Goal: Information Seeking & Learning: Learn about a topic

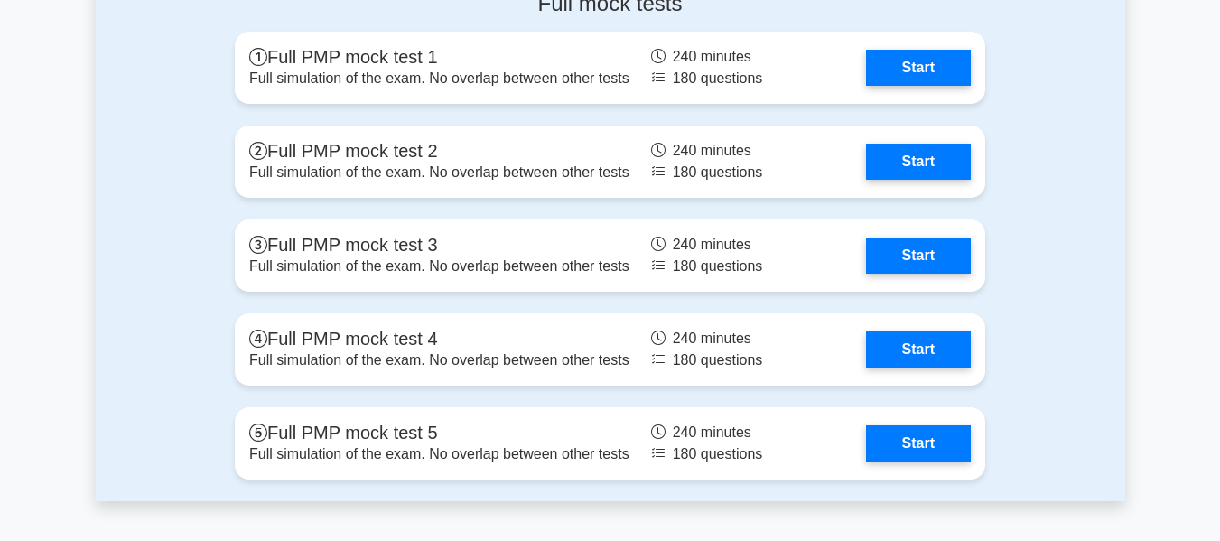
scroll to position [2284, 0]
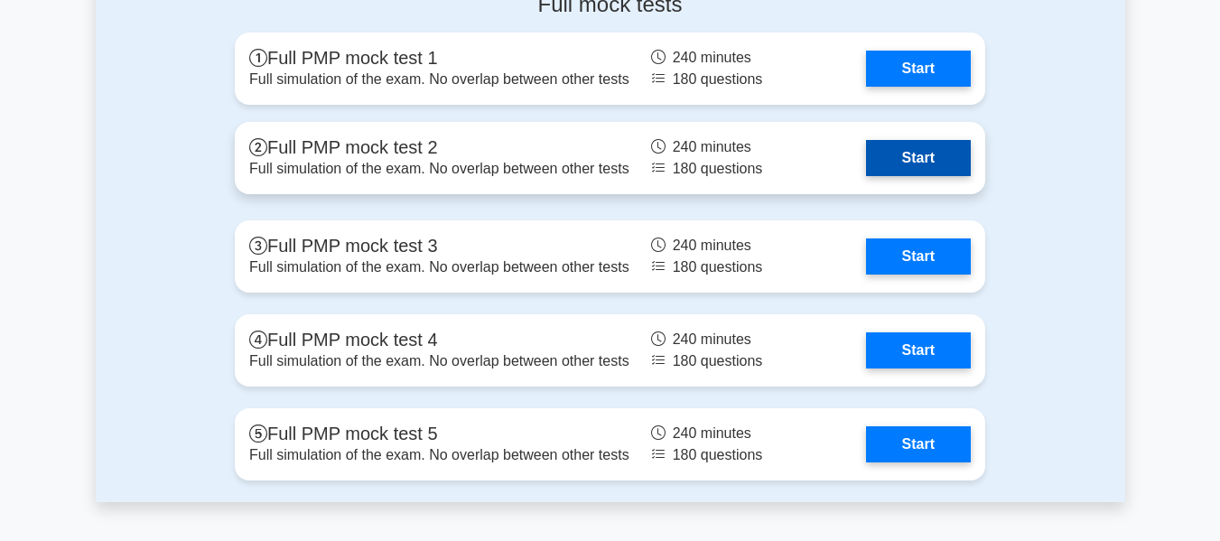
click at [949, 160] on link "Start" at bounding box center [918, 158] width 105 height 36
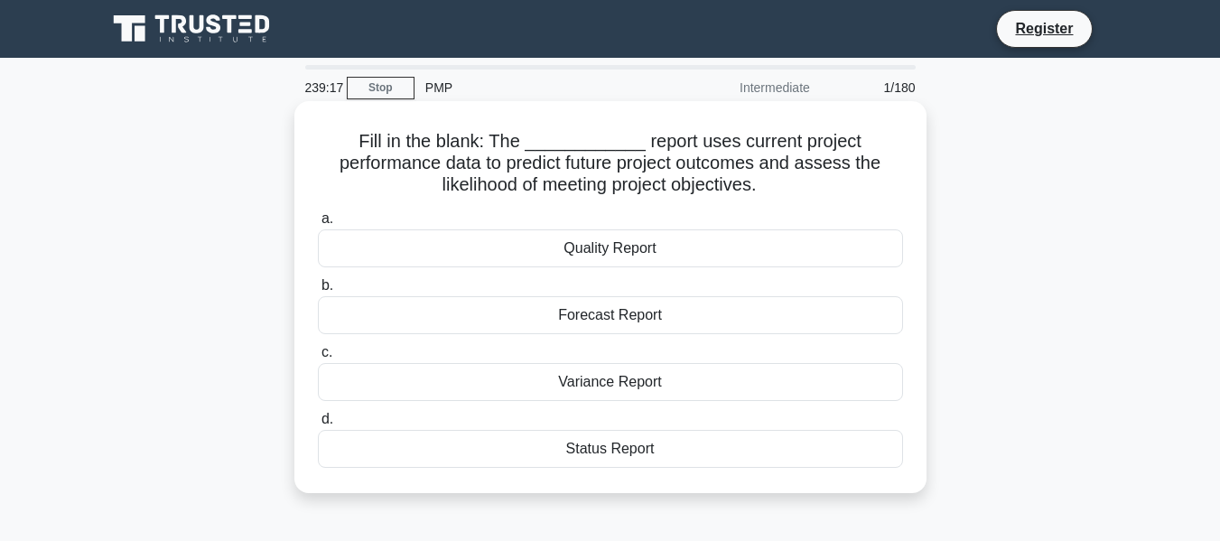
click at [567, 249] on div "Quality Report" at bounding box center [610, 248] width 585 height 38
click at [318, 225] on input "a. Quality Report" at bounding box center [318, 219] width 0 height 12
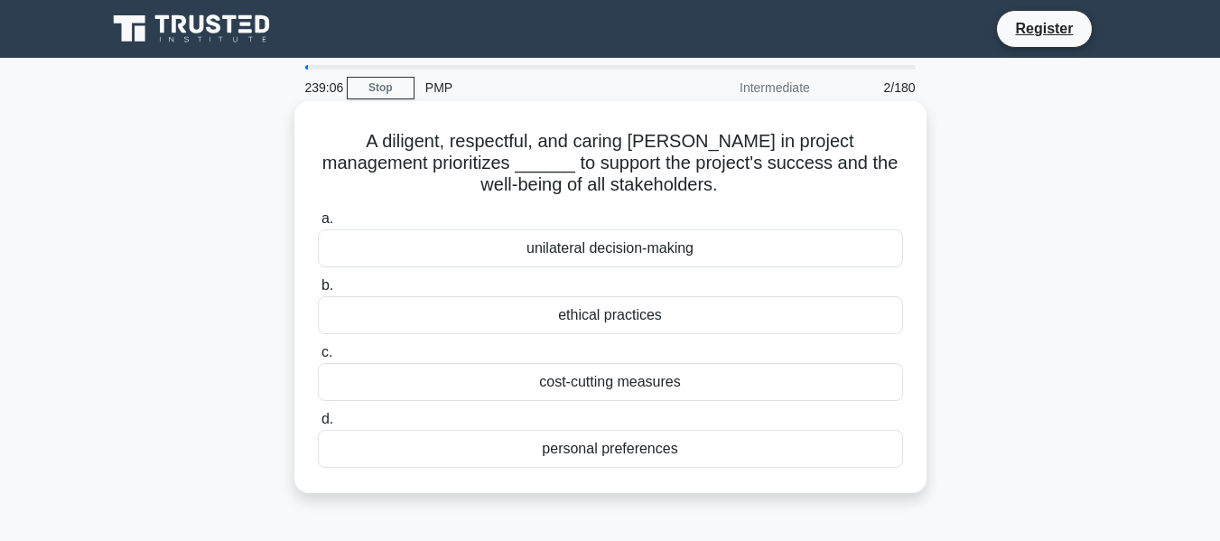
click at [910, 280] on div "b. ethical practices" at bounding box center [610, 305] width 607 height 60
click at [670, 322] on div "ethical practices" at bounding box center [610, 315] width 585 height 38
click at [318, 292] on input "b. ethical practices" at bounding box center [318, 286] width 0 height 12
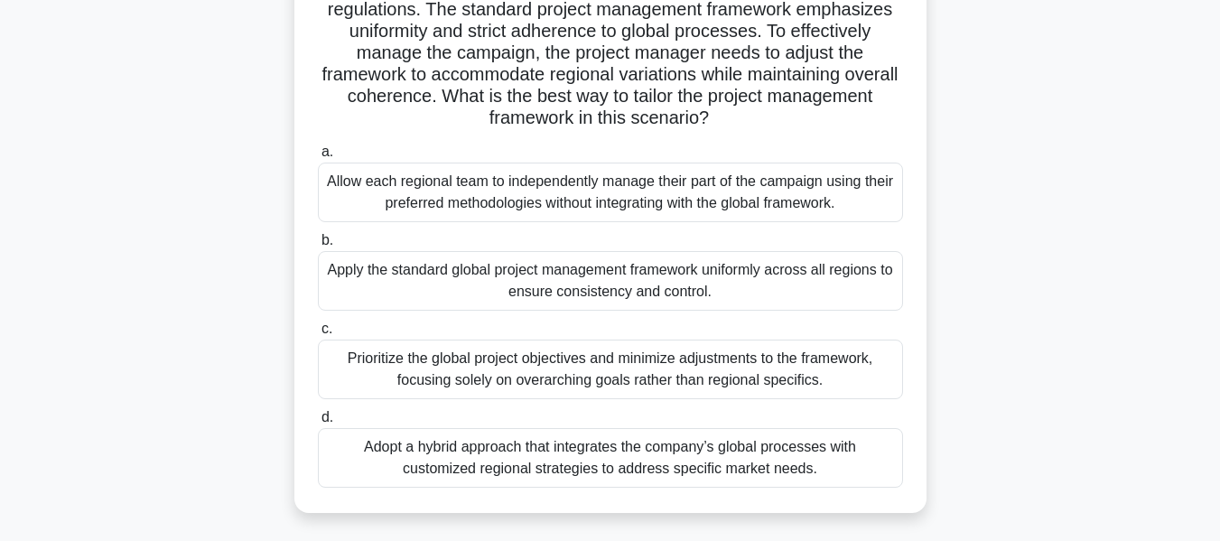
scroll to position [198, 0]
click at [632, 453] on div "Adopt a hybrid approach that integrates the company’s global processes with cus…" at bounding box center [610, 457] width 585 height 60
click at [318, 423] on input "d. Adopt a hybrid approach that integrates the company’s global processes with …" at bounding box center [318, 417] width 0 height 12
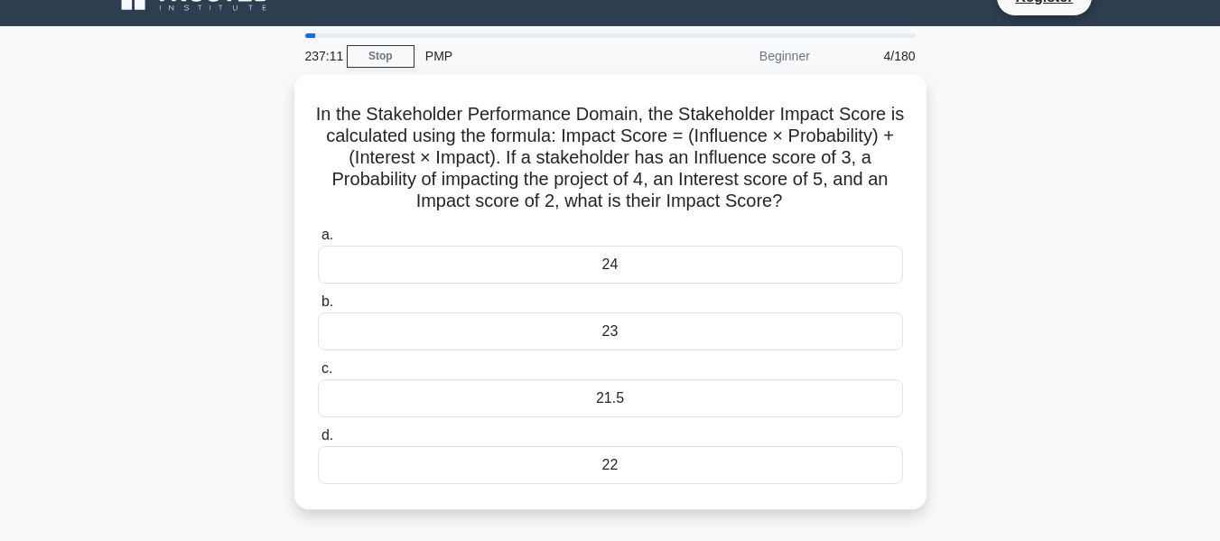
scroll to position [0, 0]
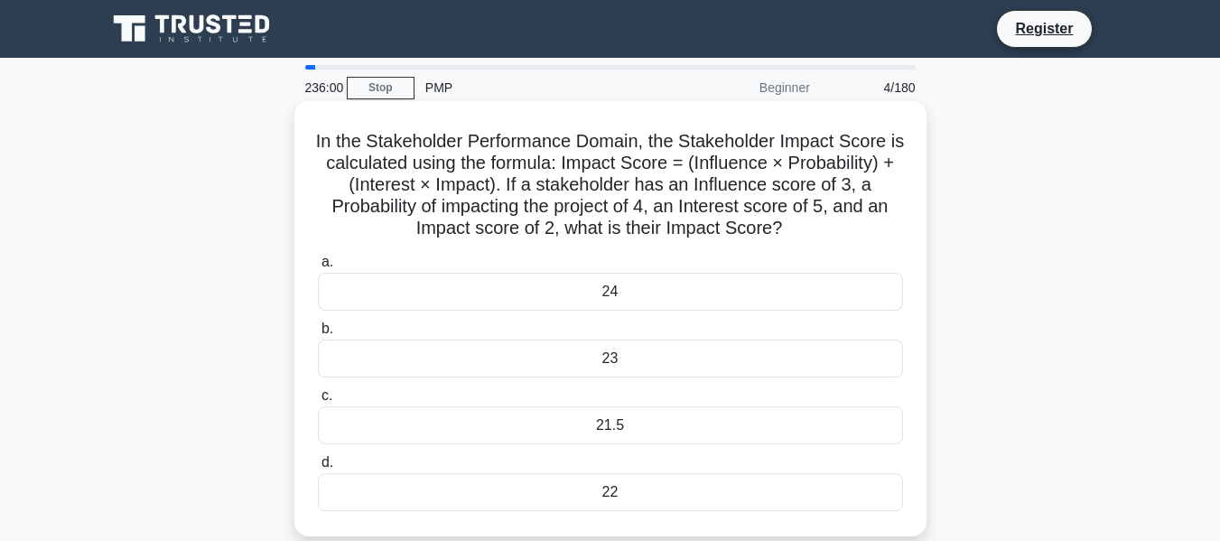
click at [651, 492] on div "22" at bounding box center [610, 492] width 585 height 38
click at [318, 469] on input "d. 22" at bounding box center [318, 463] width 0 height 12
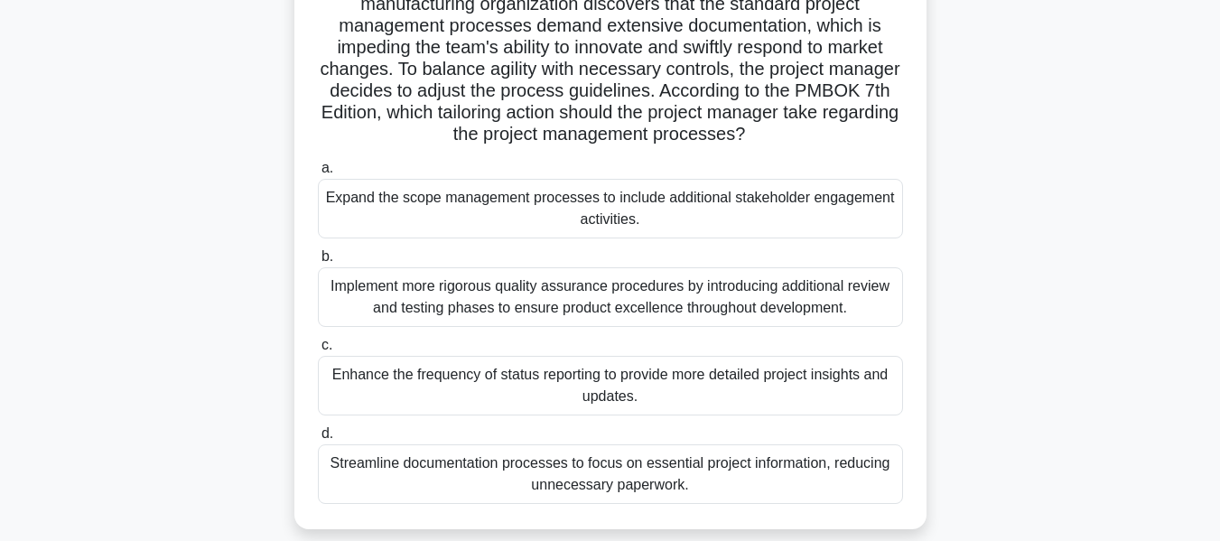
scroll to position [223, 0]
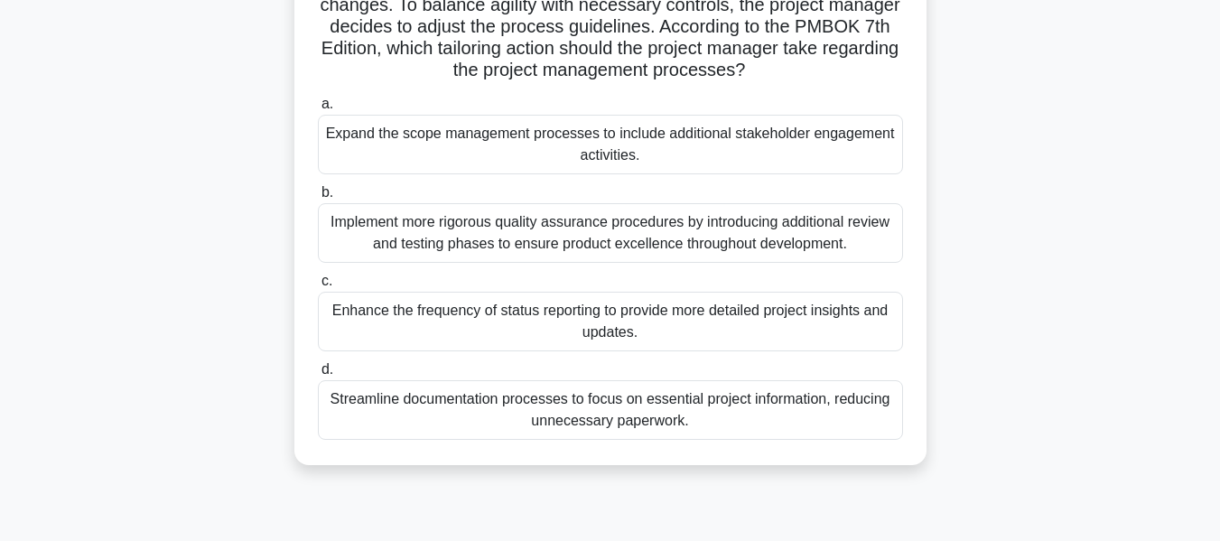
click at [654, 417] on div "Streamline documentation processes to focus on essential project information, r…" at bounding box center [610, 410] width 585 height 60
click at [318, 376] on input "d. Streamline documentation processes to focus on essential project information…" at bounding box center [318, 370] width 0 height 12
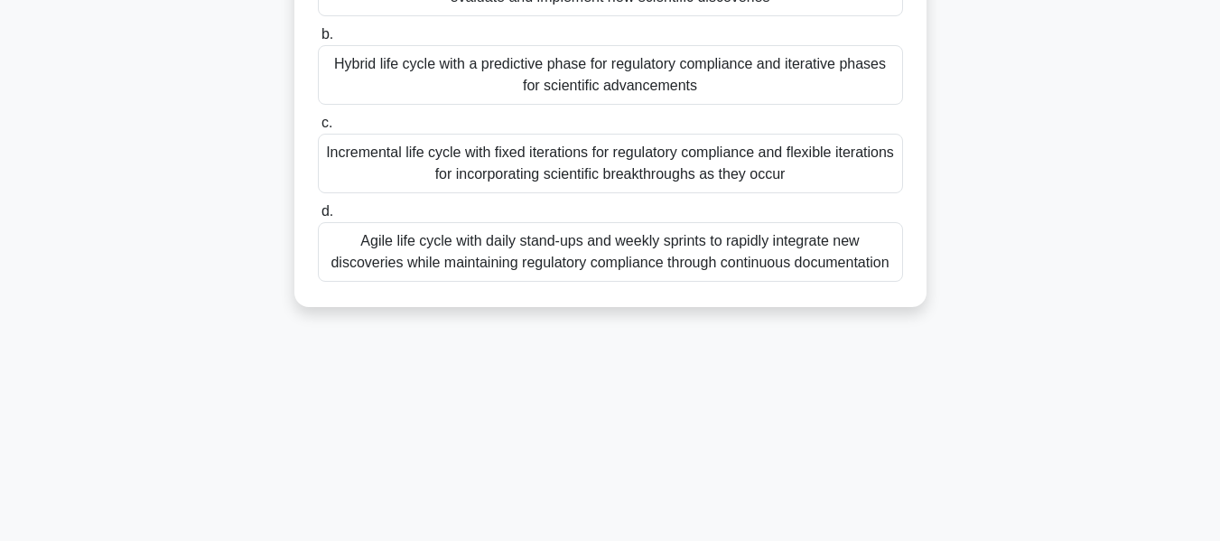
scroll to position [435, 0]
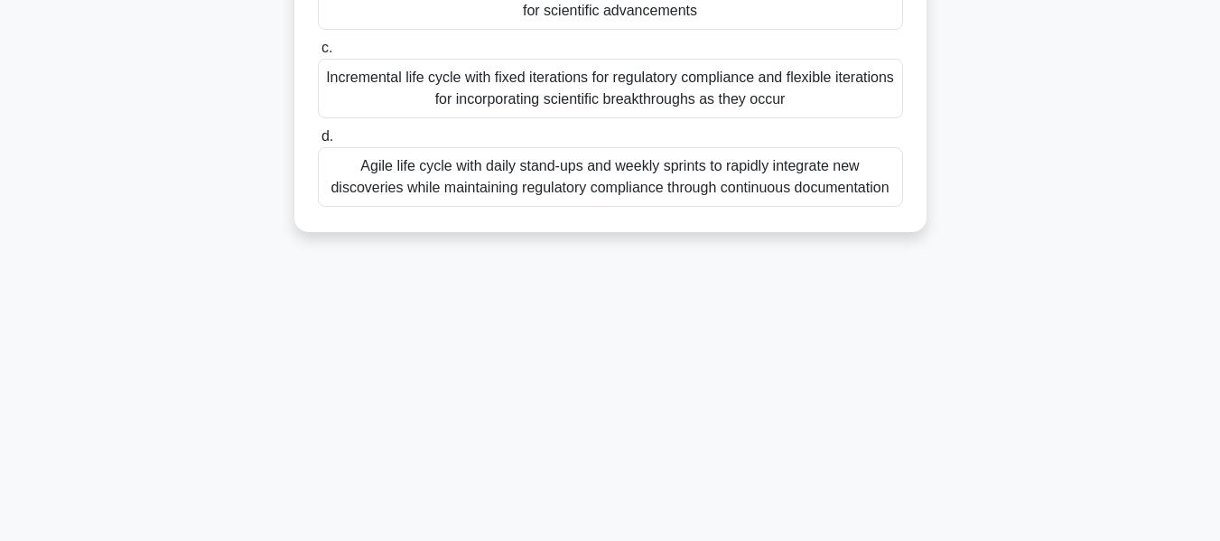
click at [780, 193] on div "Agile life cycle with daily stand-ups and weekly sprints to rapidly integrate n…" at bounding box center [610, 177] width 585 height 60
click at [318, 143] on input "d. Agile life cycle with daily stand-ups and weekly sprints to rapidly integrat…" at bounding box center [318, 137] width 0 height 12
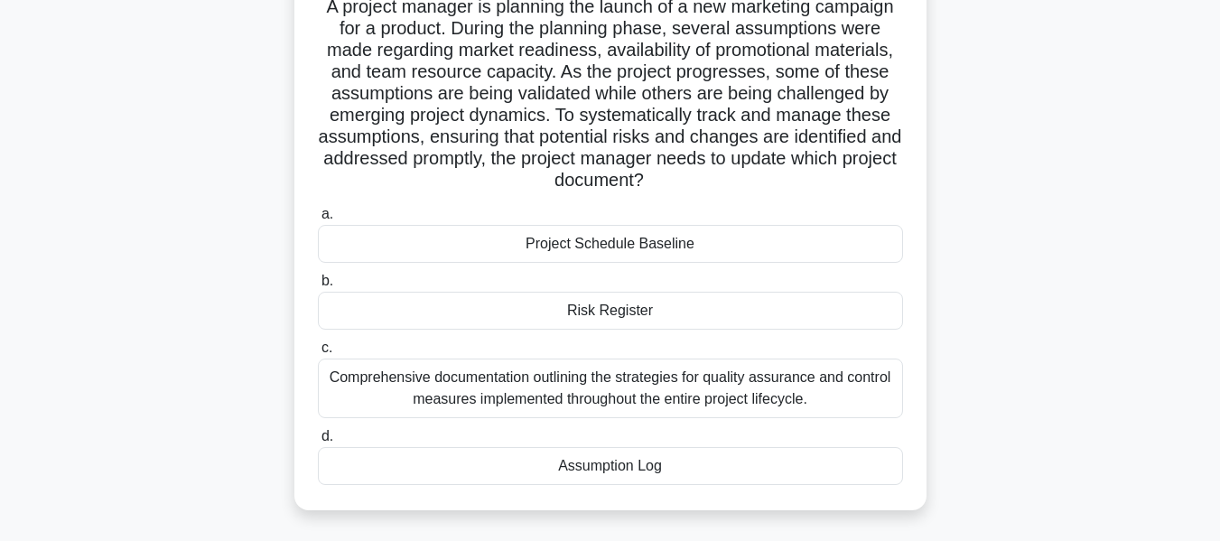
scroll to position [136, 0]
click at [586, 297] on div "Risk Register" at bounding box center [610, 310] width 585 height 38
click at [318, 286] on input "b. Risk Register" at bounding box center [318, 281] width 0 height 12
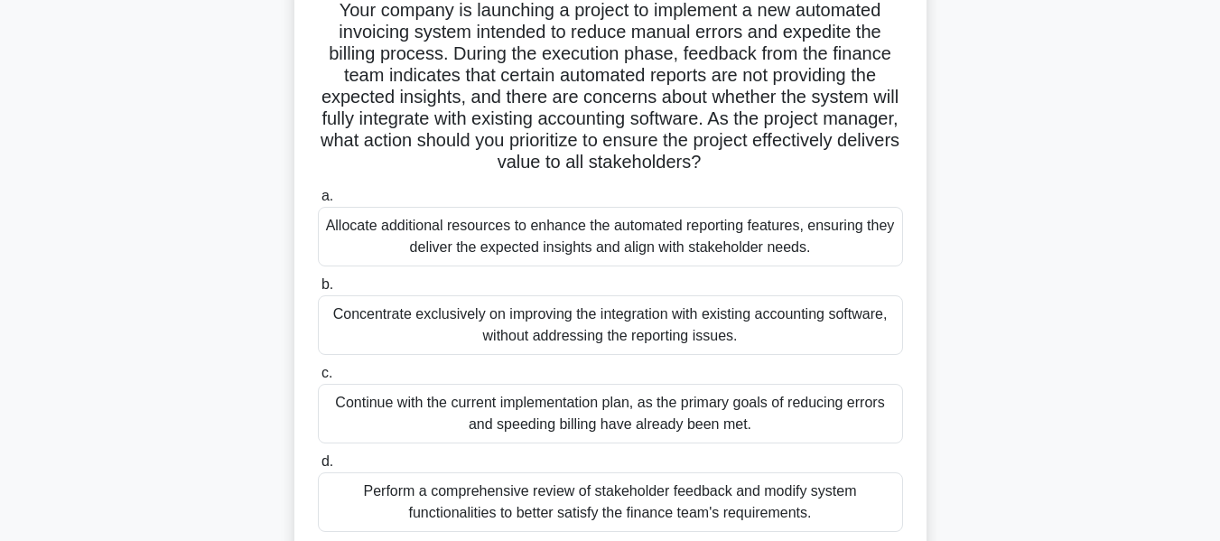
scroll to position [0, 0]
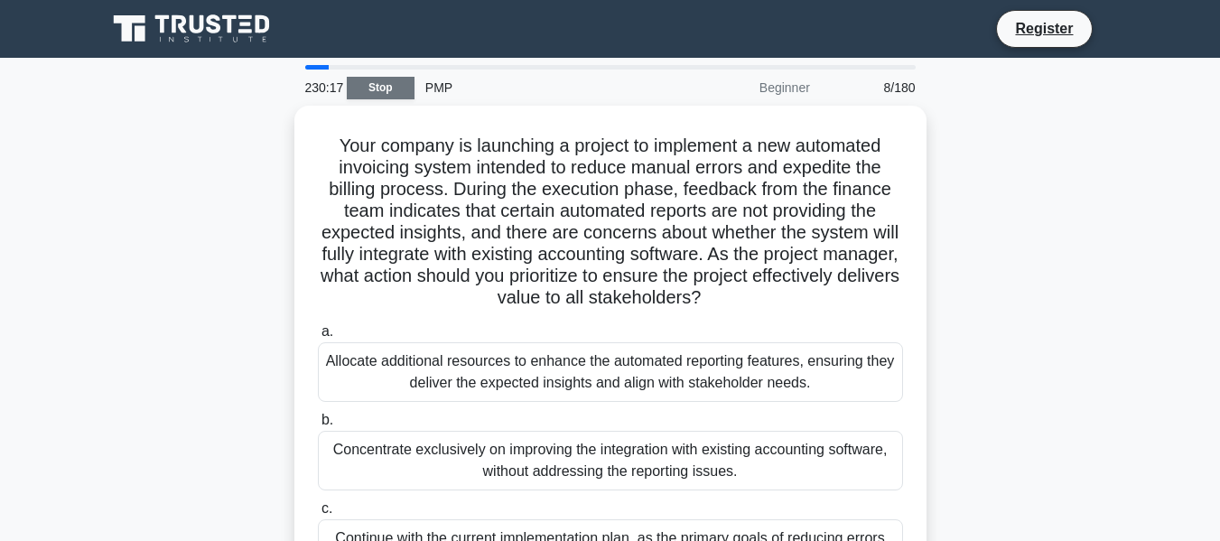
click at [391, 81] on link "Stop" at bounding box center [381, 88] width 68 height 23
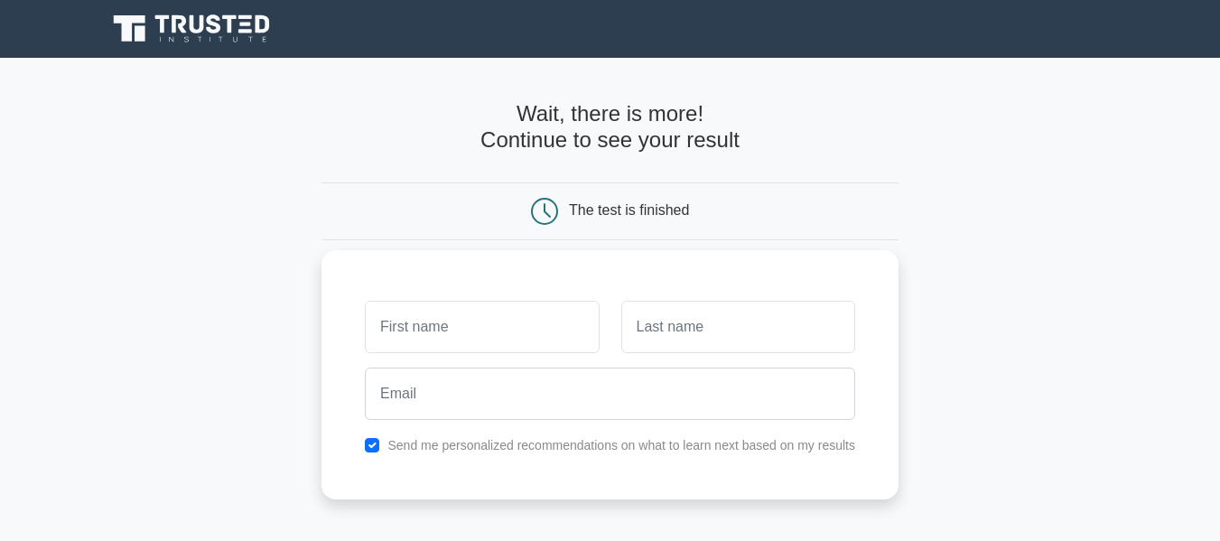
scroll to position [368, 0]
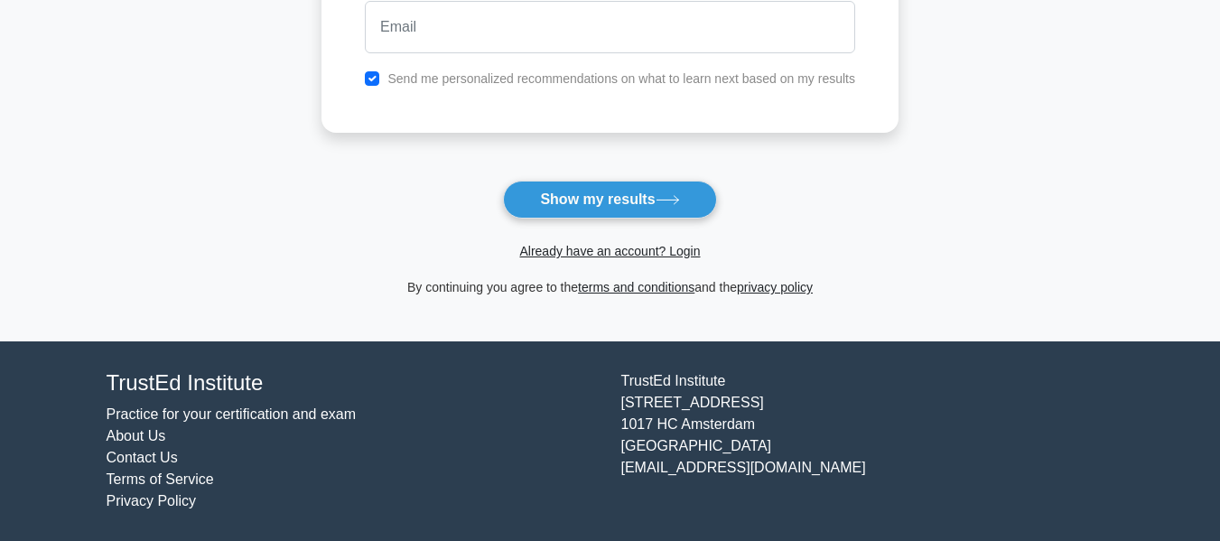
click at [588, 294] on link "terms and conditions" at bounding box center [636, 287] width 117 height 14
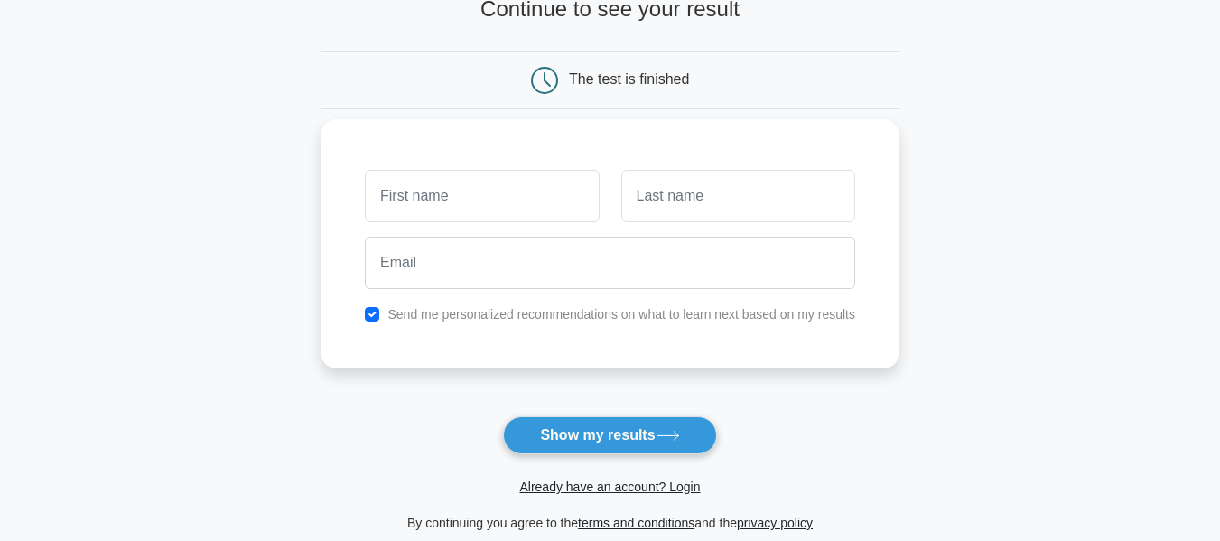
scroll to position [133, 0]
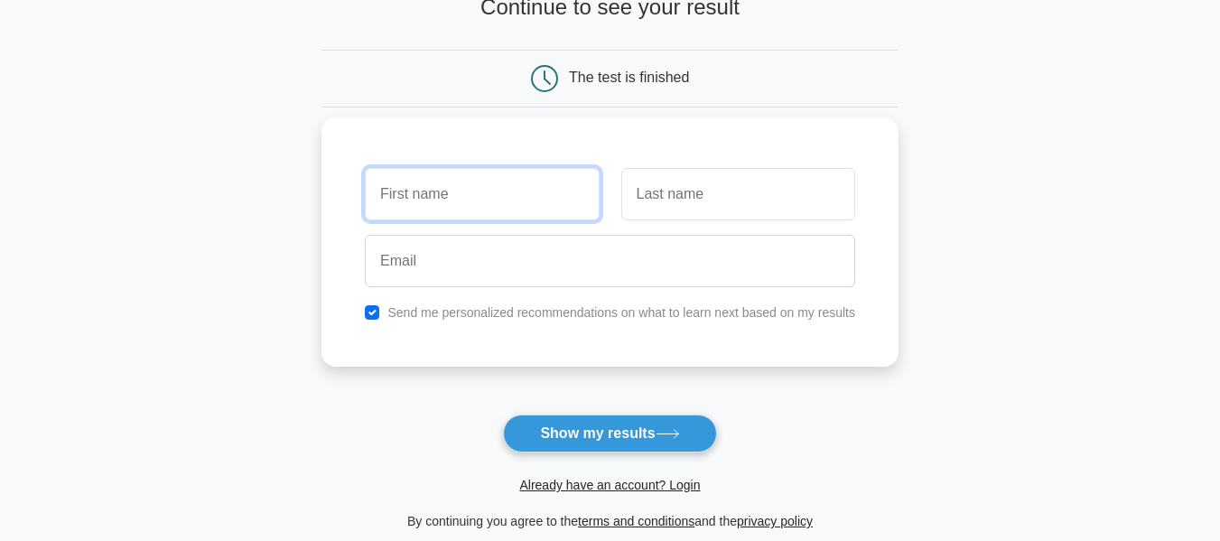
click at [484, 200] on input "text" at bounding box center [482, 194] width 234 height 52
type input "Emma"
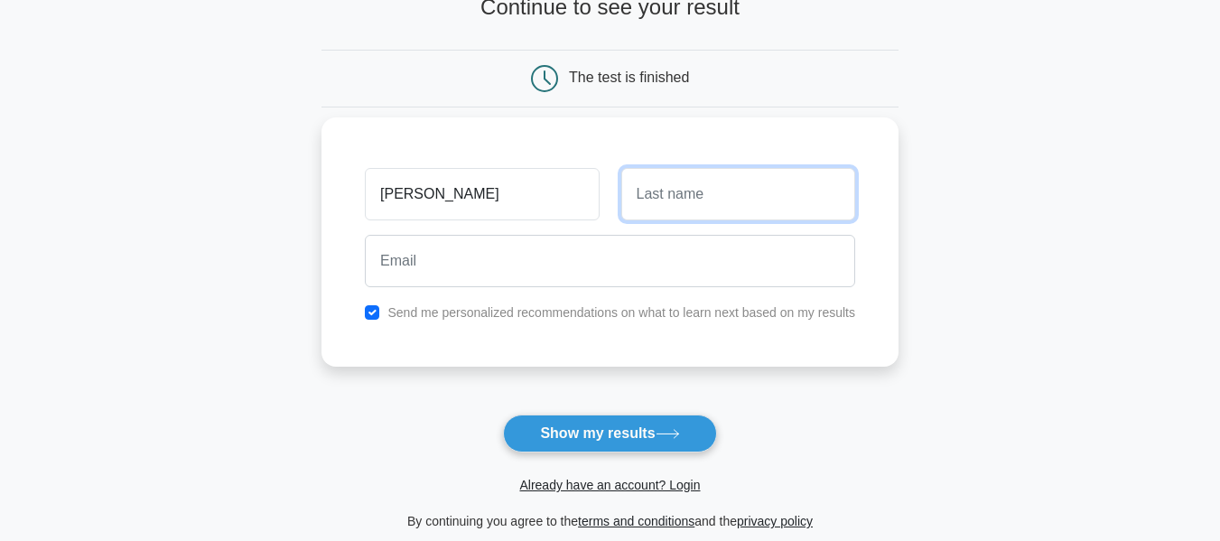
click at [699, 201] on input "text" at bounding box center [738, 194] width 234 height 52
type input "Afrane"
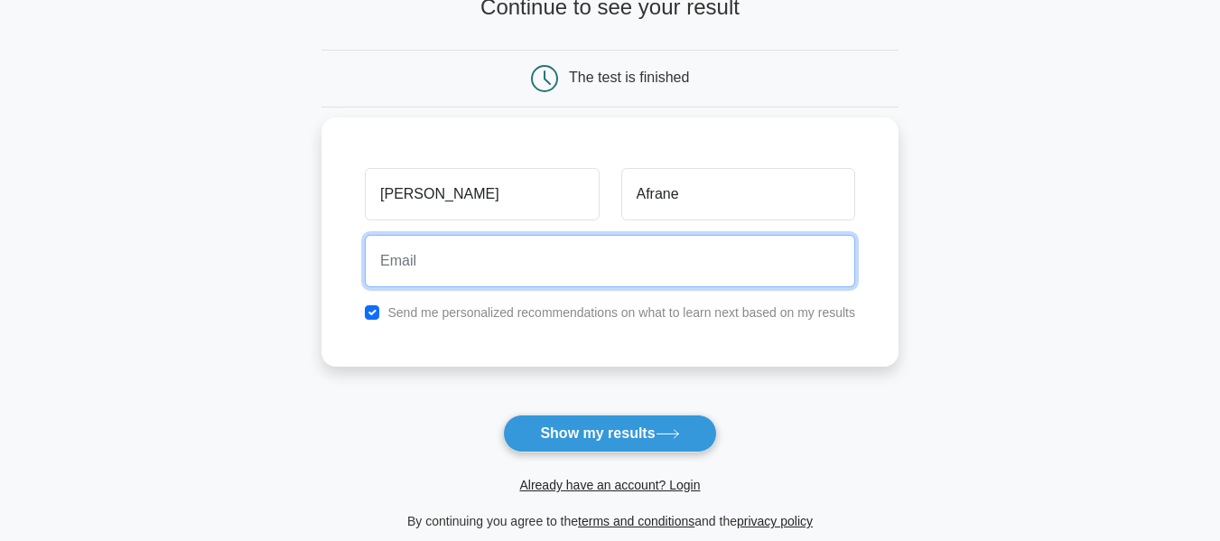
click at [617, 277] on input "email" at bounding box center [610, 261] width 491 height 52
type input "afrane65@gmail.com"
click at [503, 415] on button "Show my results" at bounding box center [609, 434] width 213 height 38
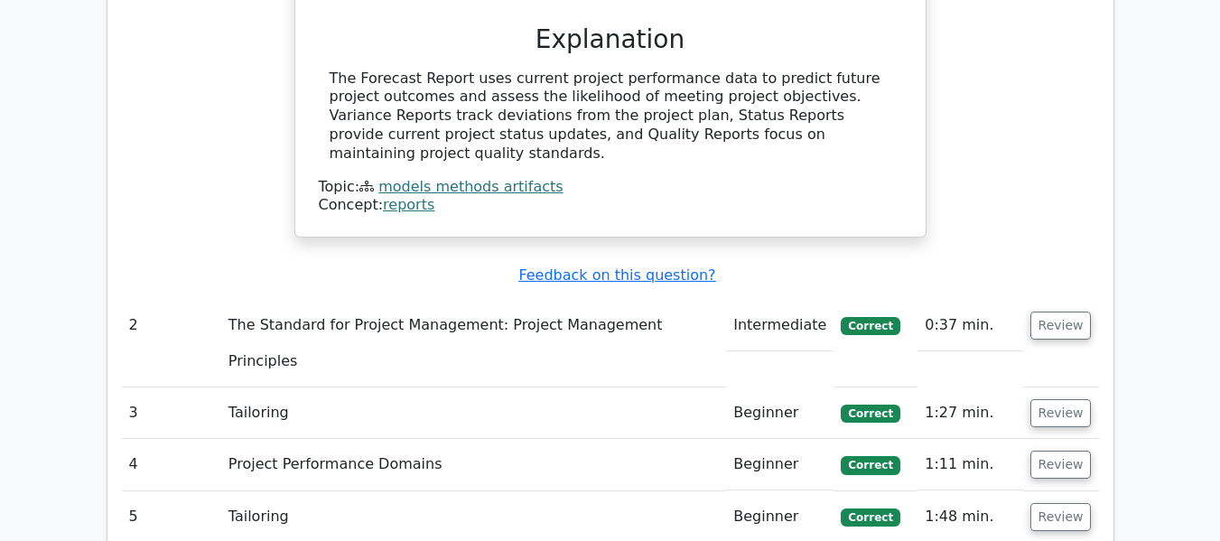
scroll to position [1892, 0]
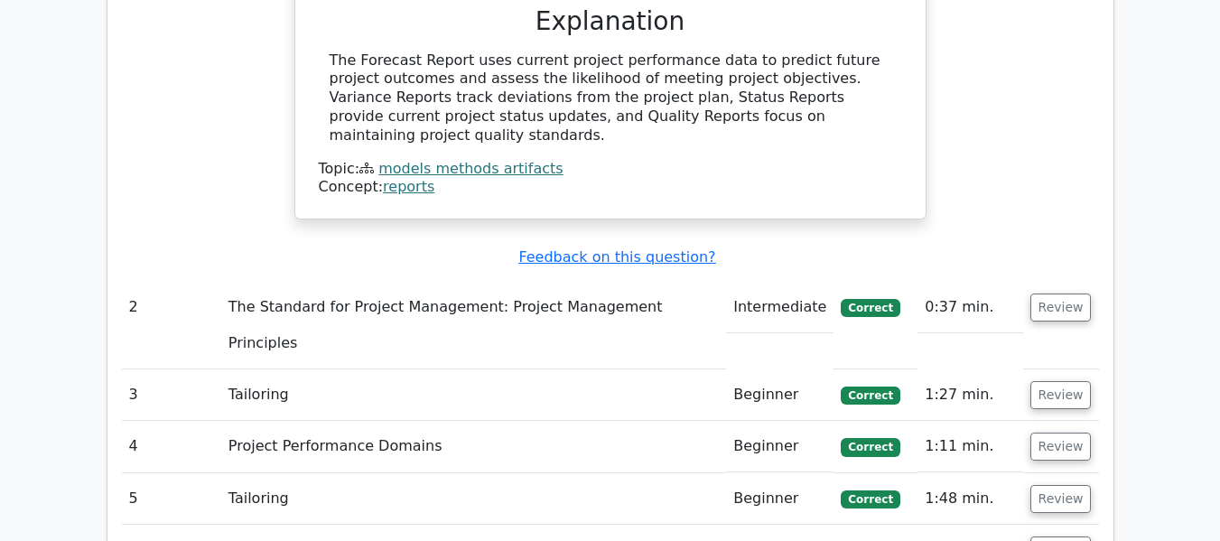
drag, startPoint x: 639, startPoint y: 449, endPoint x: 1053, endPoint y: 451, distance: 414.6
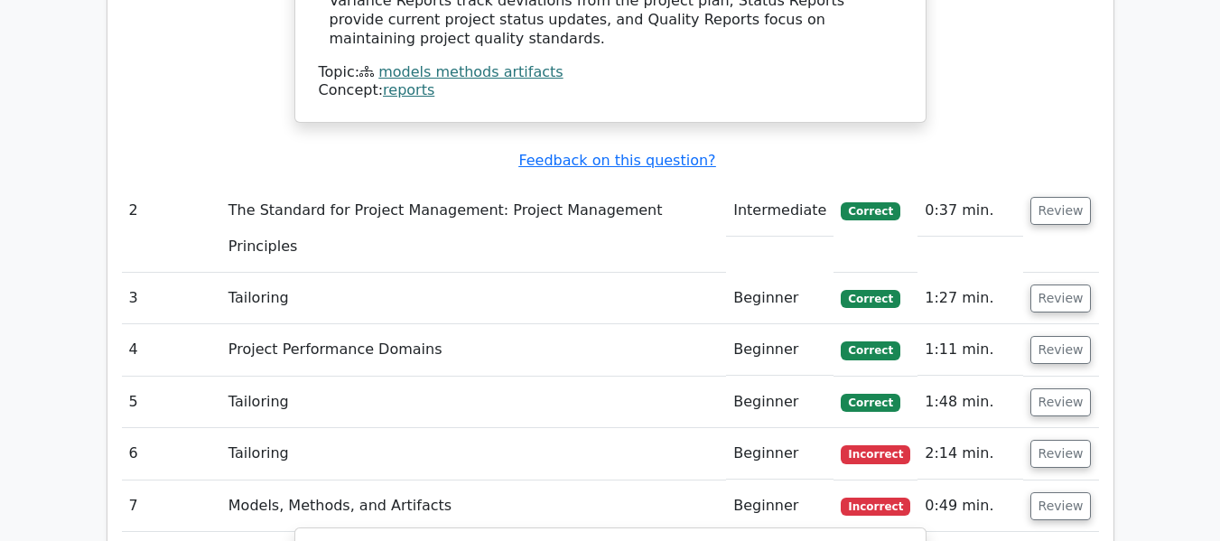
scroll to position [1987, 0]
click at [1049, 441] on button "Review" at bounding box center [1061, 455] width 61 height 28
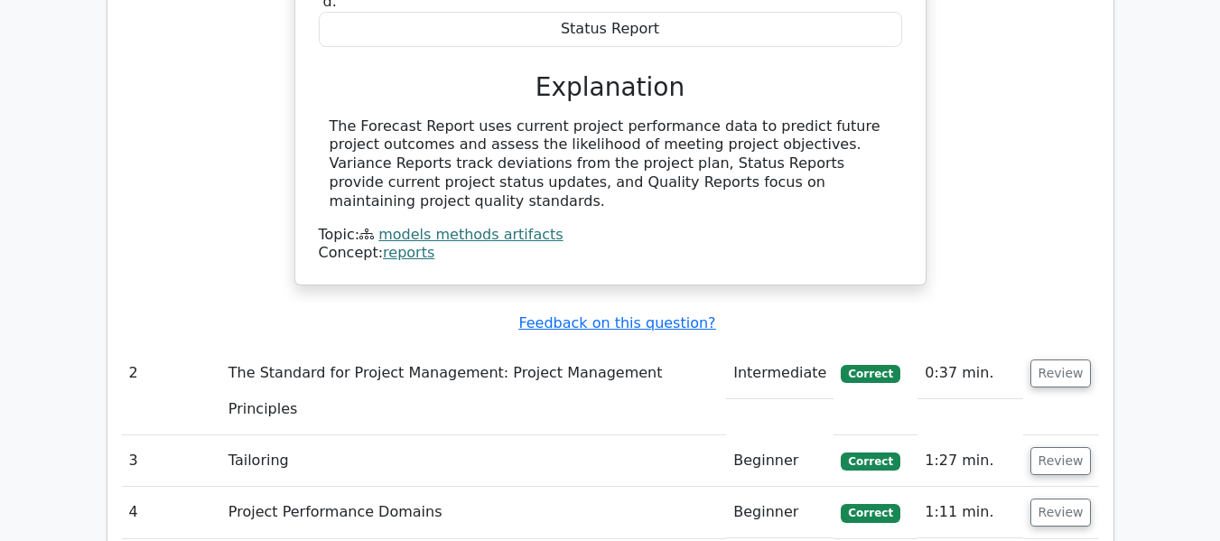
scroll to position [1835, 0]
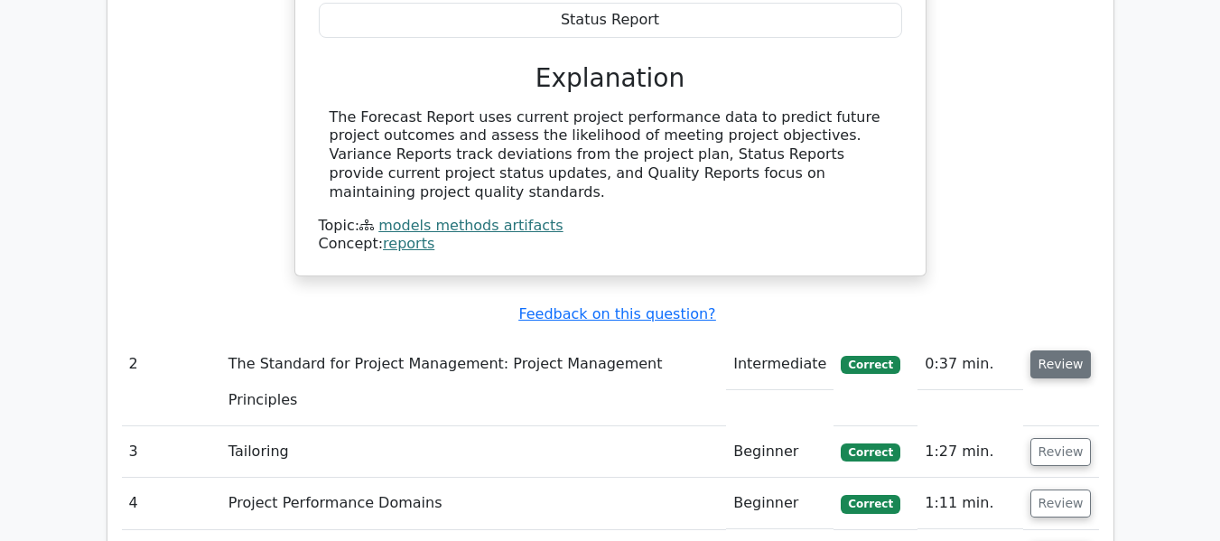
click at [1048, 350] on button "Review" at bounding box center [1061, 364] width 61 height 28
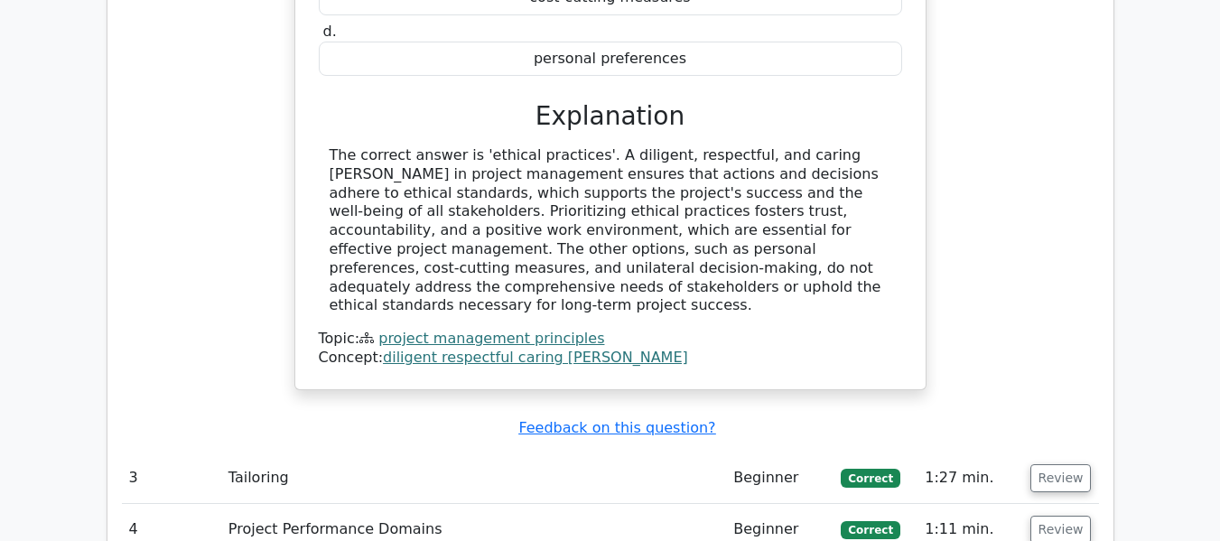
scroll to position [2533, 0]
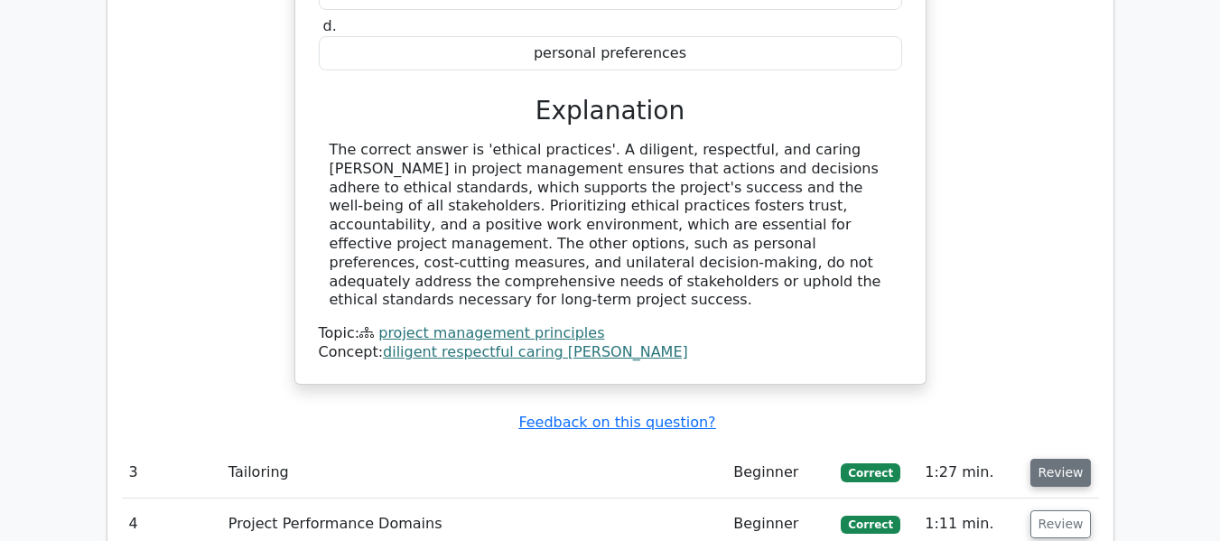
click at [1059, 459] on button "Review" at bounding box center [1061, 473] width 61 height 28
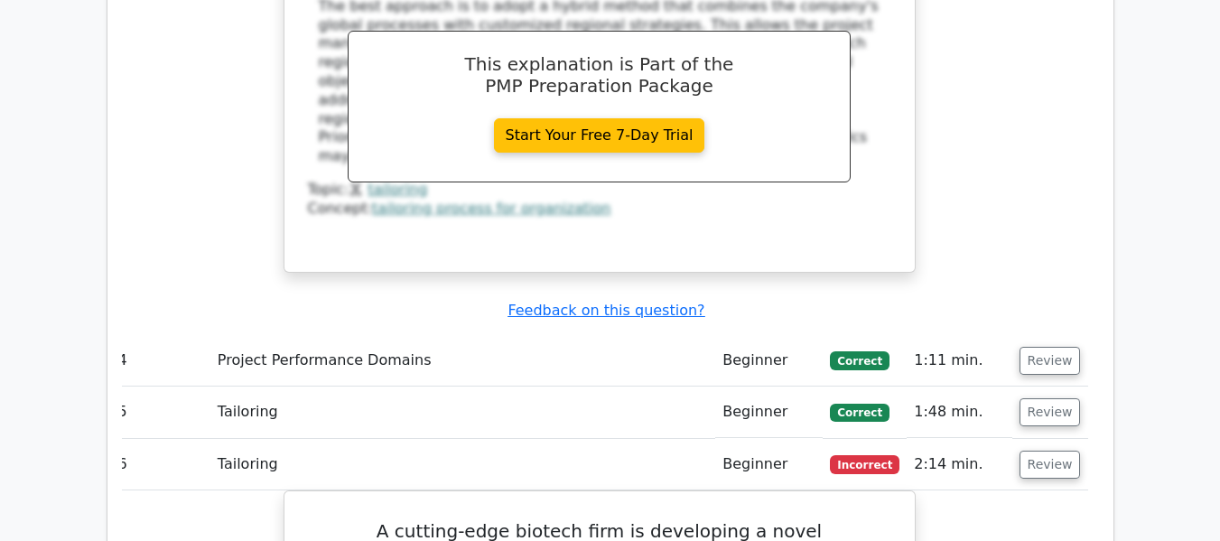
scroll to position [3713, 0]
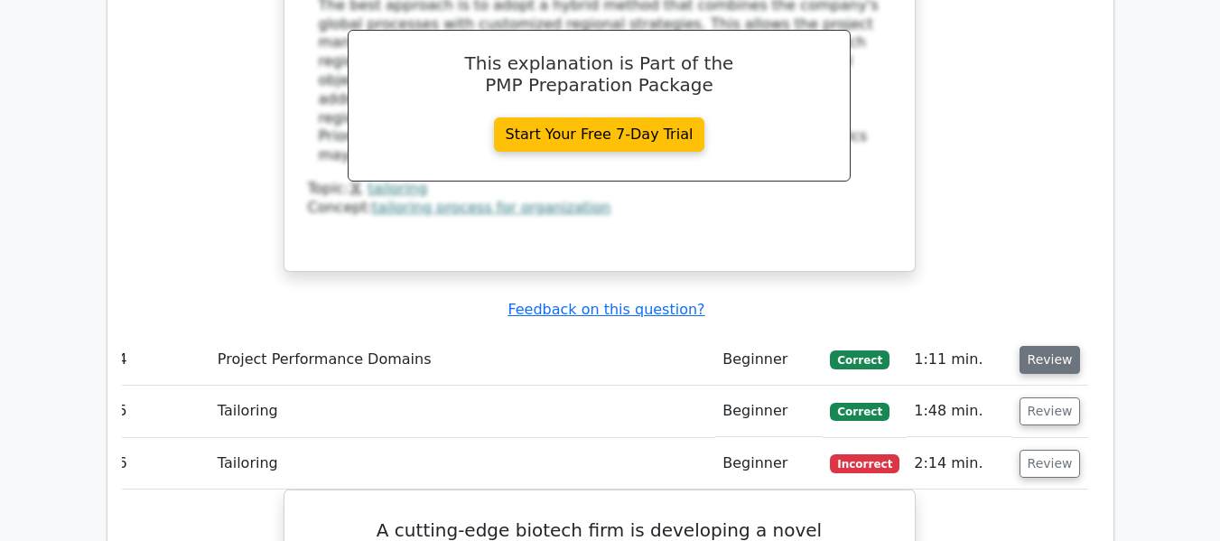
click at [1034, 346] on button "Review" at bounding box center [1050, 360] width 61 height 28
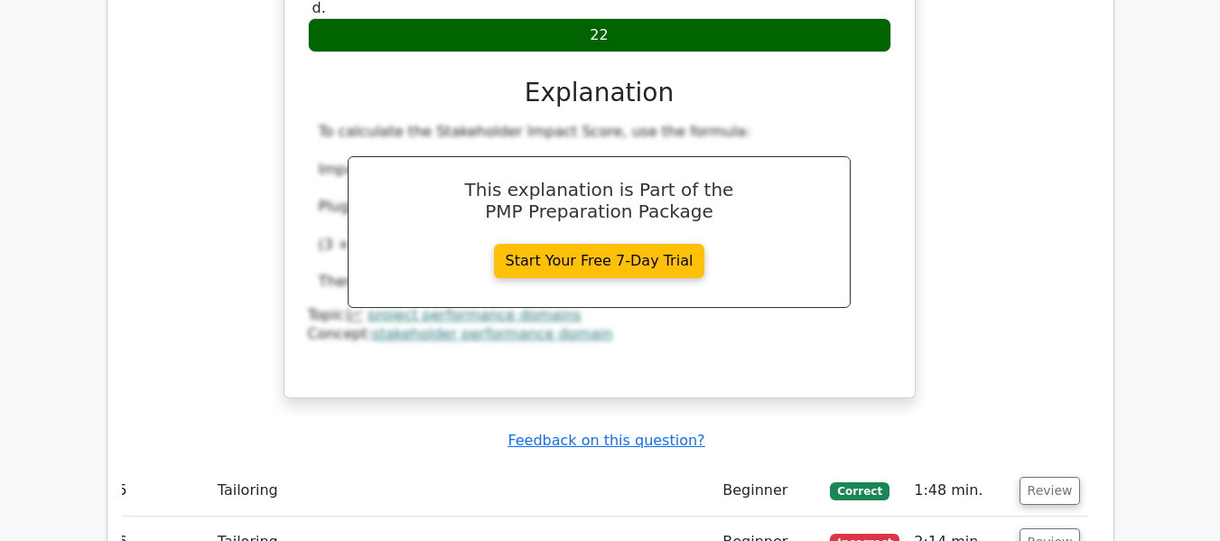
scroll to position [4450, 0]
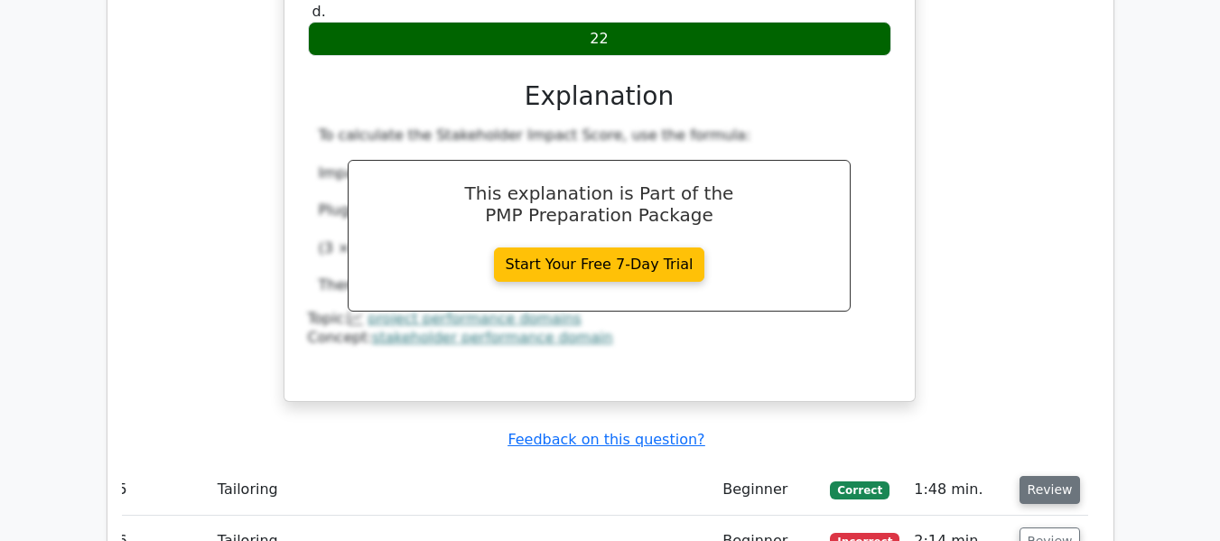
click at [1047, 476] on button "Review" at bounding box center [1050, 490] width 61 height 28
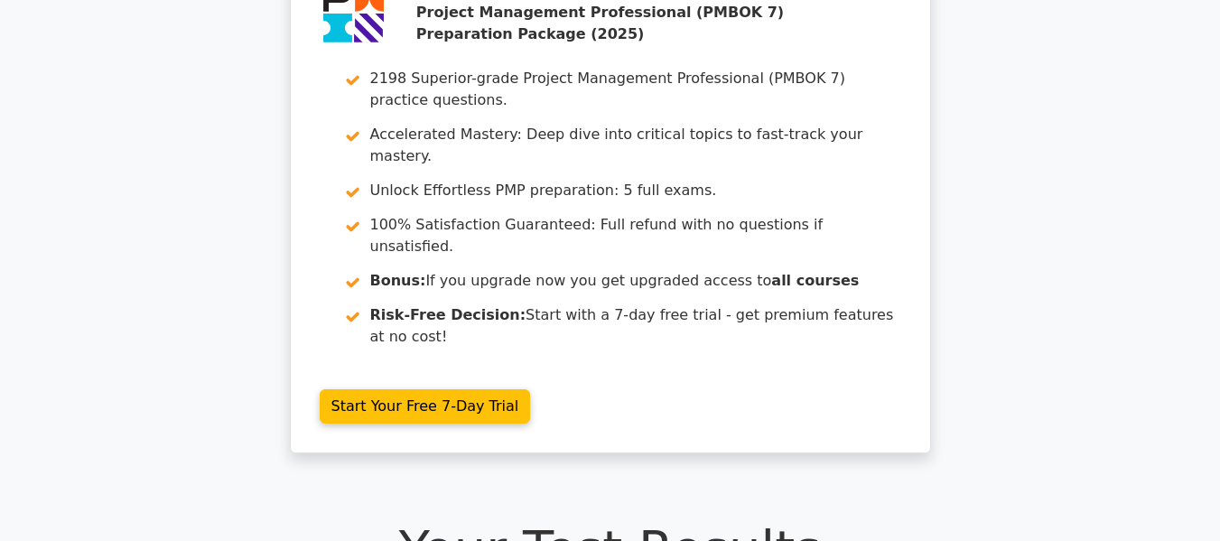
scroll to position [0, 0]
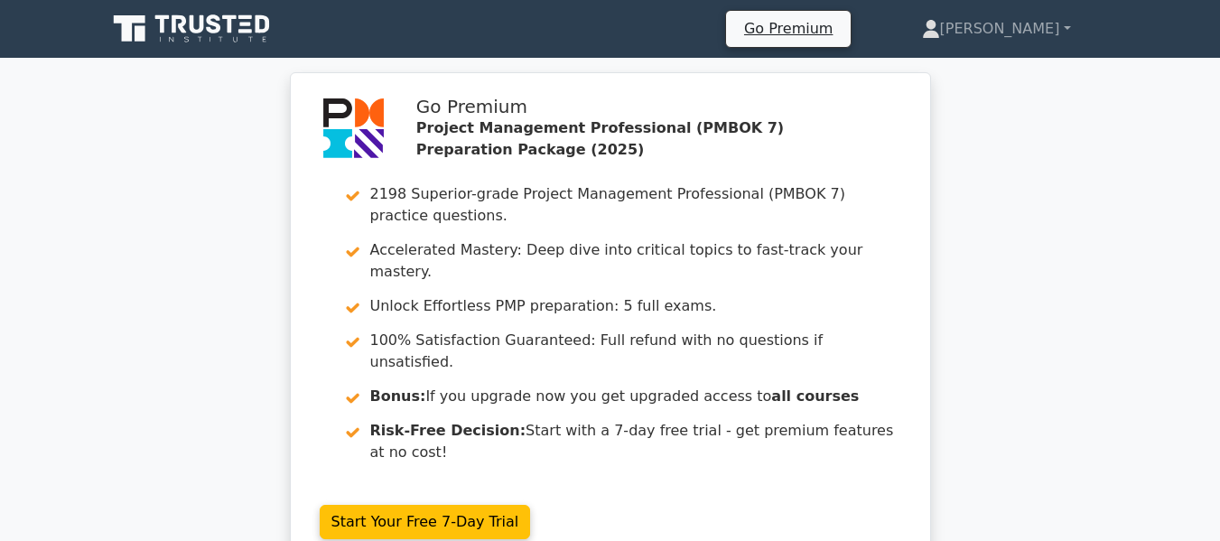
click at [151, 28] on icon at bounding box center [193, 29] width 173 height 34
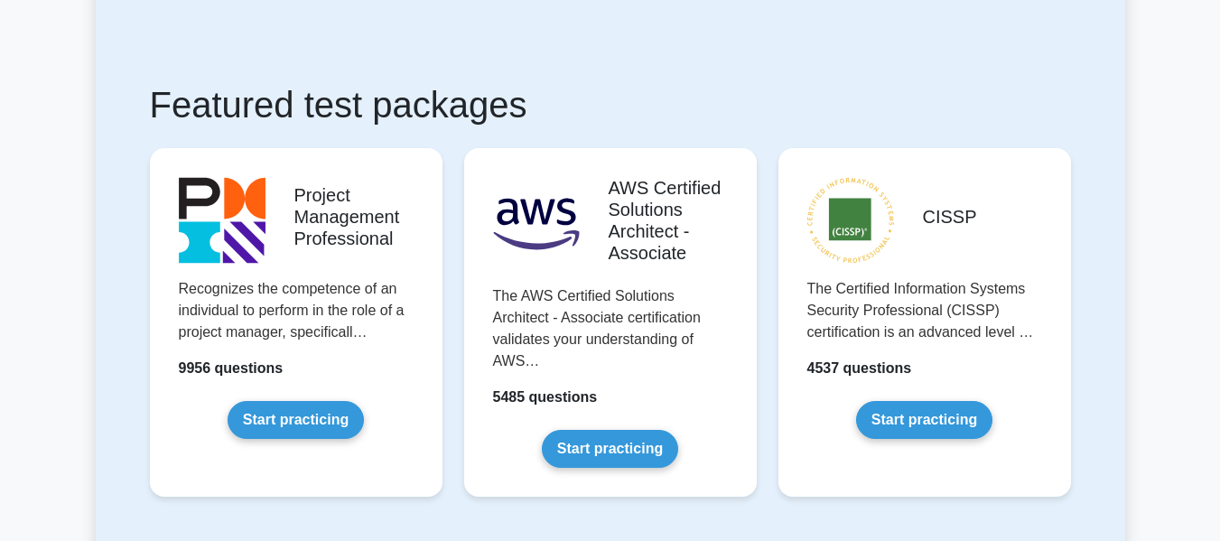
scroll to position [35, 0]
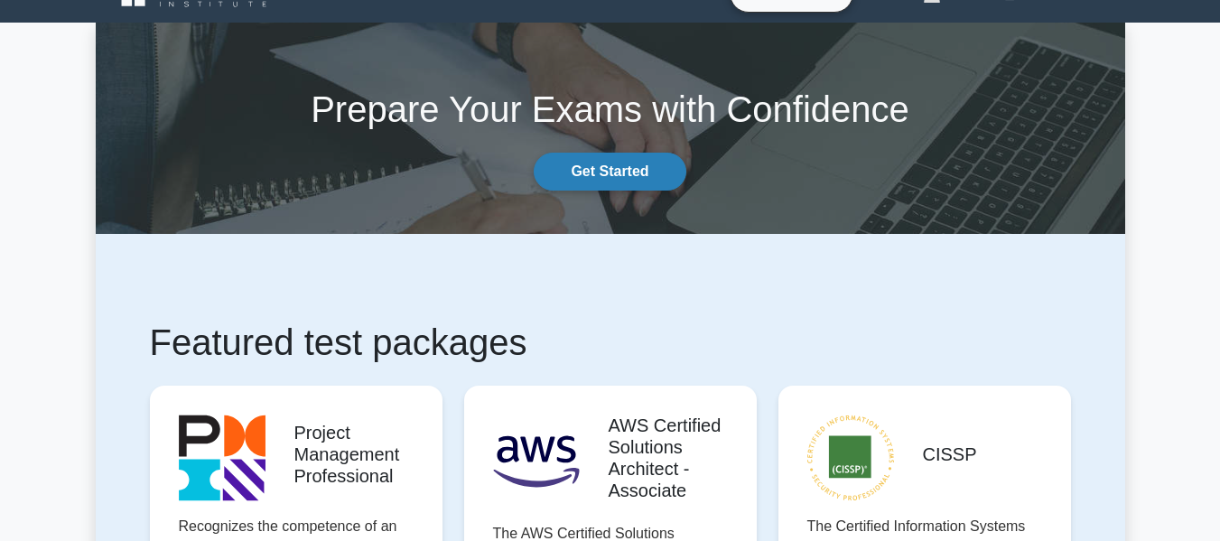
click at [638, 167] on link "Get Started" at bounding box center [610, 172] width 152 height 38
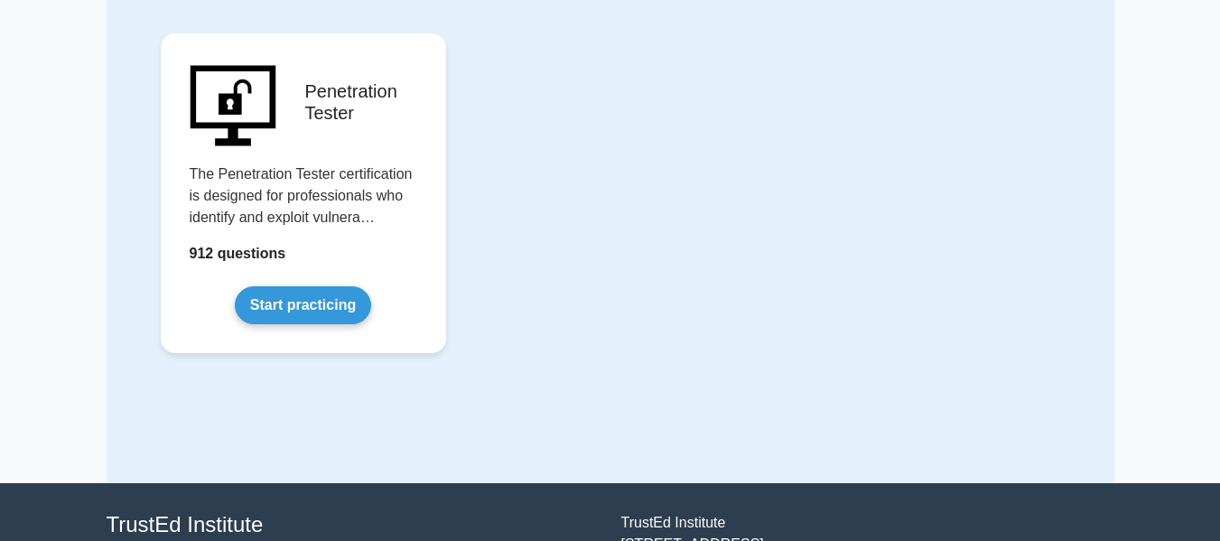
scroll to position [4285, 0]
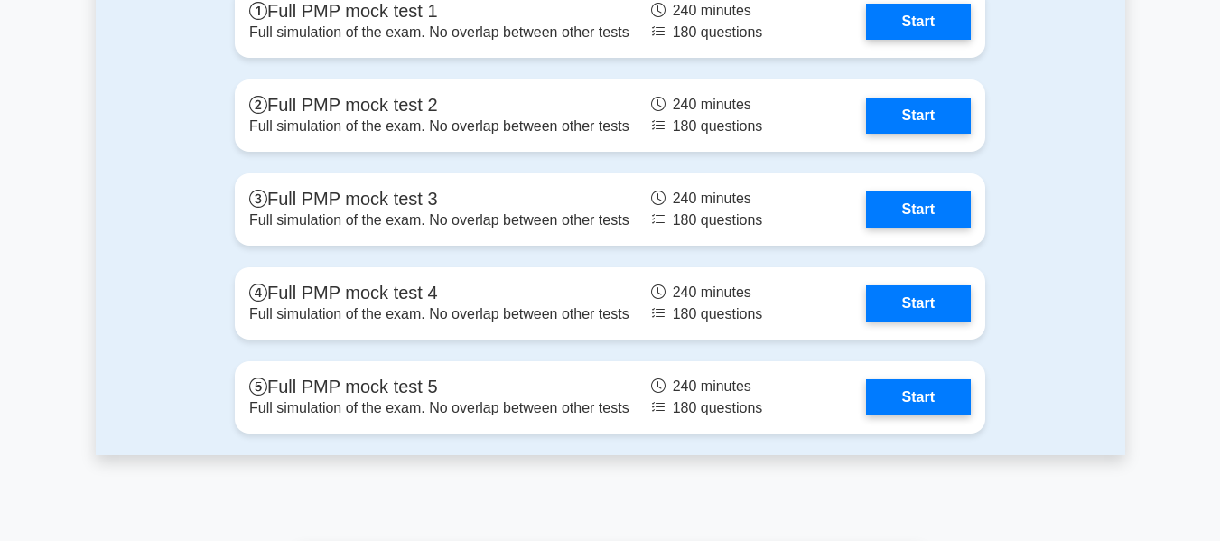
scroll to position [2621, 0]
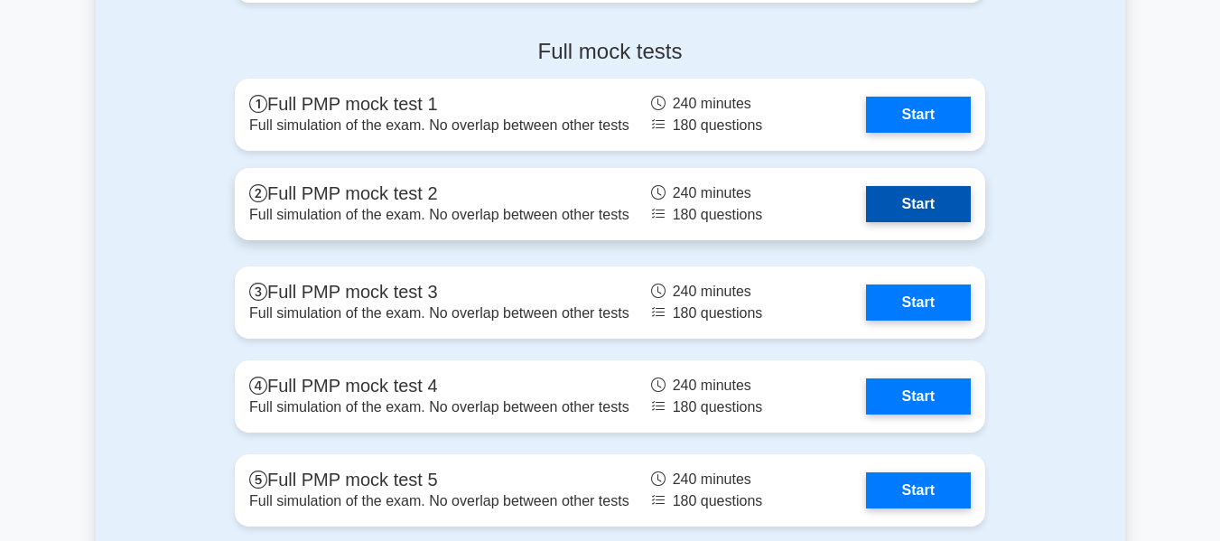
click at [938, 211] on link "Start" at bounding box center [918, 204] width 105 height 36
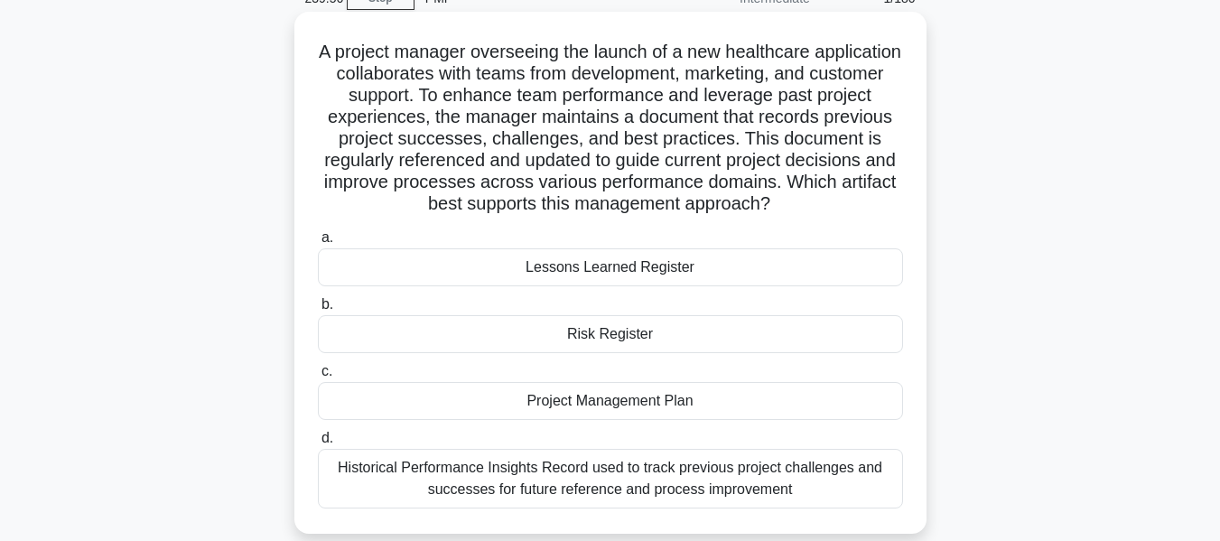
scroll to position [86, 0]
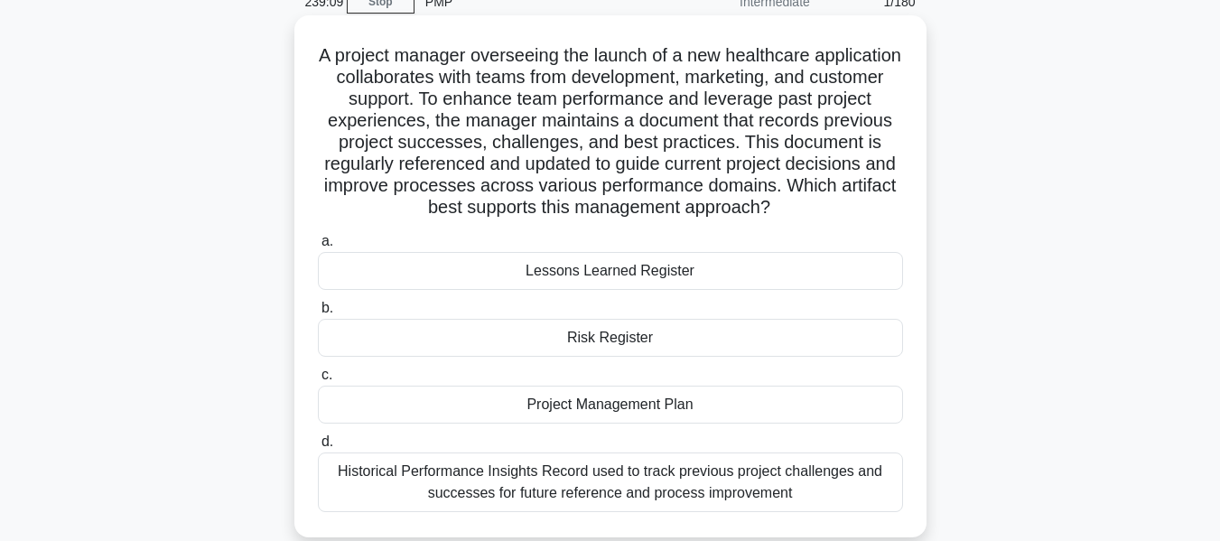
click at [569, 263] on div "Lessons Learned Register" at bounding box center [610, 271] width 585 height 38
click at [318, 248] on input "a. Lessons Learned Register" at bounding box center [318, 242] width 0 height 12
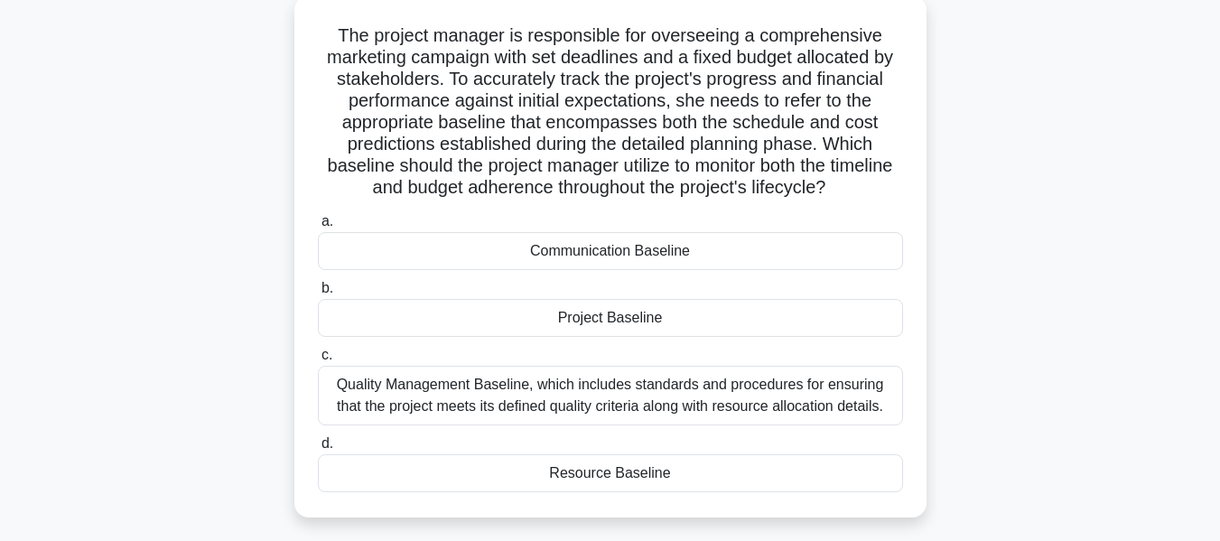
scroll to position [111, 0]
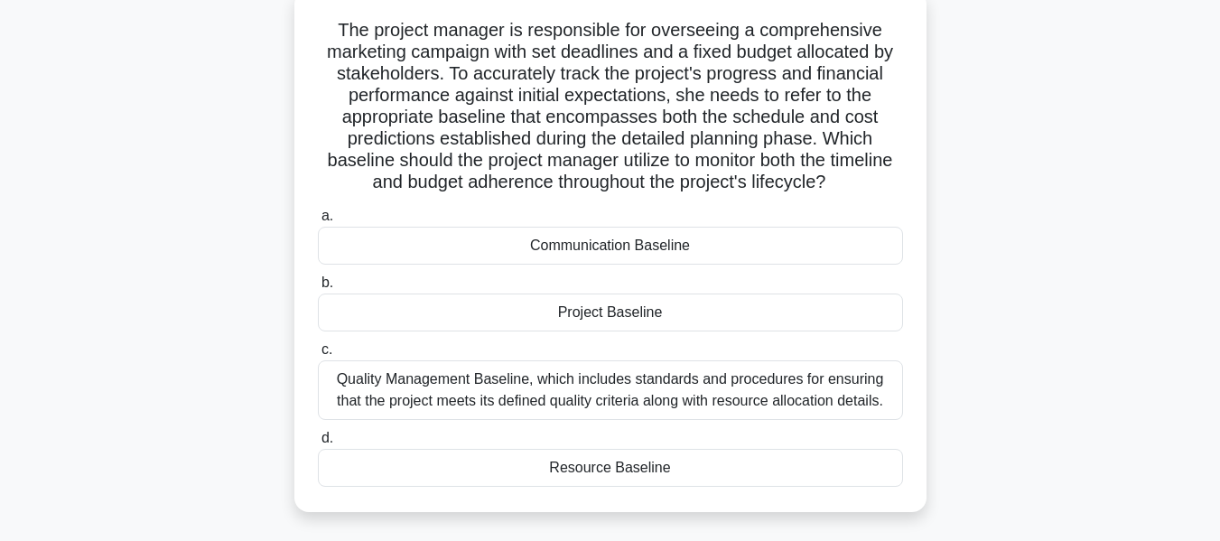
click at [819, 393] on div "Quality Management Baseline, which includes standards and procedures for ensuri…" at bounding box center [610, 390] width 585 height 60
click at [318, 356] on input "c. Quality Management Baseline, which includes standards and procedures for ens…" at bounding box center [318, 350] width 0 height 12
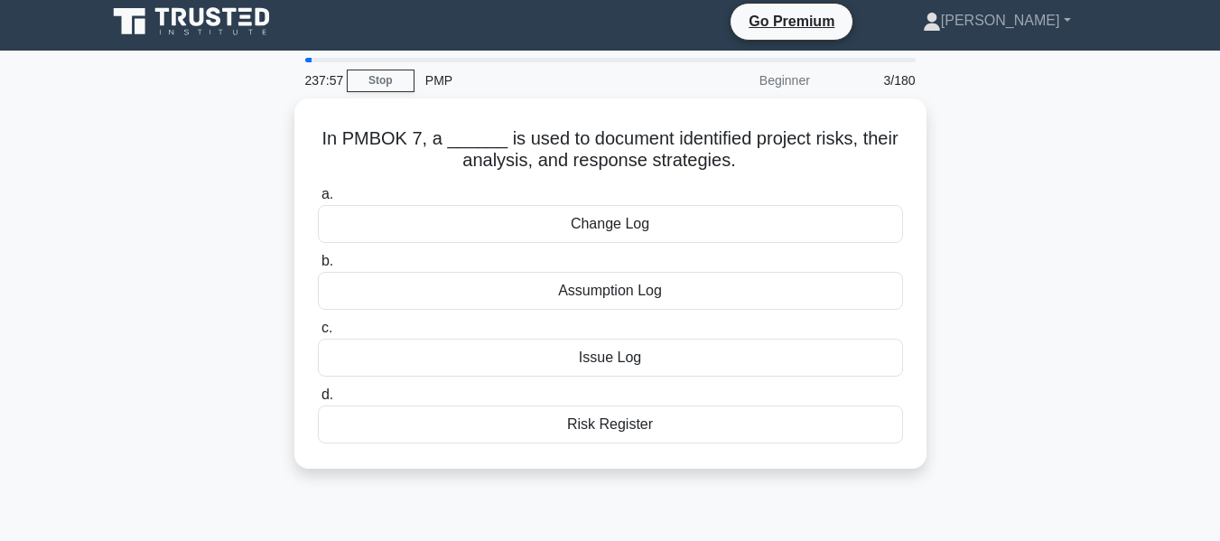
scroll to position [0, 0]
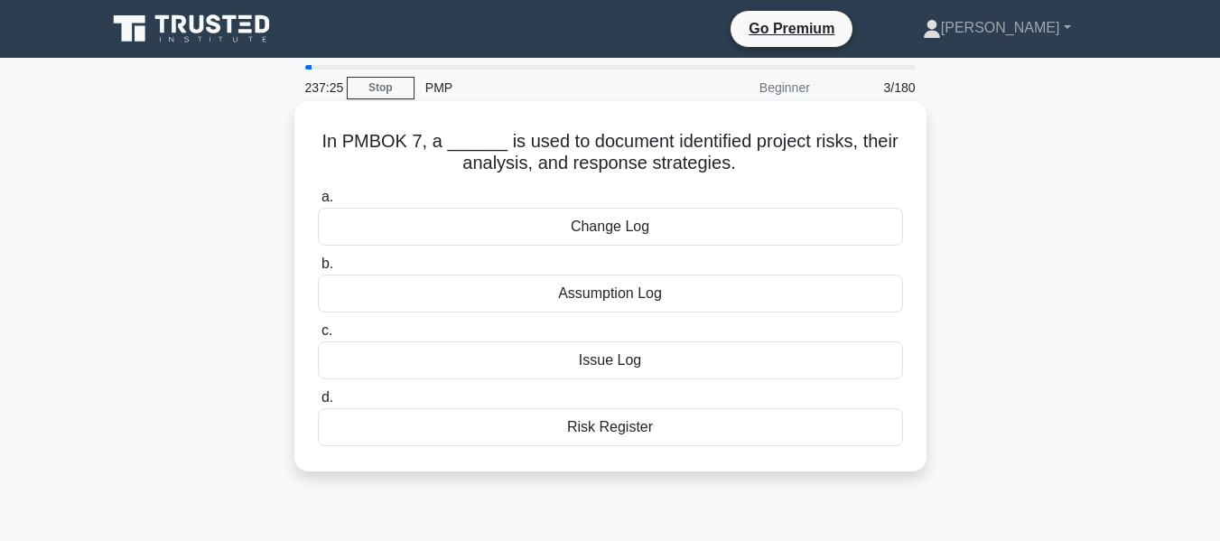
click at [598, 428] on div "Risk Register" at bounding box center [610, 427] width 585 height 38
click at [318, 404] on input "d. Risk Register" at bounding box center [318, 398] width 0 height 12
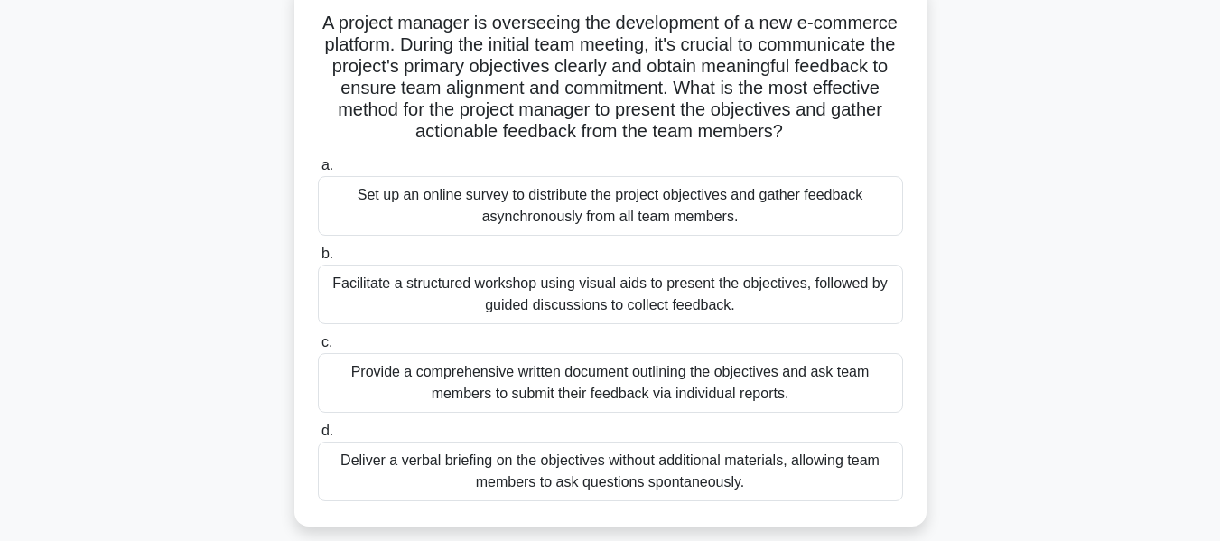
scroll to position [119, 0]
click at [459, 196] on div "Set up an online survey to distribute the project objectives and gather feedbac…" at bounding box center [610, 205] width 585 height 60
click at [318, 171] on input "a. Set up an online survey to distribute the project objectives and gather feed…" at bounding box center [318, 165] width 0 height 12
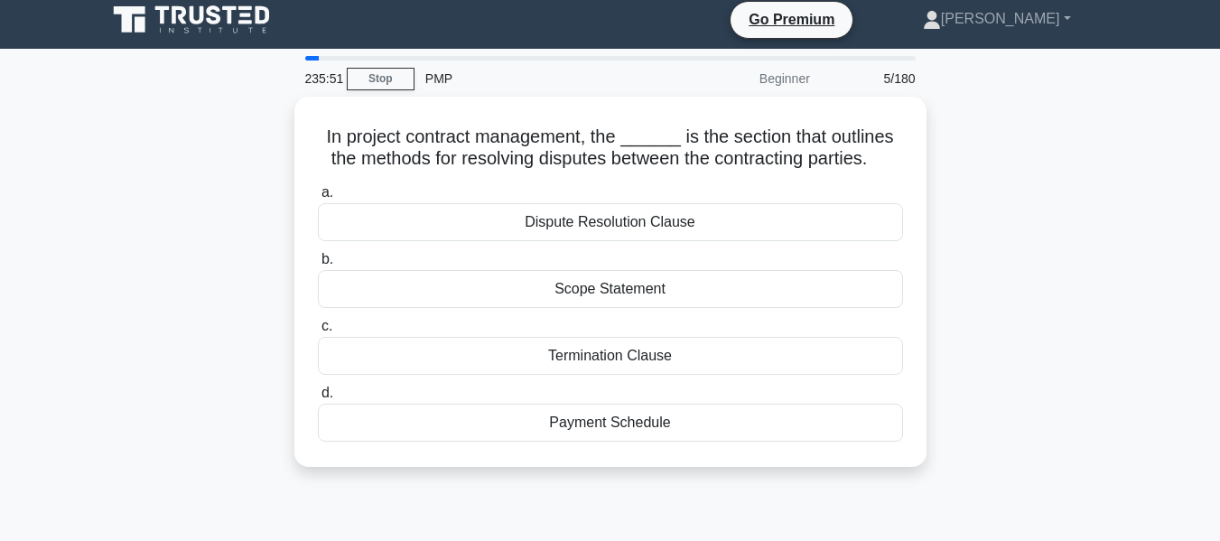
scroll to position [0, 0]
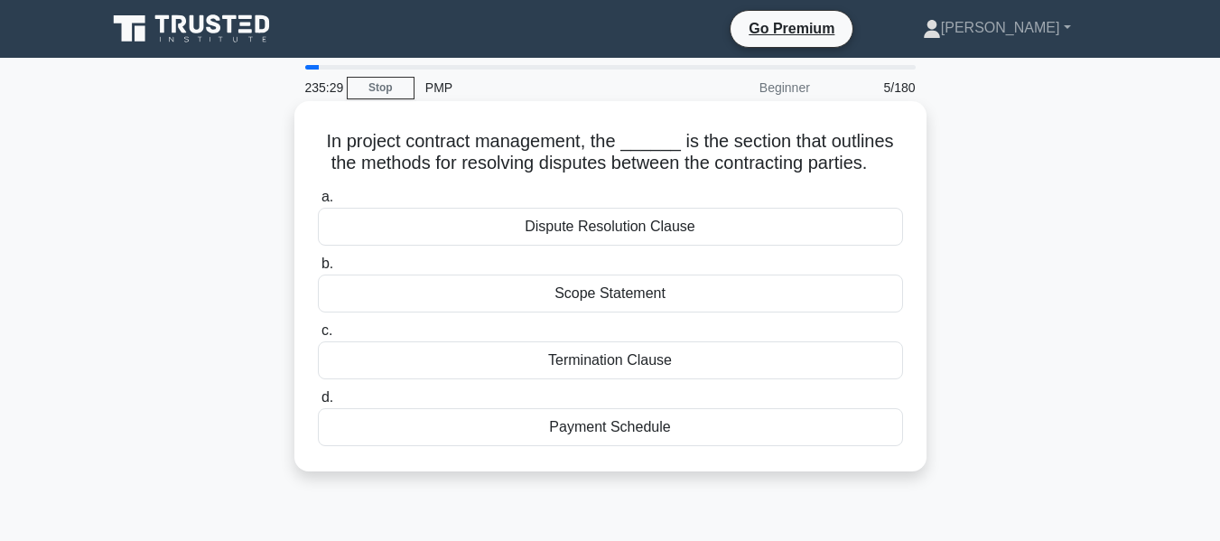
click at [637, 212] on div "Dispute Resolution Clause" at bounding box center [610, 227] width 585 height 38
click at [318, 203] on input "a. Dispute Resolution Clause" at bounding box center [318, 198] width 0 height 12
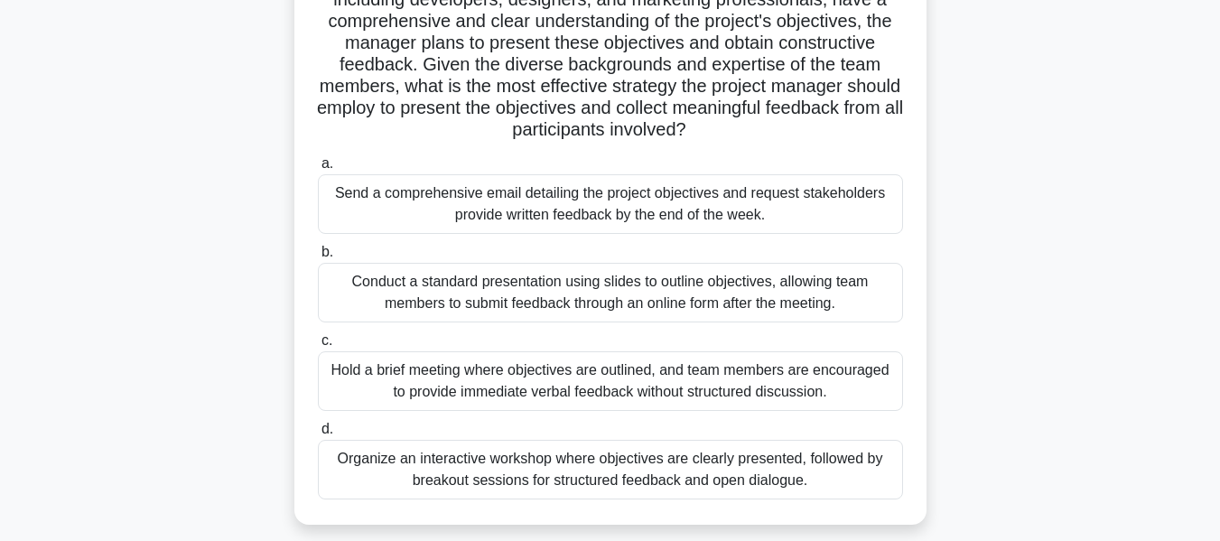
scroll to position [213, 0]
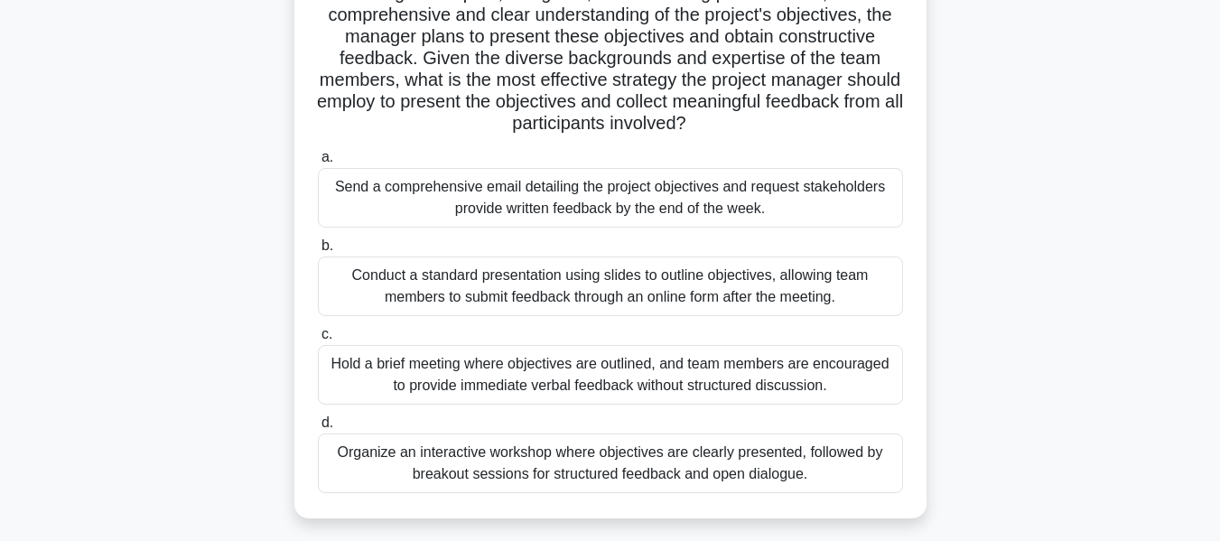
click at [565, 451] on div "Organize an interactive workshop where objectives are clearly presented, follow…" at bounding box center [610, 464] width 585 height 60
click at [318, 429] on input "d. Organize an interactive workshop where objectives are clearly presented, fol…" at bounding box center [318, 423] width 0 height 12
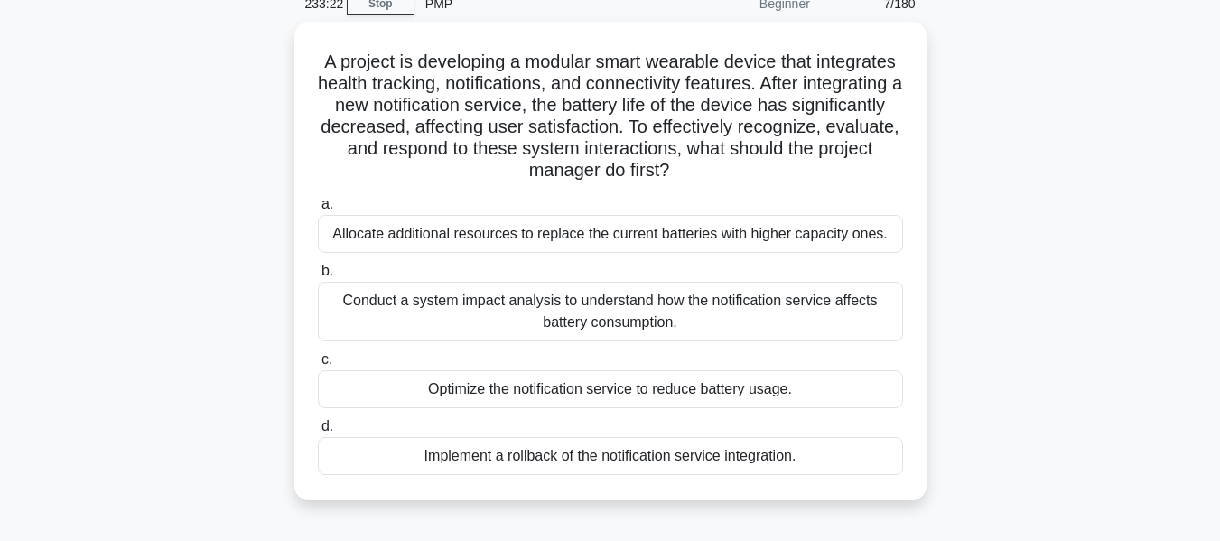
scroll to position [86, 0]
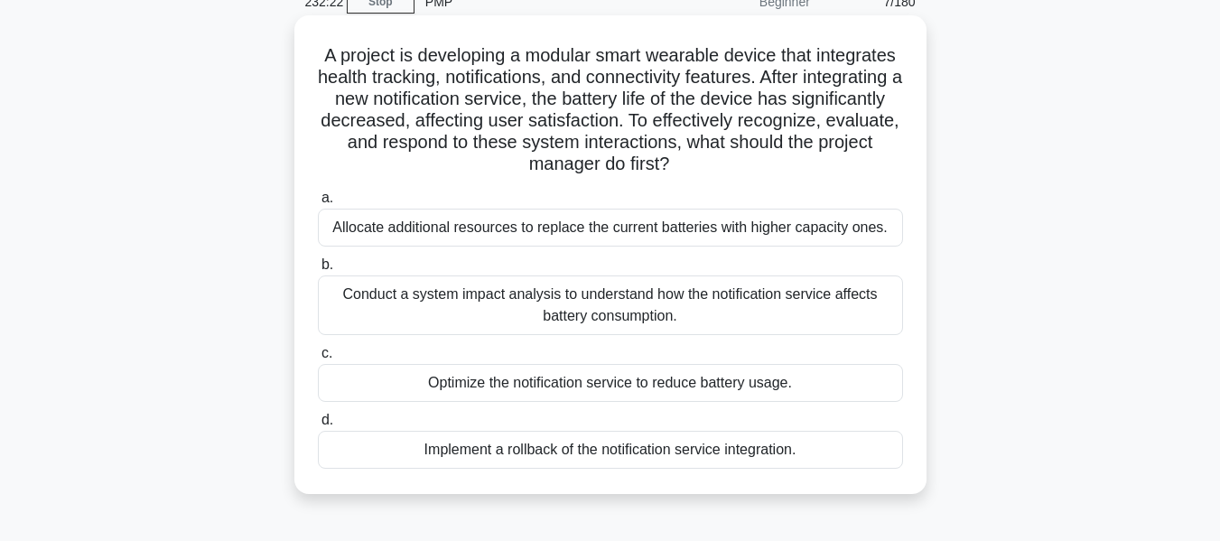
click at [744, 308] on div "Conduct a system impact analysis to understand how the notification service aff…" at bounding box center [610, 306] width 585 height 60
click at [318, 271] on input "b. Conduct a system impact analysis to understand how the notification service …" at bounding box center [318, 265] width 0 height 12
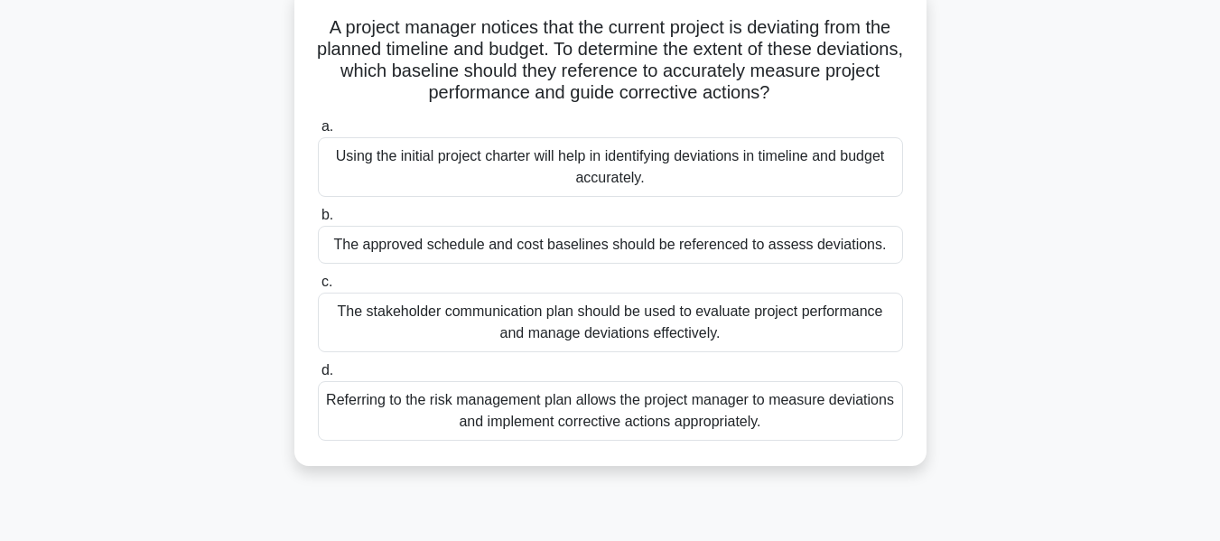
scroll to position [119, 0]
click at [946, 341] on div "A project manager notices that the current project is deviating from the planne…" at bounding box center [611, 236] width 1030 height 500
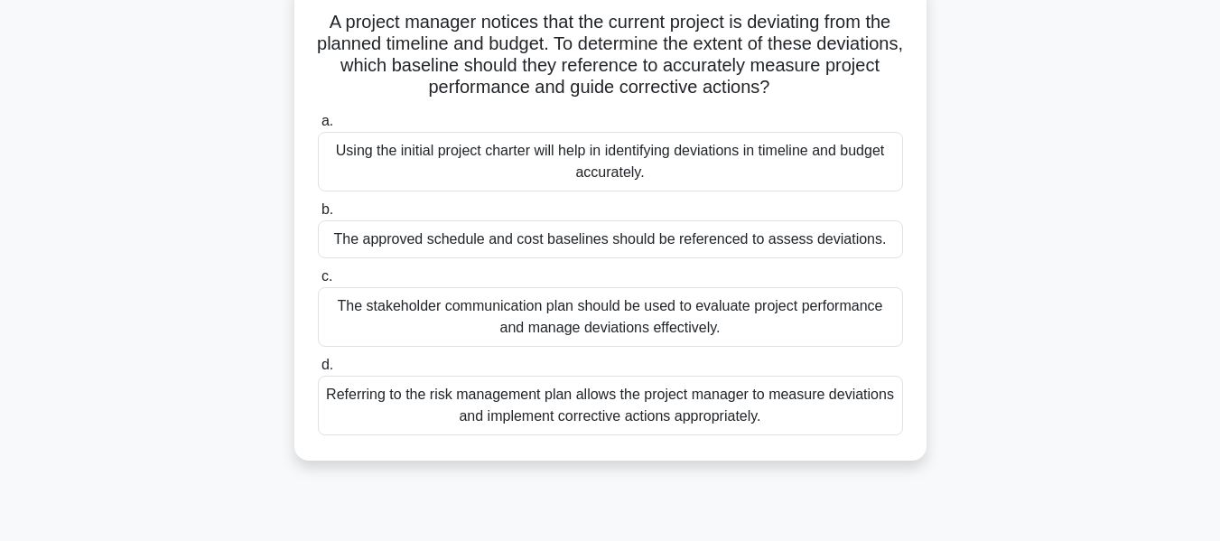
click at [668, 401] on div "Referring to the risk management plan allows the project manager to measure dev…" at bounding box center [610, 406] width 585 height 60
click at [318, 371] on input "d. Referring to the risk management plan allows the project manager to measure …" at bounding box center [318, 366] width 0 height 12
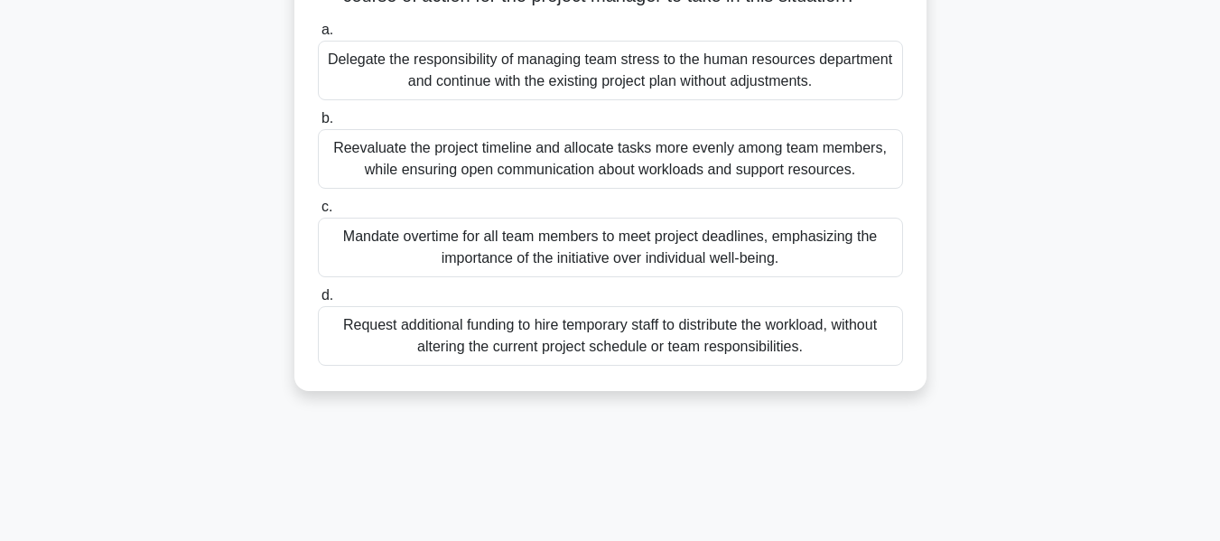
scroll to position [281, 0]
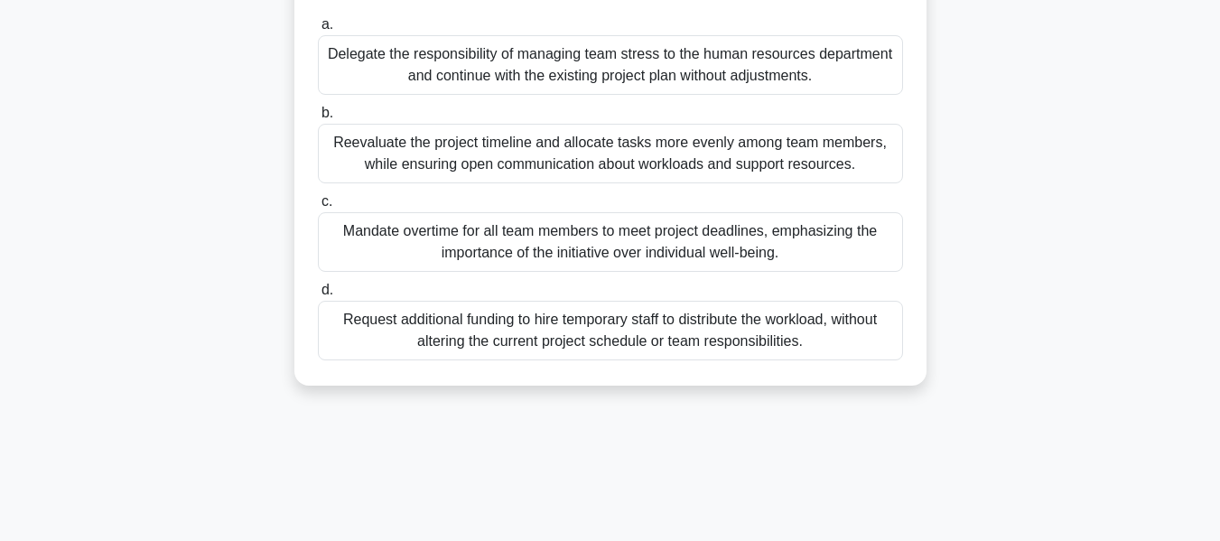
click at [677, 156] on div "Reevaluate the project timeline and allocate tasks more evenly among team membe…" at bounding box center [610, 154] width 585 height 60
click at [318, 119] on input "b. Reevaluate the project timeline and allocate tasks more evenly among team me…" at bounding box center [318, 113] width 0 height 12
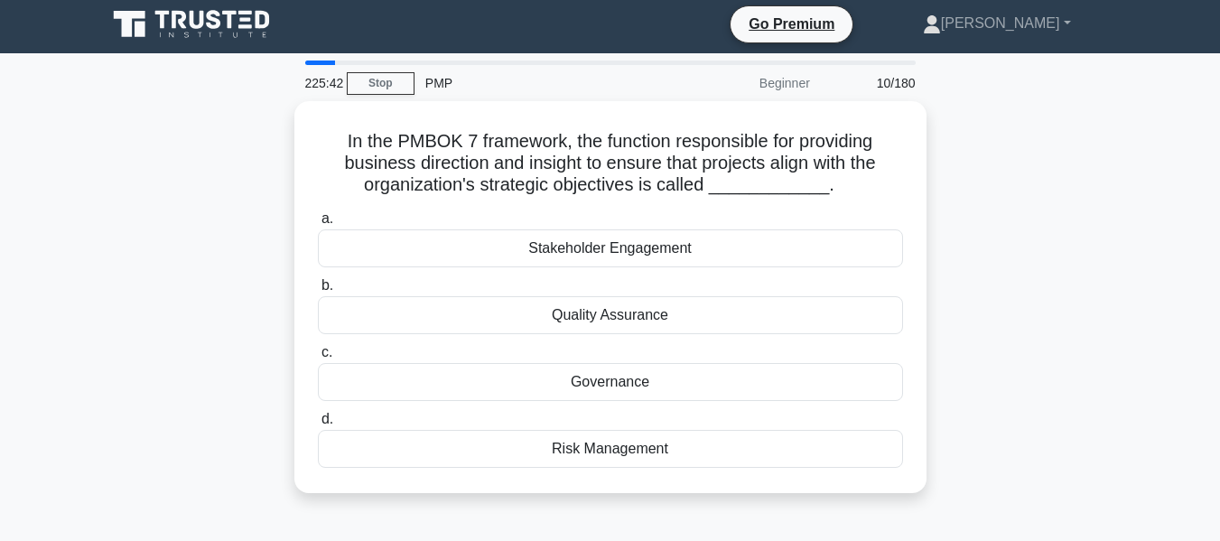
scroll to position [0, 0]
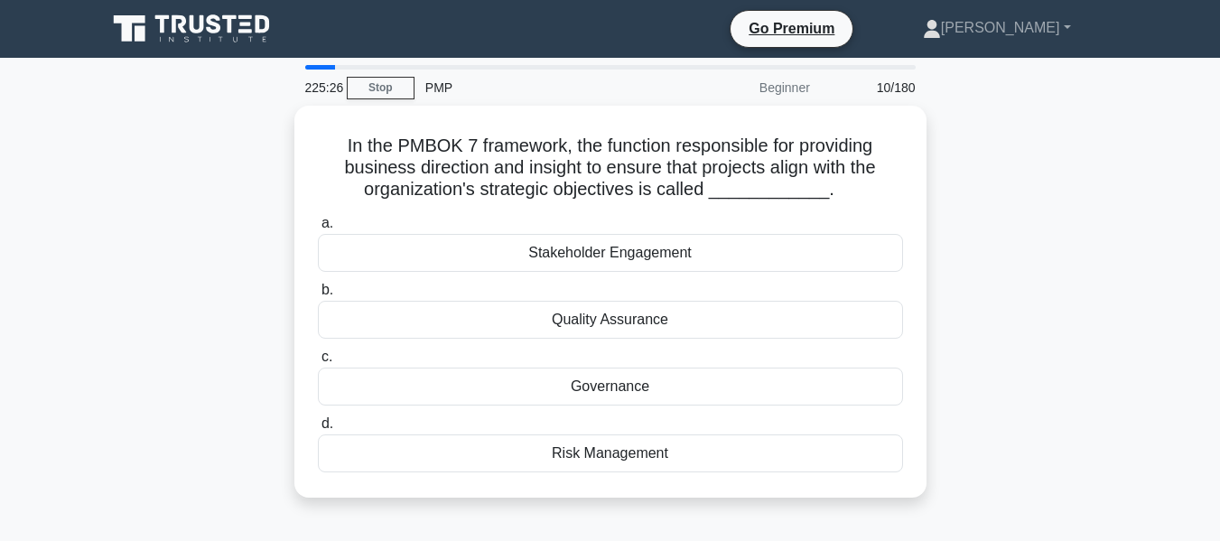
click at [677, 156] on h5 "In the PMBOK 7 framework, the function responsible for providing business direc…" at bounding box center [610, 168] width 589 height 67
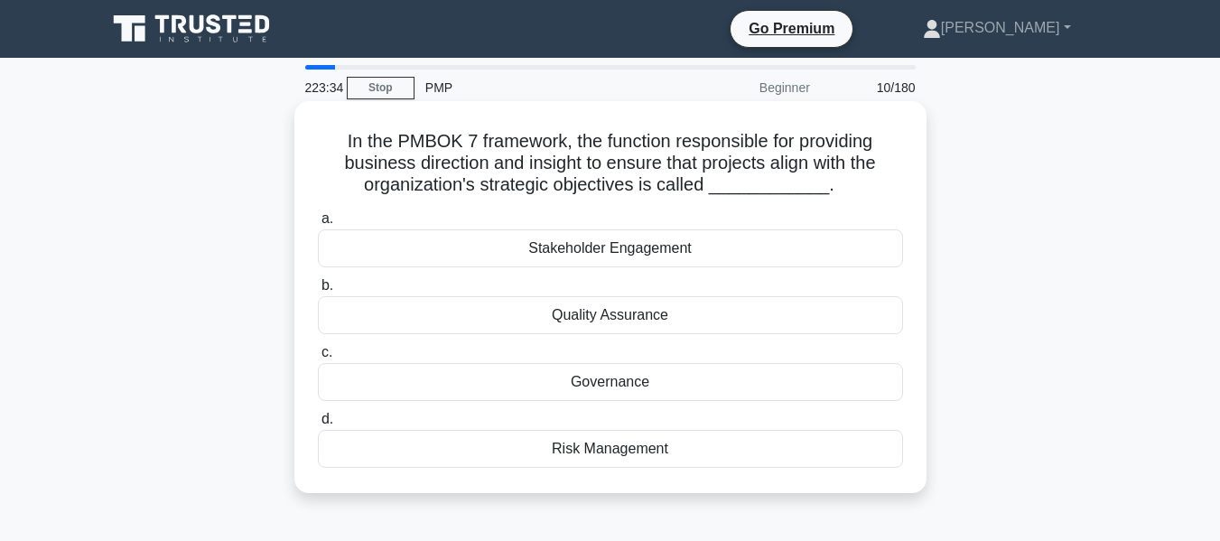
click at [624, 320] on div "Quality Assurance" at bounding box center [610, 315] width 585 height 38
click at [318, 292] on input "b. Quality Assurance" at bounding box center [318, 286] width 0 height 12
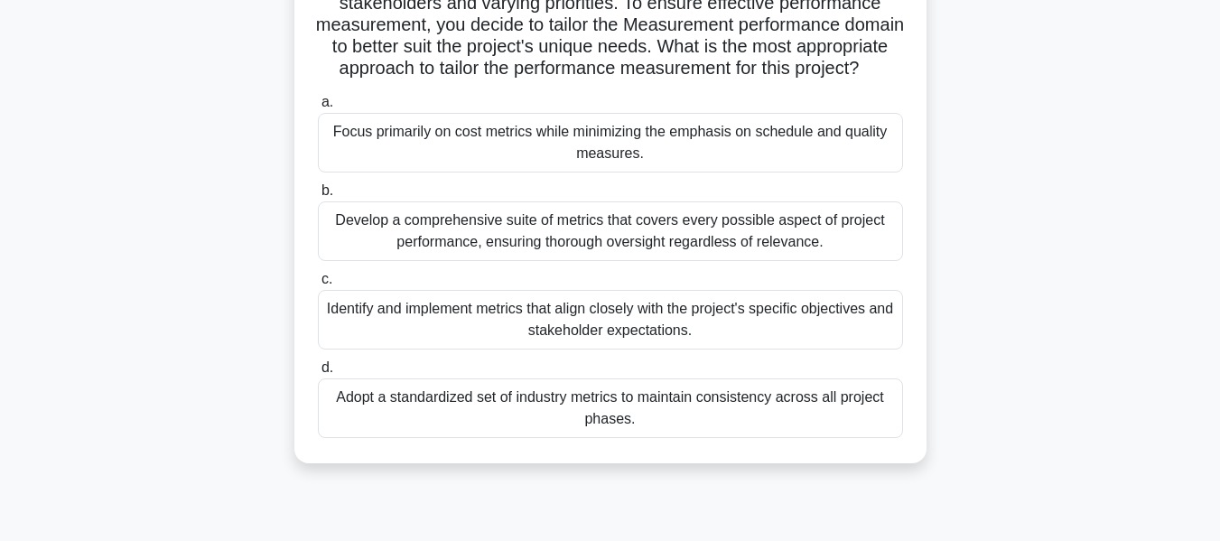
scroll to position [166, 0]
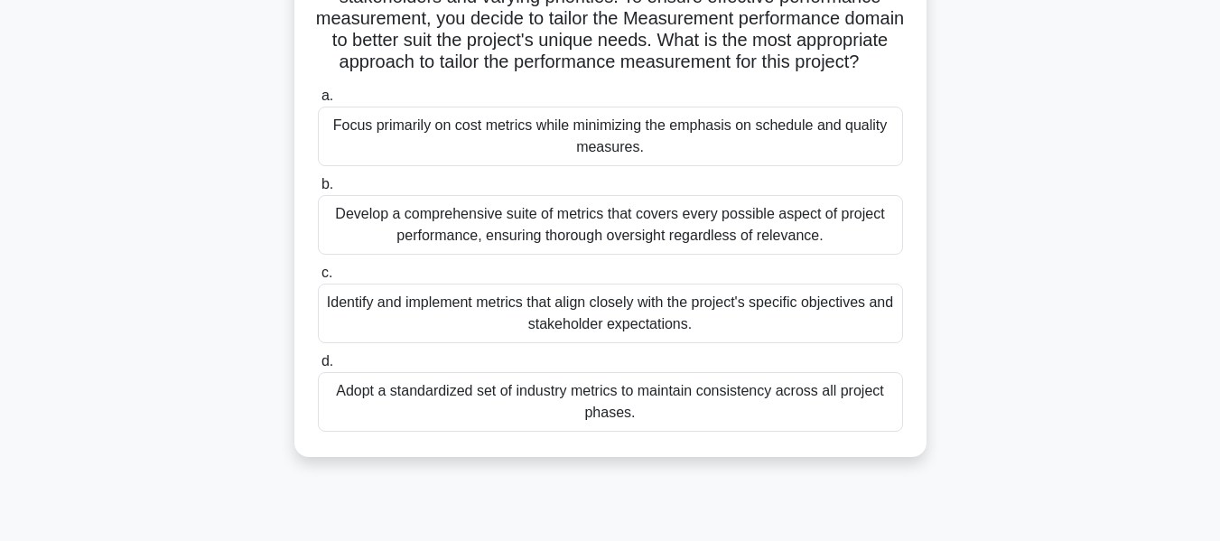
click at [647, 343] on div "Identify and implement metrics that align closely with the project's specific o…" at bounding box center [610, 314] width 585 height 60
click at [318, 279] on input "c. Identify and implement metrics that align closely with the project's specifi…" at bounding box center [318, 273] width 0 height 12
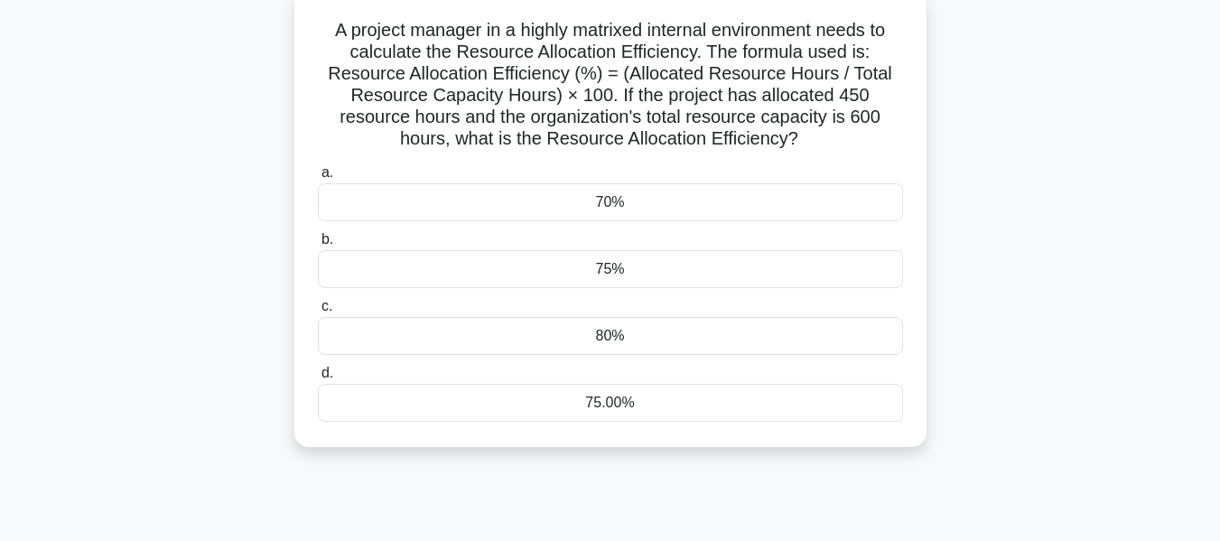
scroll to position [112, 0]
click at [562, 276] on div "75%" at bounding box center [610, 268] width 585 height 38
click at [318, 245] on input "b. 75%" at bounding box center [318, 239] width 0 height 12
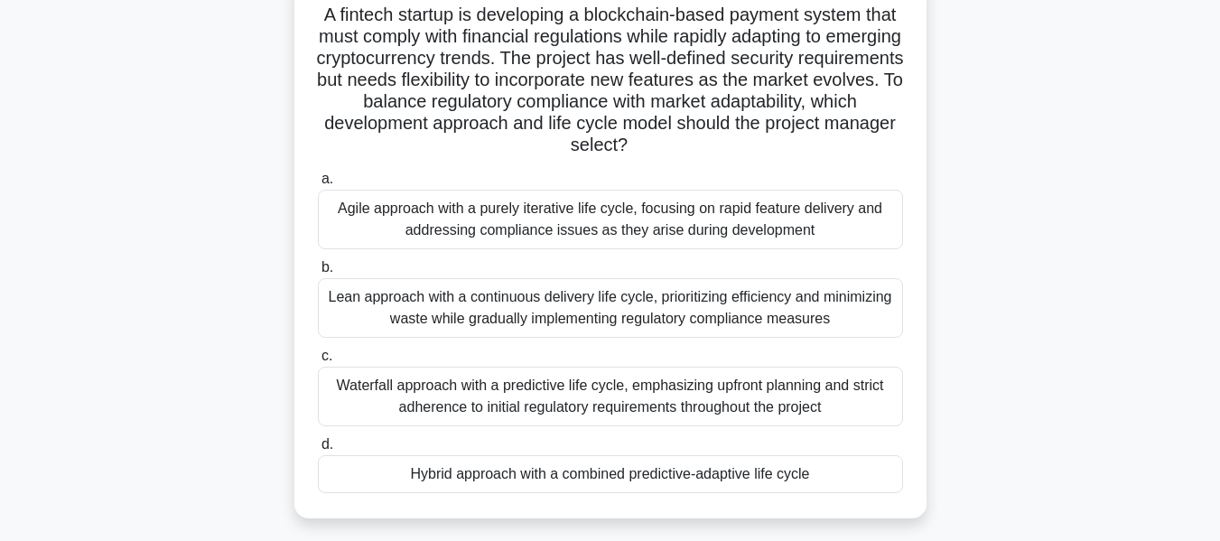
scroll to position [127, 0]
click at [573, 480] on div "Hybrid approach with a combined predictive-adaptive life cycle" at bounding box center [610, 473] width 585 height 38
click at [318, 450] on input "d. Hybrid approach with a combined predictive-adaptive life cycle" at bounding box center [318, 444] width 0 height 12
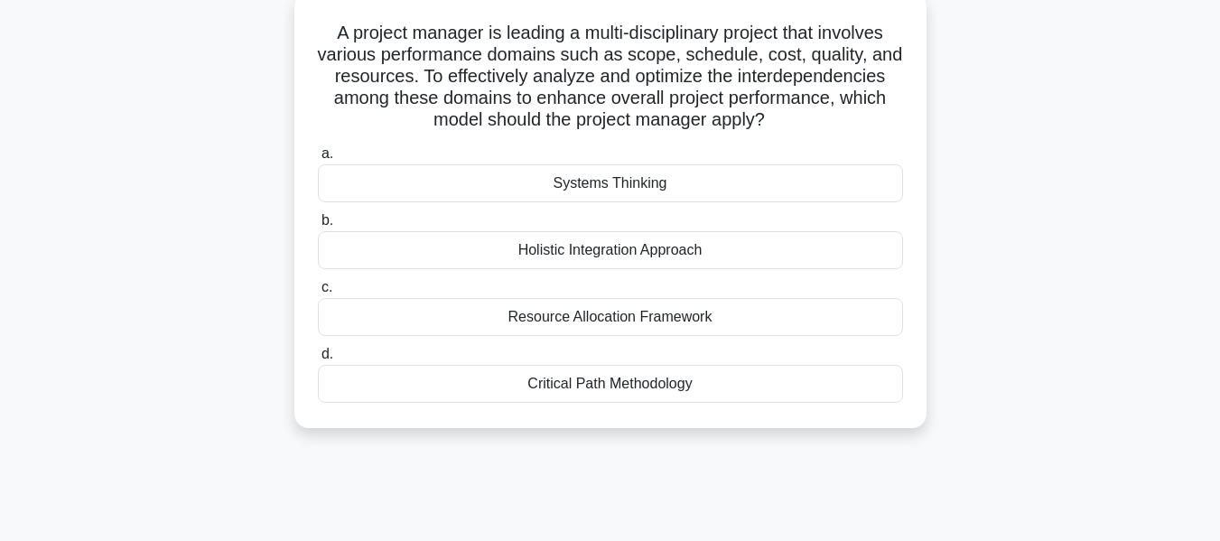
scroll to position [114, 0]
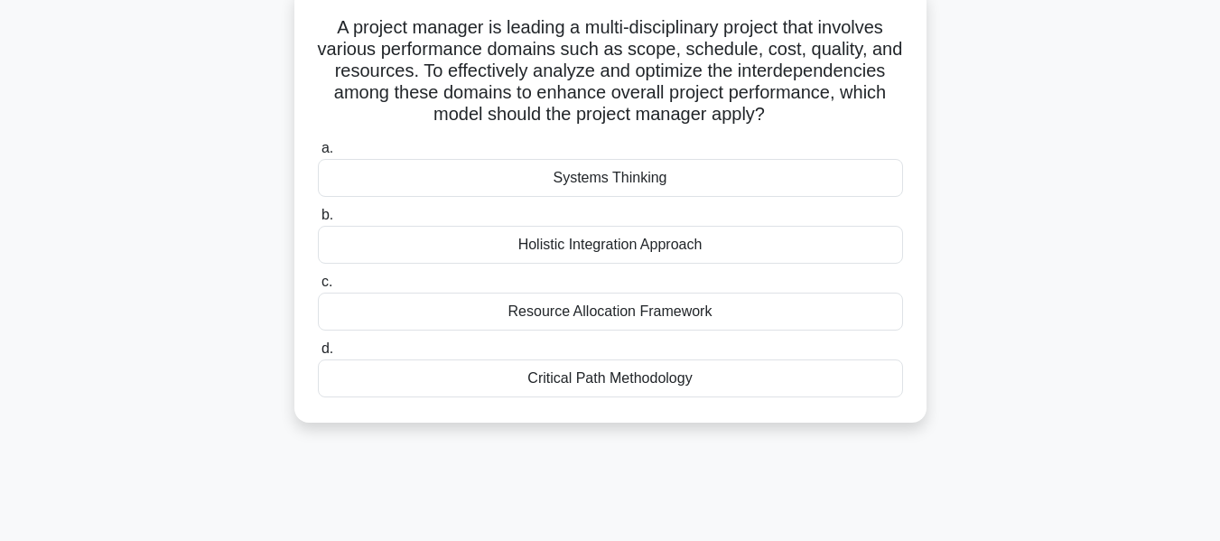
click at [659, 308] on div "Resource Allocation Framework" at bounding box center [610, 312] width 585 height 38
click at [318, 288] on input "c. Resource Allocation Framework" at bounding box center [318, 282] width 0 height 12
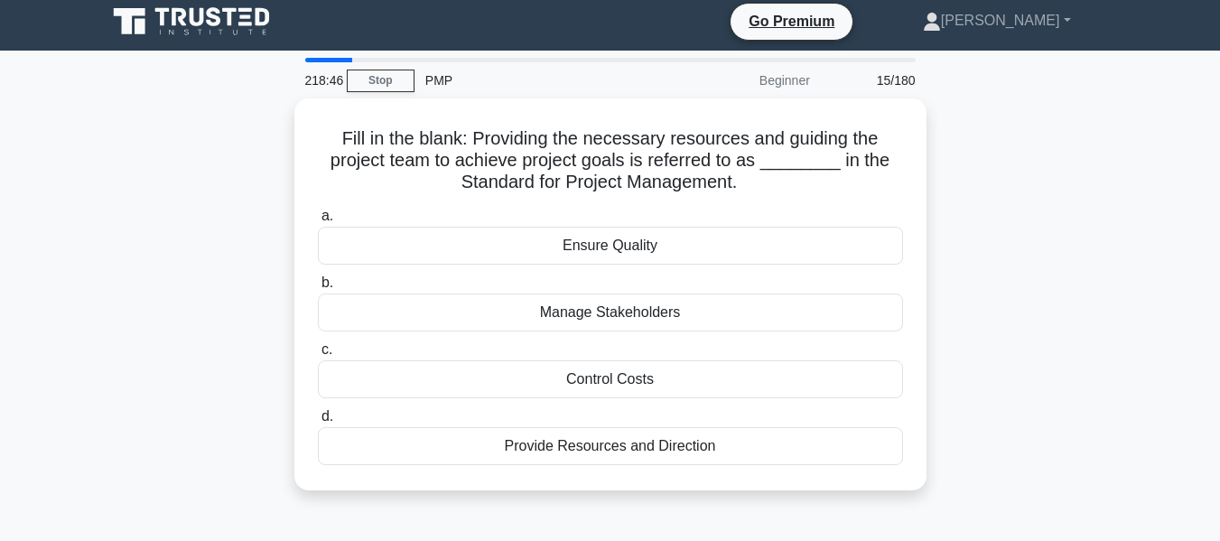
scroll to position [0, 0]
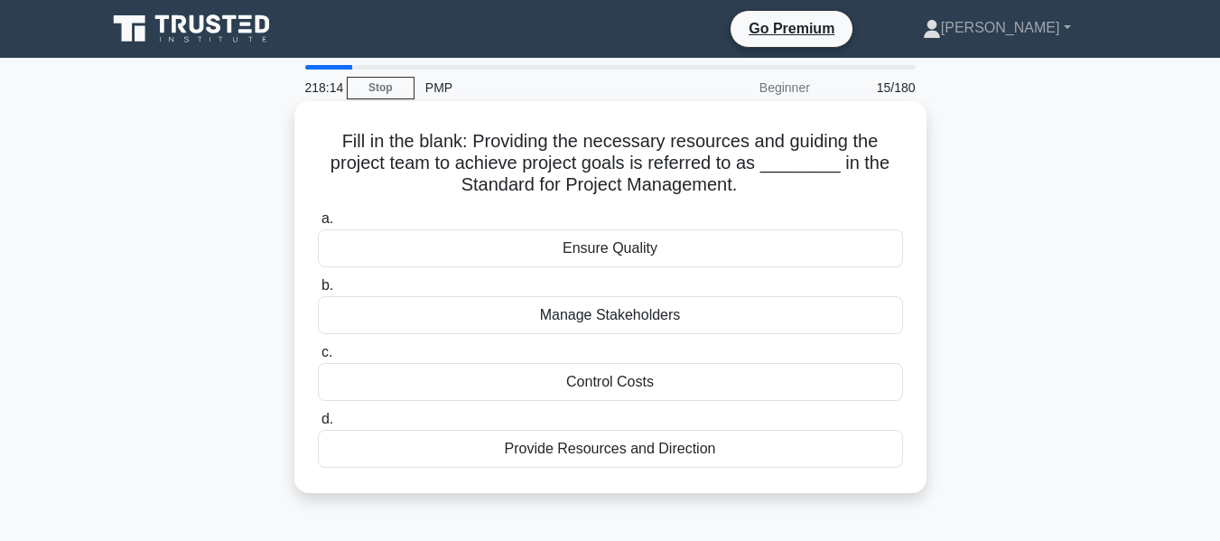
click at [578, 251] on div "Ensure Quality" at bounding box center [610, 248] width 585 height 38
click at [318, 225] on input "a. Ensure Quality" at bounding box center [318, 219] width 0 height 12
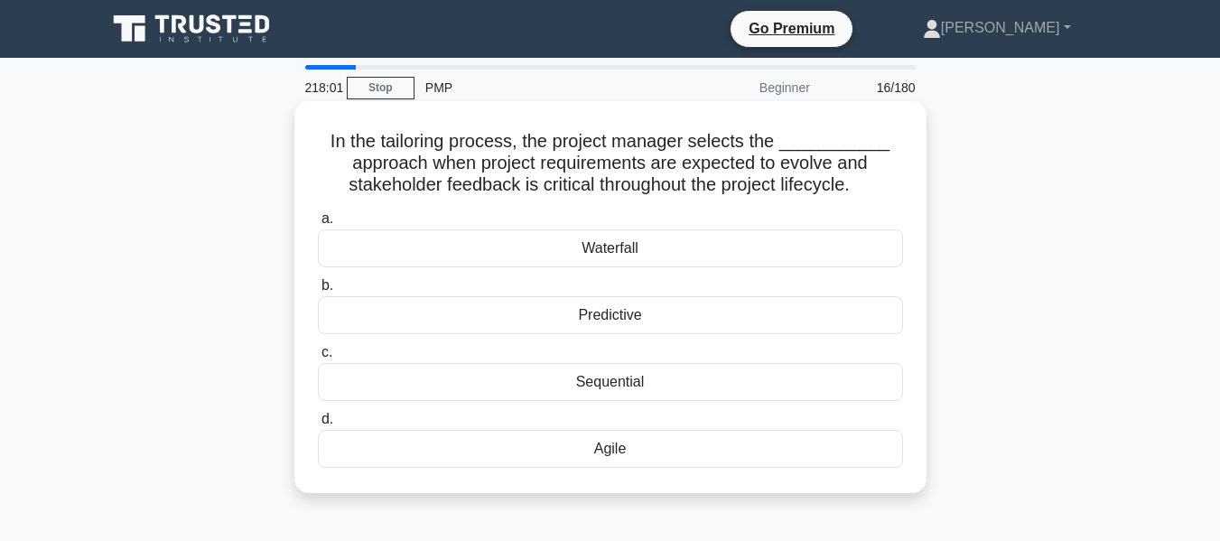
click at [608, 250] on div "Waterfall" at bounding box center [610, 248] width 585 height 38
click at [318, 225] on input "a. Waterfall" at bounding box center [318, 219] width 0 height 12
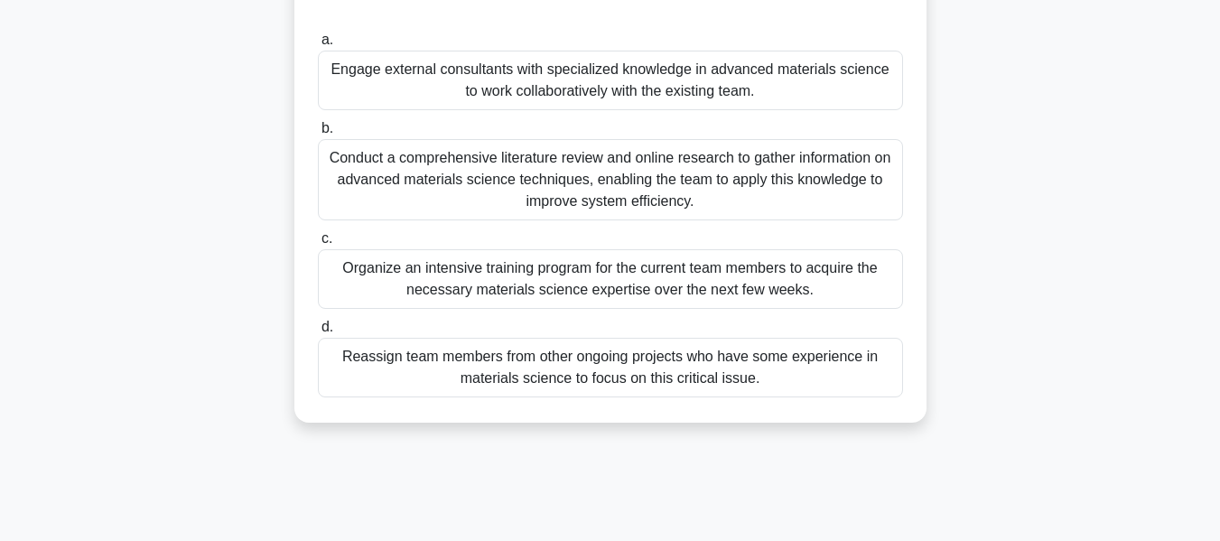
scroll to position [307, 0]
click at [604, 275] on div "Organize an intensive training program for the current team members to acquire …" at bounding box center [610, 281] width 585 height 60
click at [318, 247] on input "c. Organize an intensive training program for the current team members to acqui…" at bounding box center [318, 241] width 0 height 12
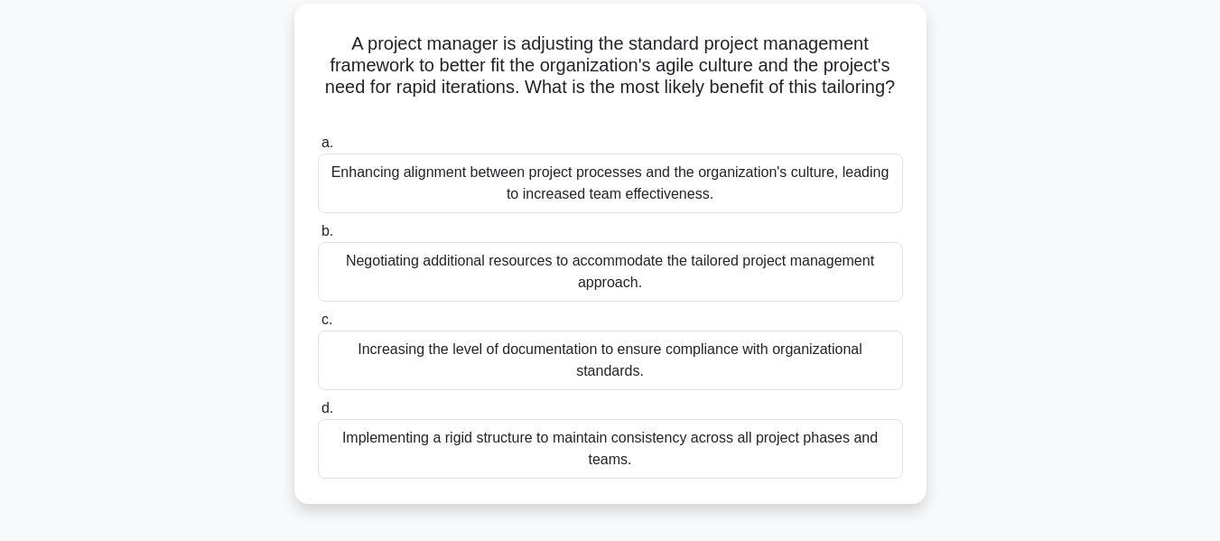
scroll to position [103, 0]
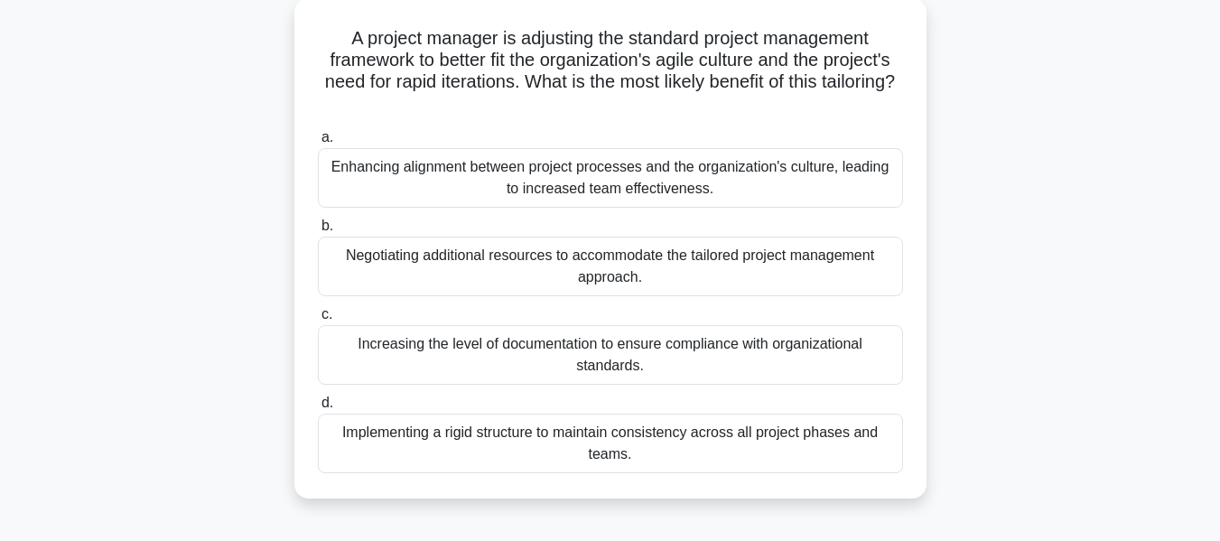
click at [627, 184] on div "Enhancing alignment between project processes and the organization's culture, l…" at bounding box center [610, 178] width 585 height 60
click at [318, 144] on input "a. Enhancing alignment between project processes and the organization's culture…" at bounding box center [318, 138] width 0 height 12
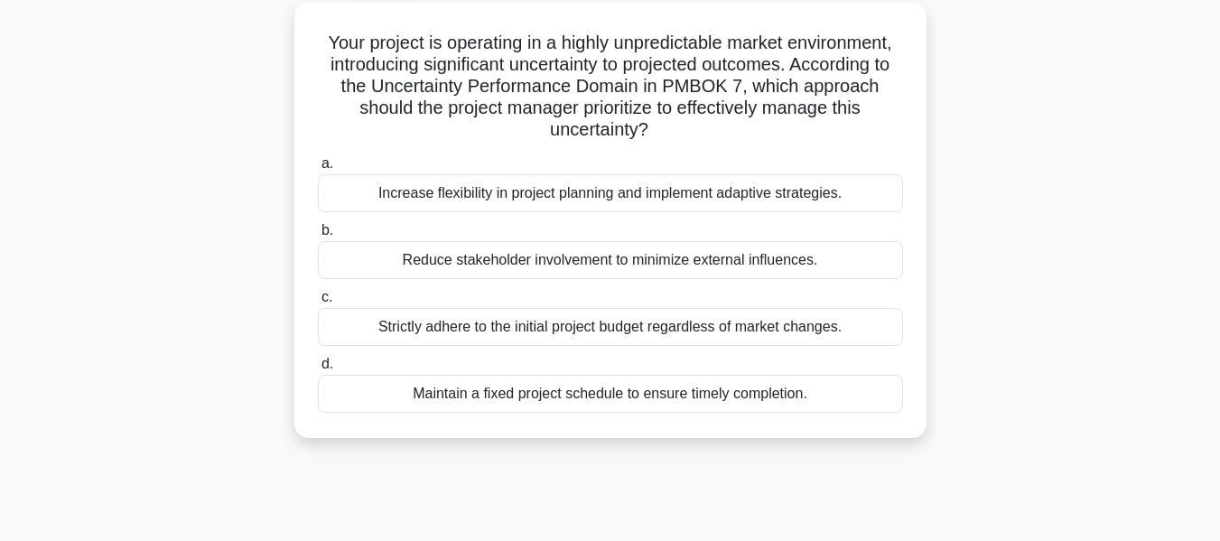
scroll to position [0, 0]
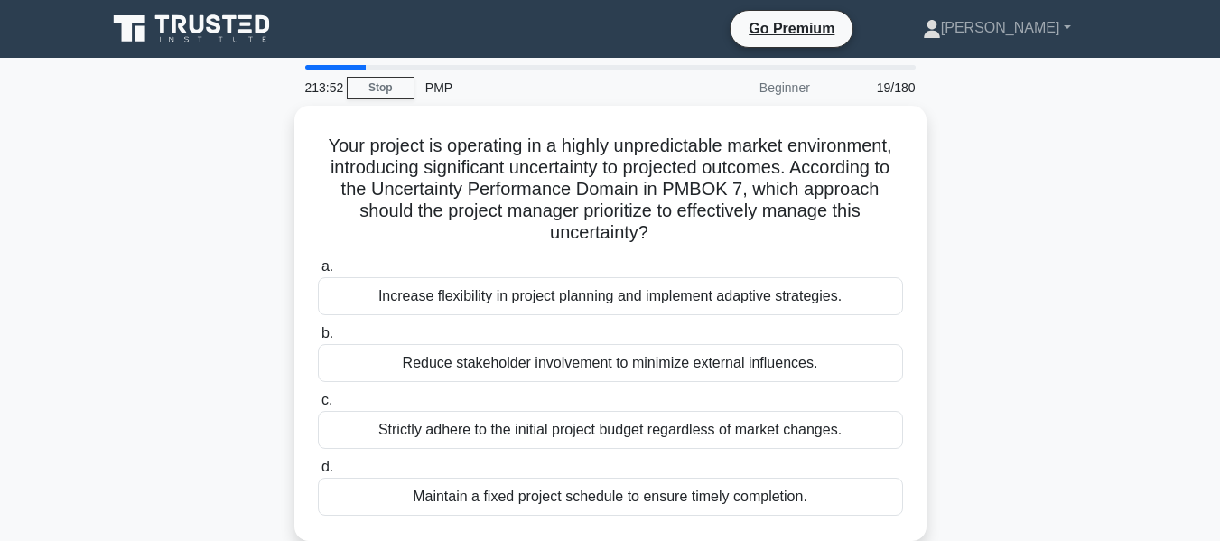
drag, startPoint x: 799, startPoint y: 275, endPoint x: 1192, endPoint y: 199, distance: 400.2
click at [1192, 199] on main "213:52 Stop PMP Beginner 19/180 Your project is operating in a highly unpredict…" at bounding box center [610, 517] width 1220 height 918
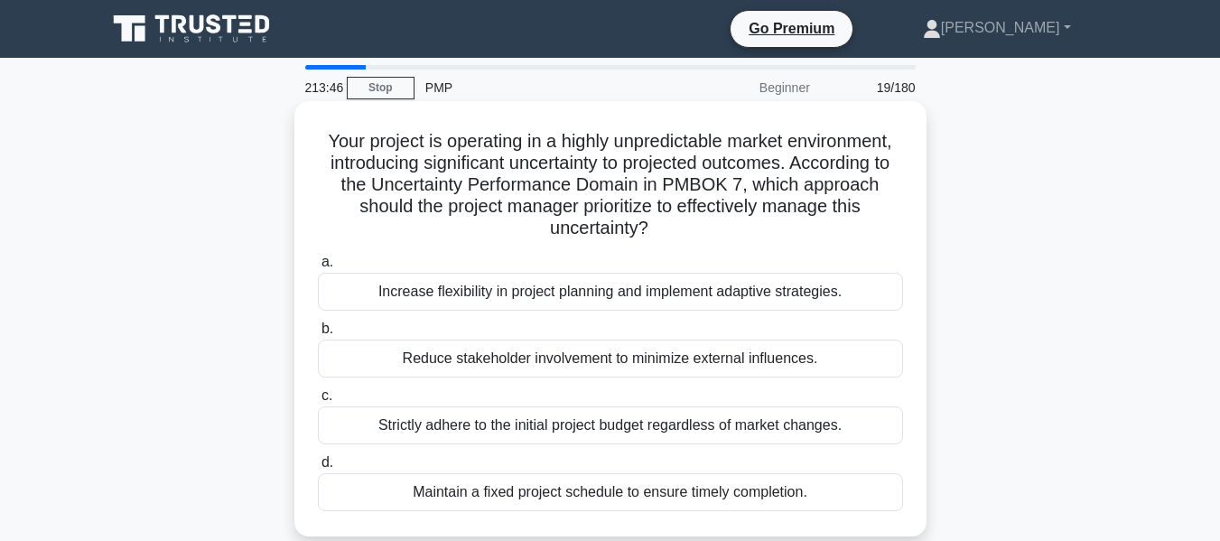
click at [700, 353] on div "Reduce stakeholder involvement to minimize external influences." at bounding box center [610, 359] width 585 height 38
click at [318, 335] on input "b. Reduce stakeholder involvement to minimize external influences." at bounding box center [318, 329] width 0 height 12
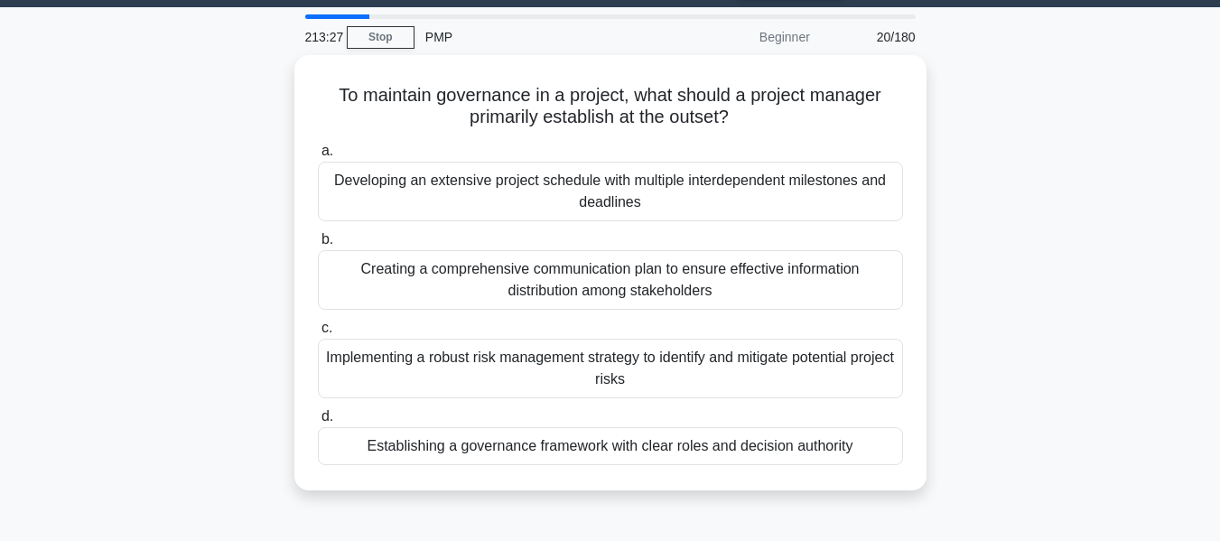
scroll to position [51, 0]
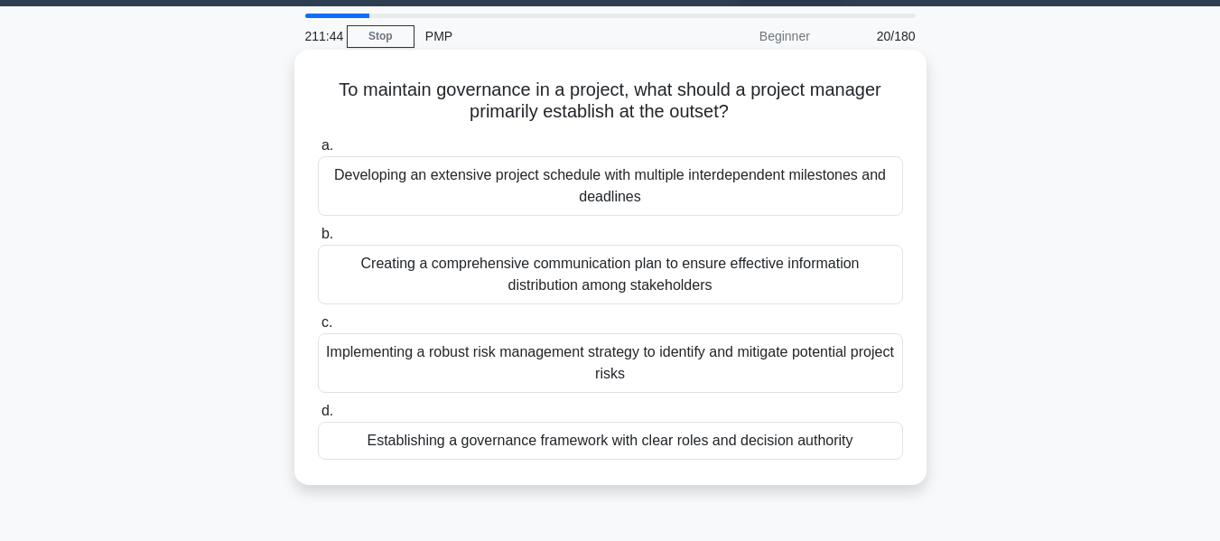
click at [673, 273] on div "Creating a comprehensive communication plan to ensure effective information dis…" at bounding box center [610, 275] width 585 height 60
click at [318, 240] on input "b. Creating a comprehensive communication plan to ensure effective information …" at bounding box center [318, 235] width 0 height 12
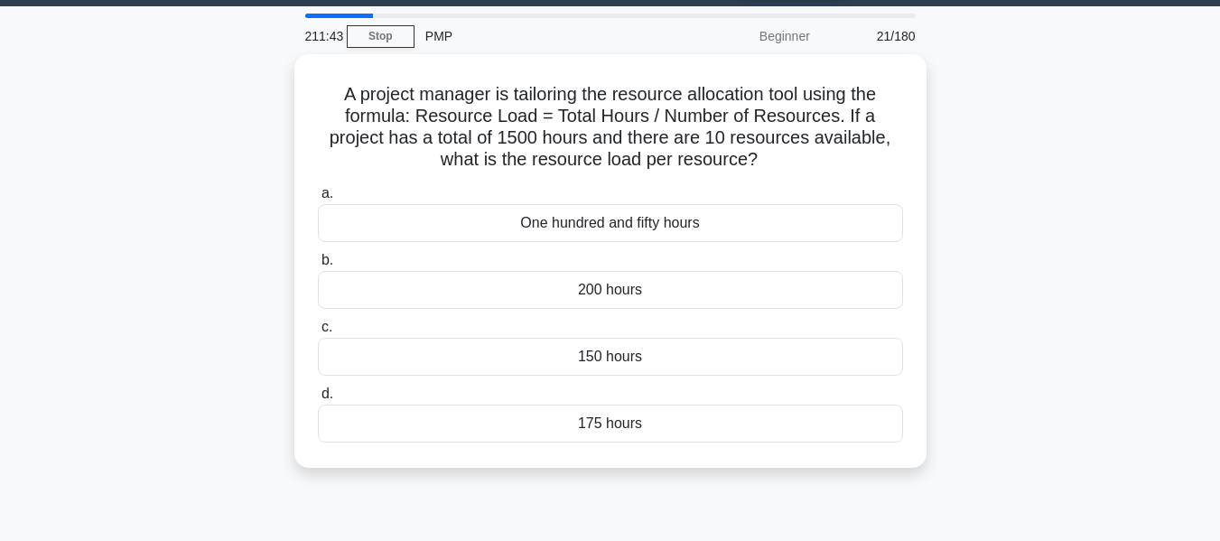
scroll to position [0, 0]
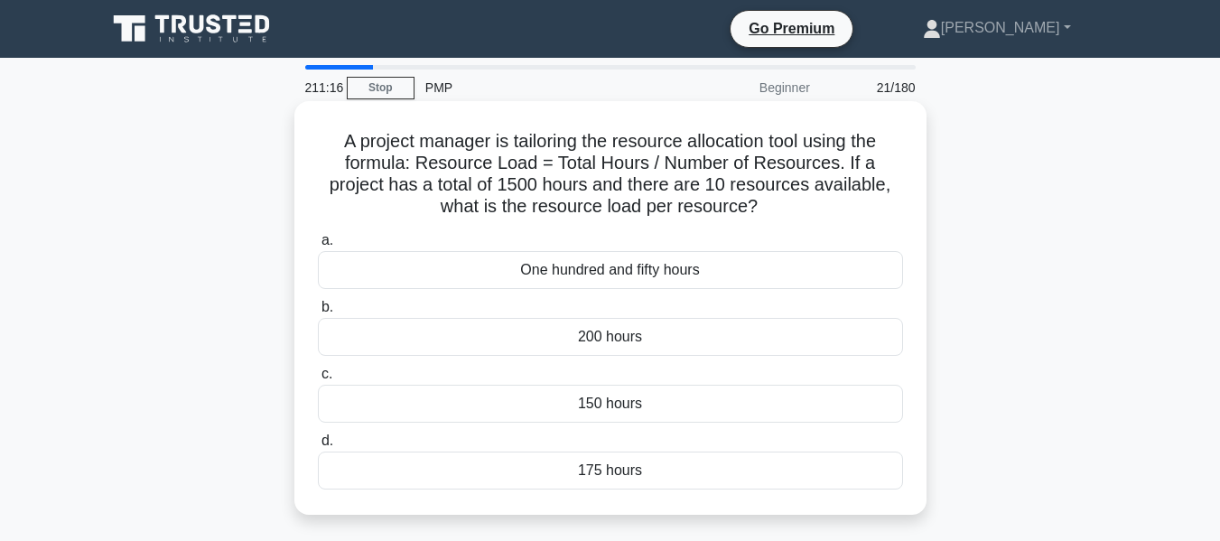
click at [498, 398] on div "150 hours" at bounding box center [610, 404] width 585 height 38
click at [318, 380] on input "c. 150 hours" at bounding box center [318, 375] width 0 height 12
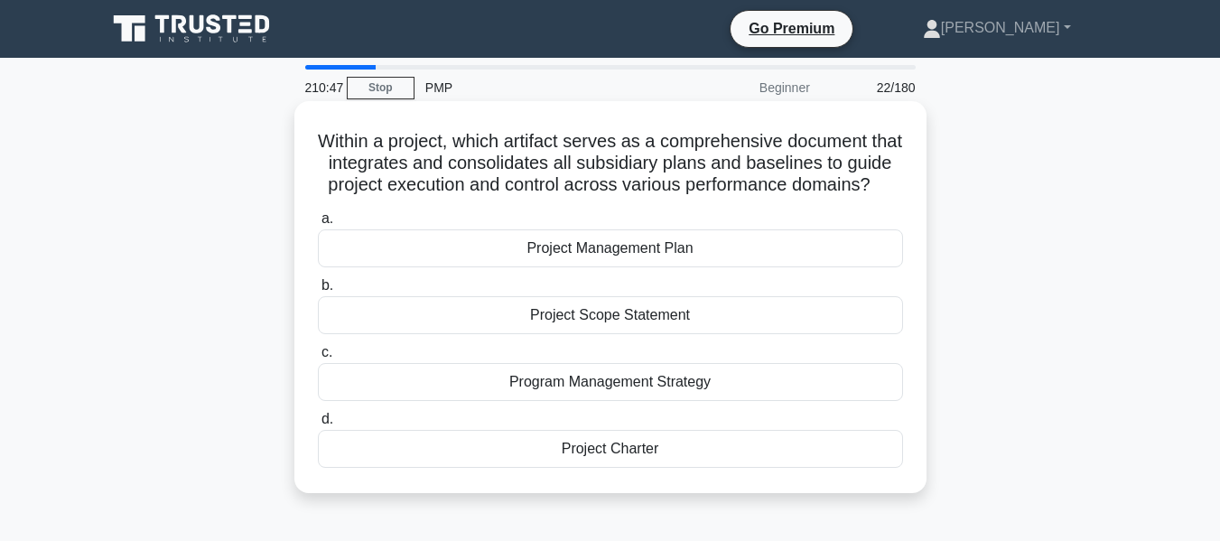
click at [584, 468] on div "Project Charter" at bounding box center [610, 449] width 585 height 38
click at [318, 425] on input "d. Project Charter" at bounding box center [318, 420] width 0 height 12
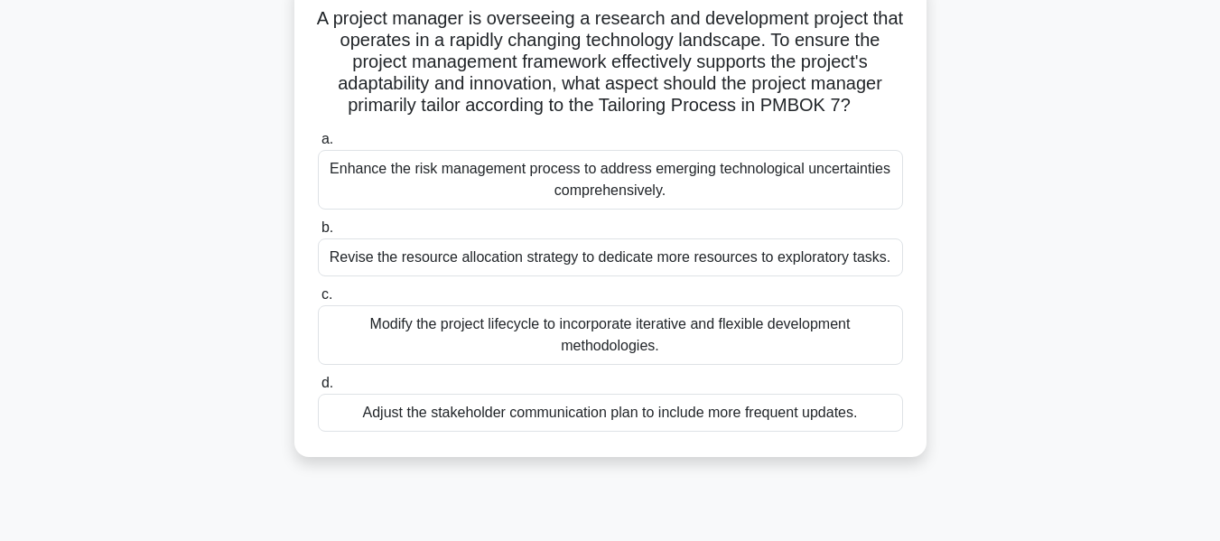
scroll to position [128, 0]
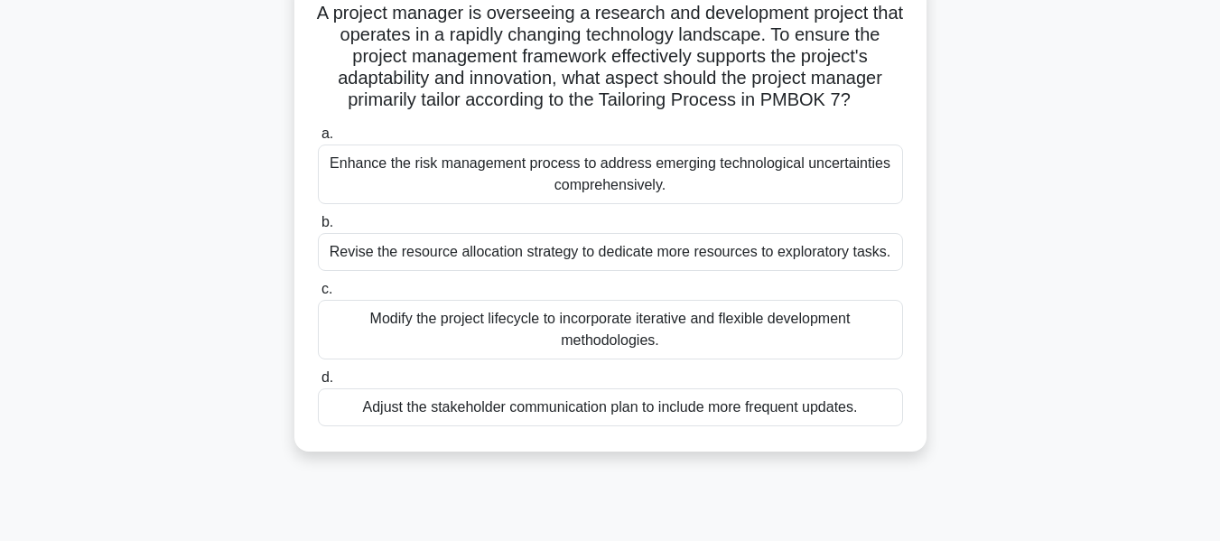
click at [782, 186] on div "Enhance the risk management process to address emerging technological uncertain…" at bounding box center [610, 175] width 585 height 60
click at [318, 140] on input "a. Enhance the risk management process to address emerging technological uncert…" at bounding box center [318, 134] width 0 height 12
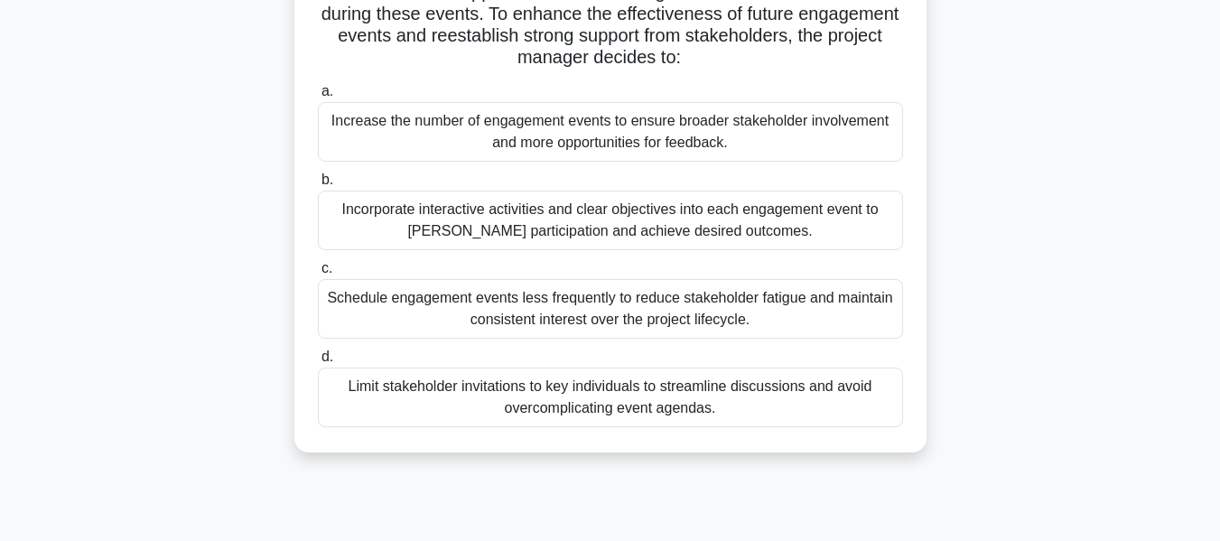
scroll to position [302, 0]
click at [624, 222] on div "Incorporate interactive activities and clear objectives into each engagement ev…" at bounding box center [610, 220] width 585 height 60
click at [318, 185] on input "b. Incorporate interactive activities and clear objectives into each engagement…" at bounding box center [318, 179] width 0 height 12
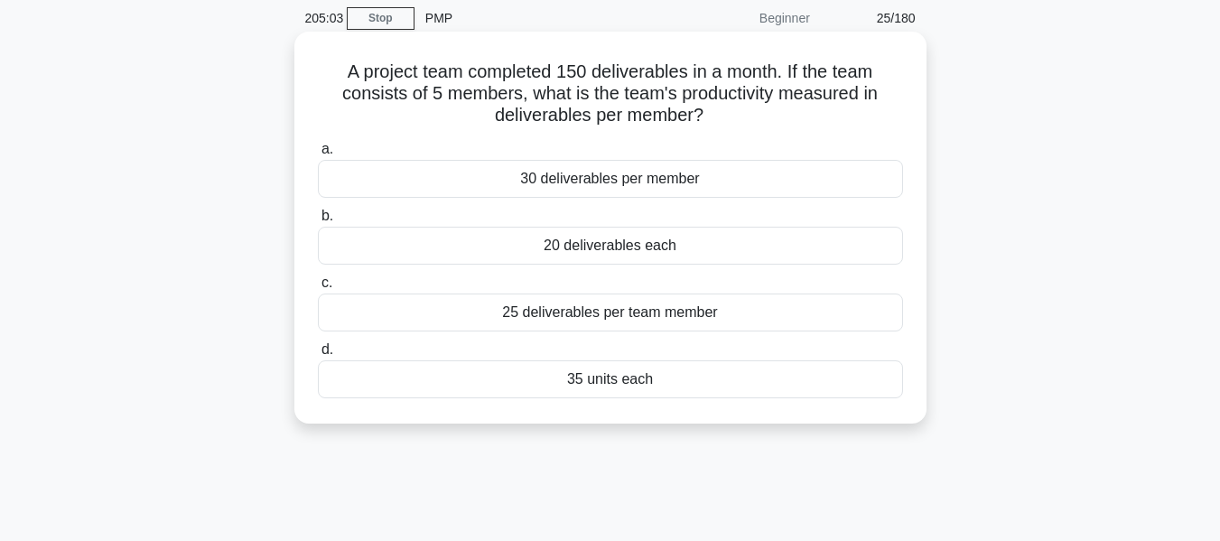
scroll to position [70, 0]
click at [580, 179] on div "30 deliverables per member" at bounding box center [610, 178] width 585 height 38
click at [318, 154] on input "a. 30 deliverables per member" at bounding box center [318, 149] width 0 height 12
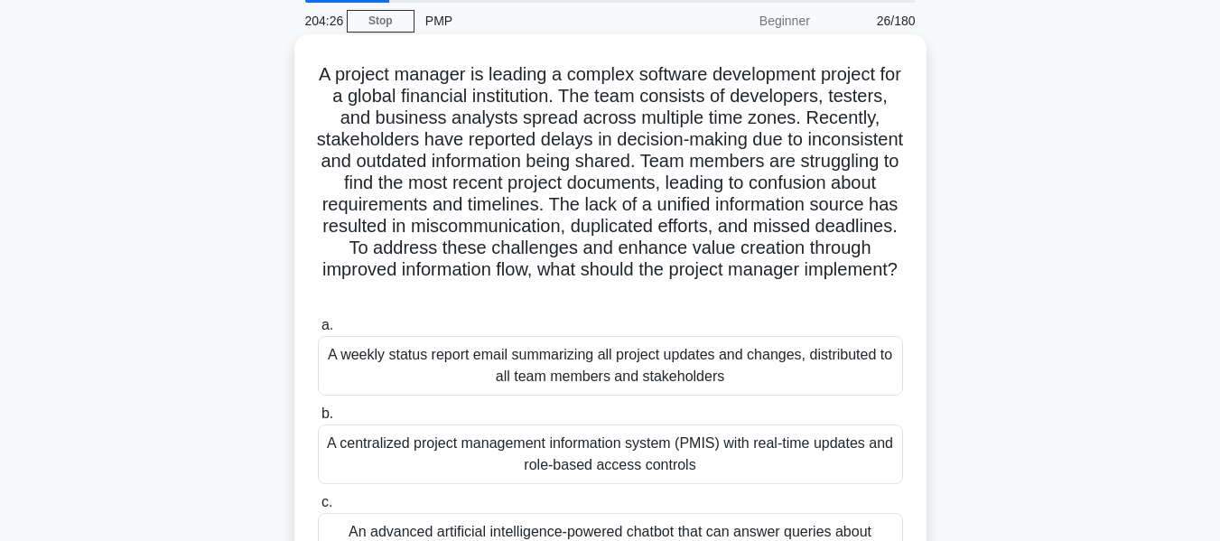
scroll to position [59, 0]
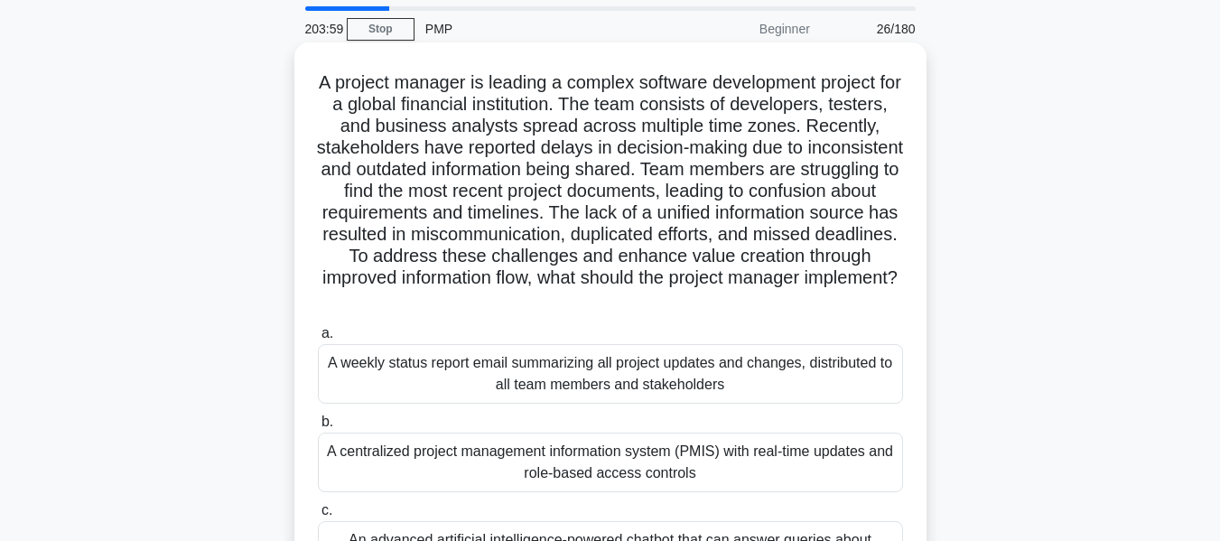
click at [480, 142] on h5 "A project manager is leading a complex software development project for a globa…" at bounding box center [610, 191] width 589 height 240
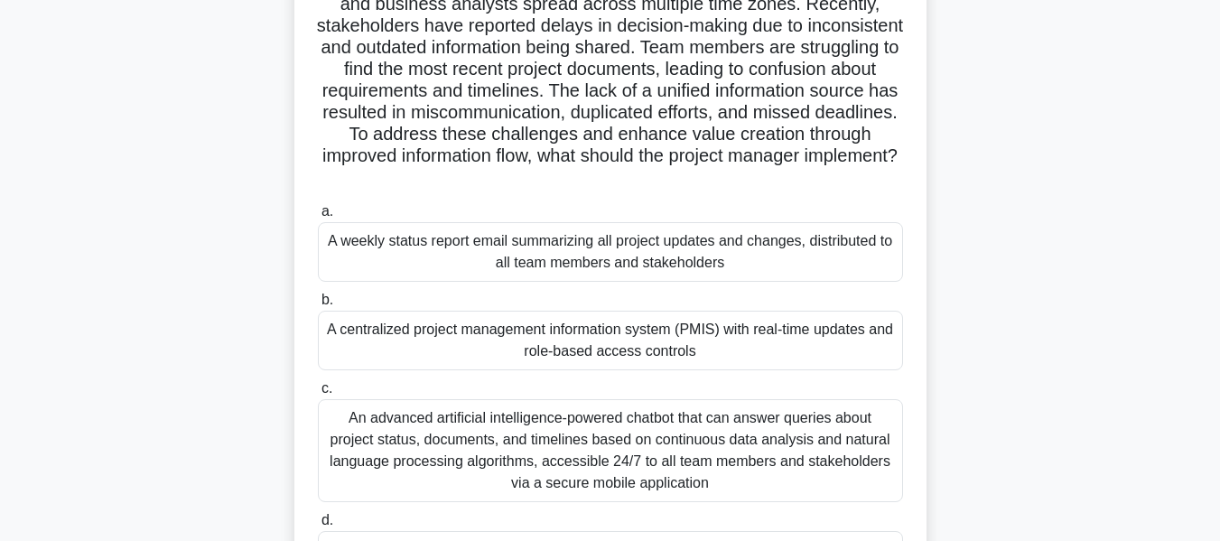
scroll to position [332, 0]
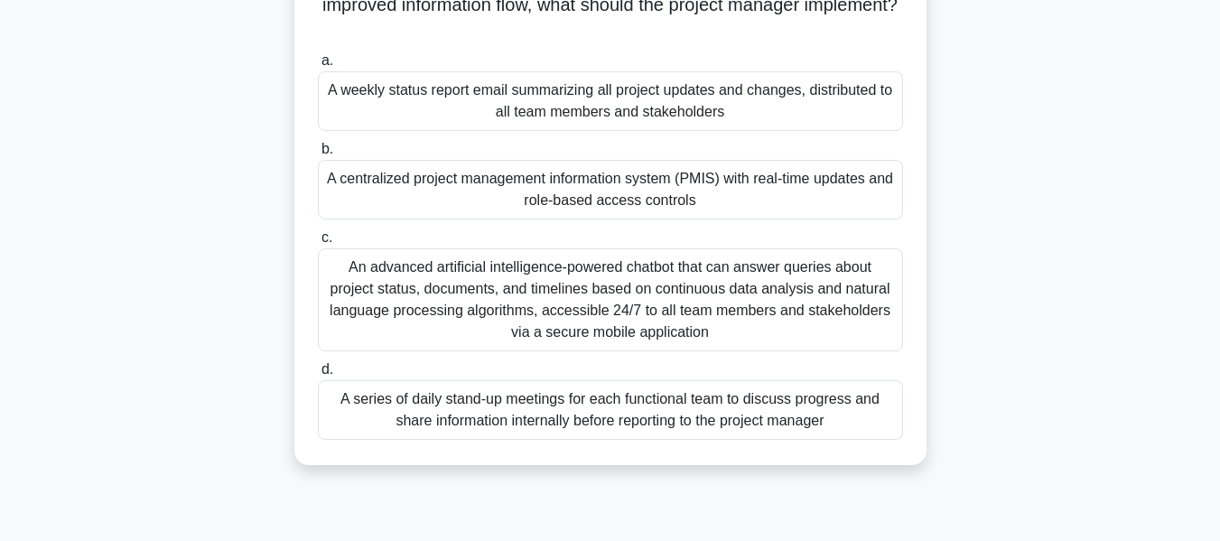
click at [432, 394] on div "A series of daily stand-up meetings for each functional team to discuss progres…" at bounding box center [610, 410] width 585 height 60
click at [318, 376] on input "d. A series of daily stand-up meetings for each functional team to discuss prog…" at bounding box center [318, 370] width 0 height 12
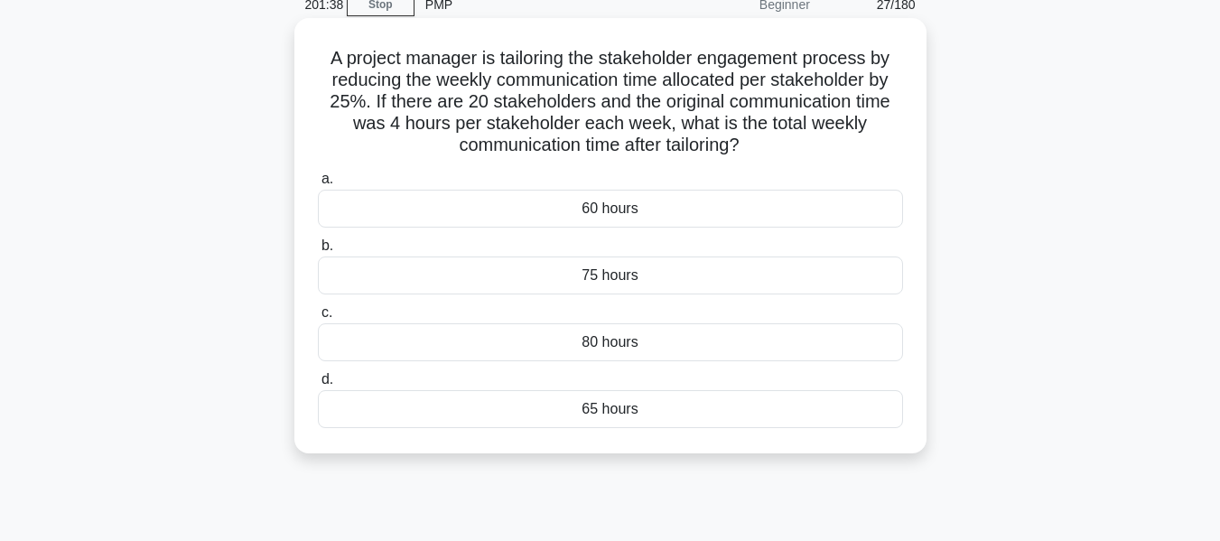
scroll to position [85, 0]
click at [713, 350] on div "80 hours" at bounding box center [610, 341] width 585 height 38
click at [318, 317] on input "c. 80 hours" at bounding box center [318, 311] width 0 height 12
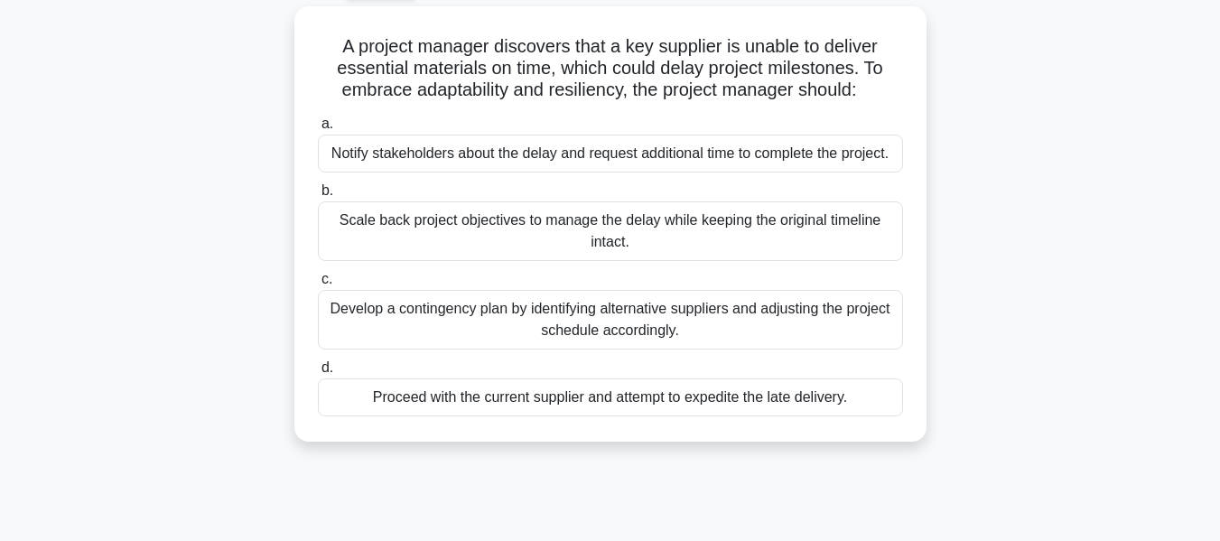
scroll to position [98, 0]
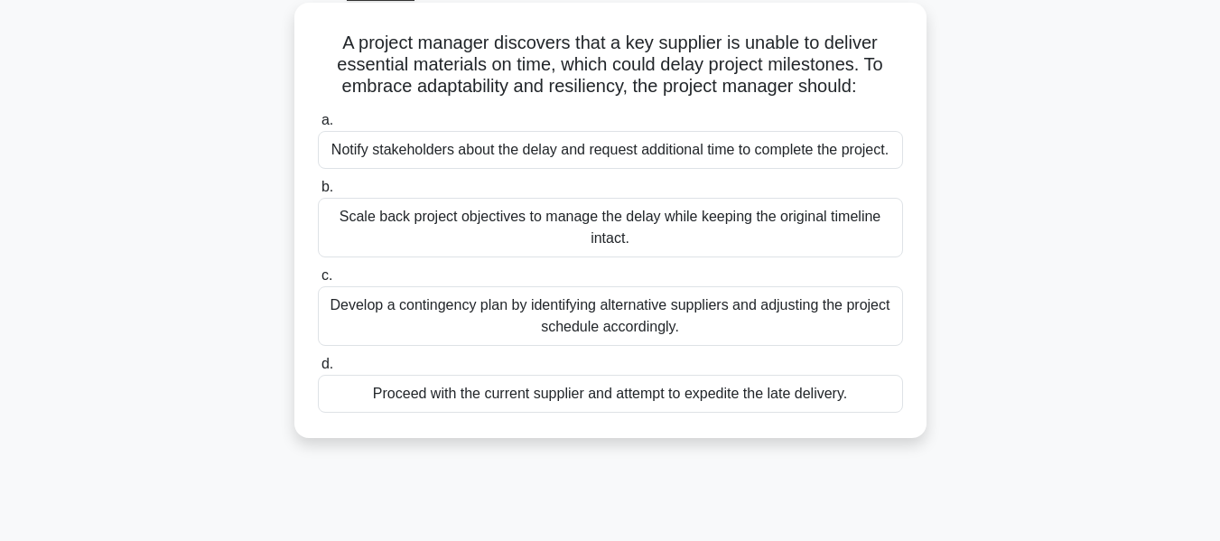
click at [705, 161] on div "Notify stakeholders about the delay and request additional time to complete the…" at bounding box center [610, 150] width 585 height 38
click at [318, 126] on input "a. Notify stakeholders about the delay and request additional time to complete …" at bounding box center [318, 121] width 0 height 12
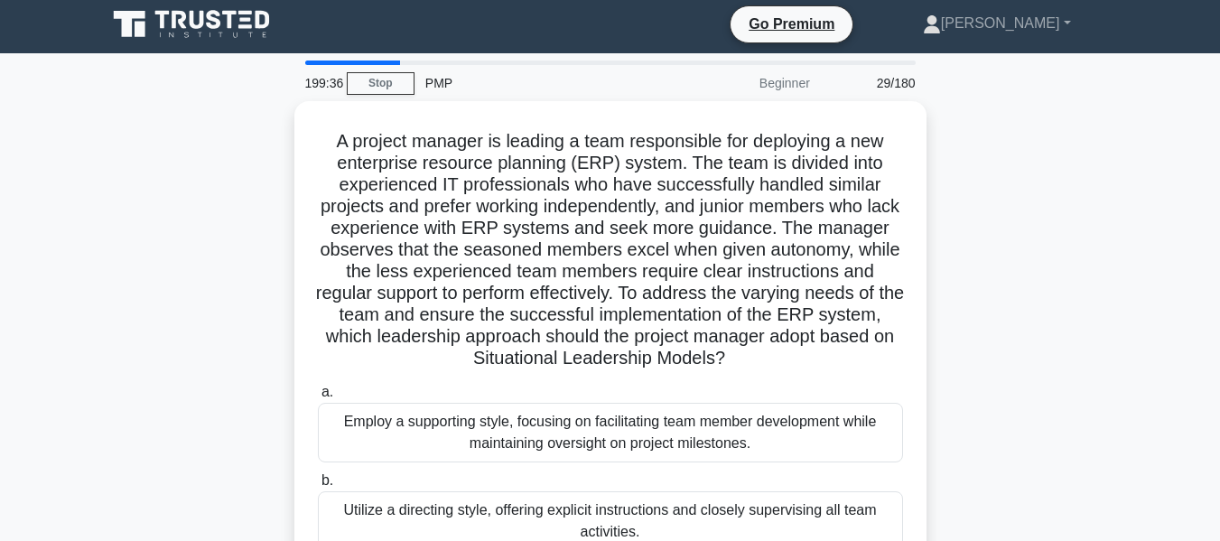
scroll to position [0, 0]
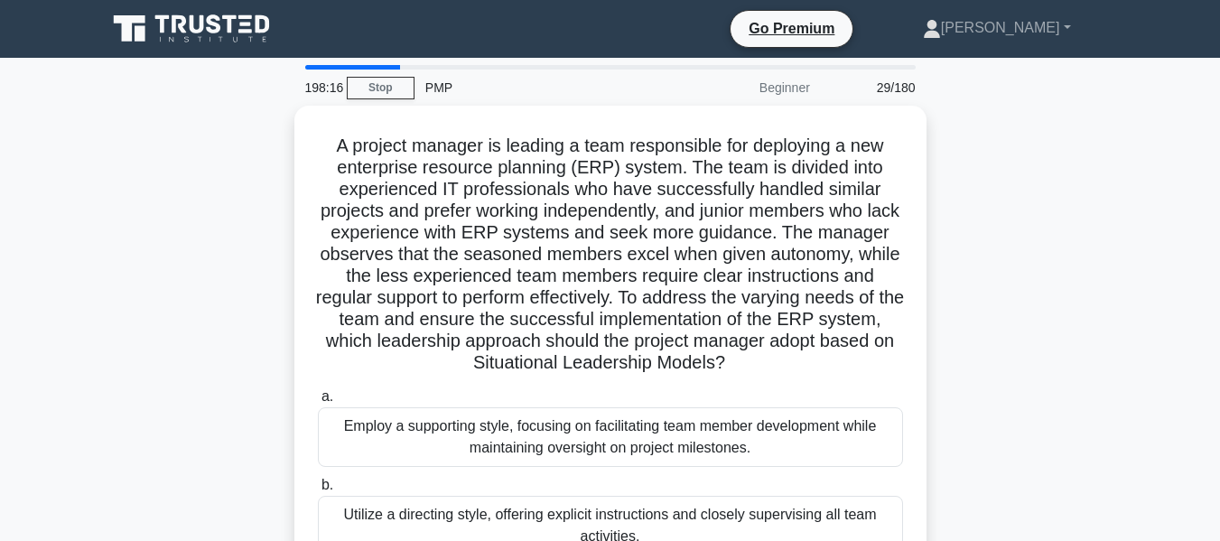
click at [1138, 400] on main "198:16 Stop PMP Beginner 29/180 A project manager is leading a team responsible…" at bounding box center [610, 517] width 1220 height 918
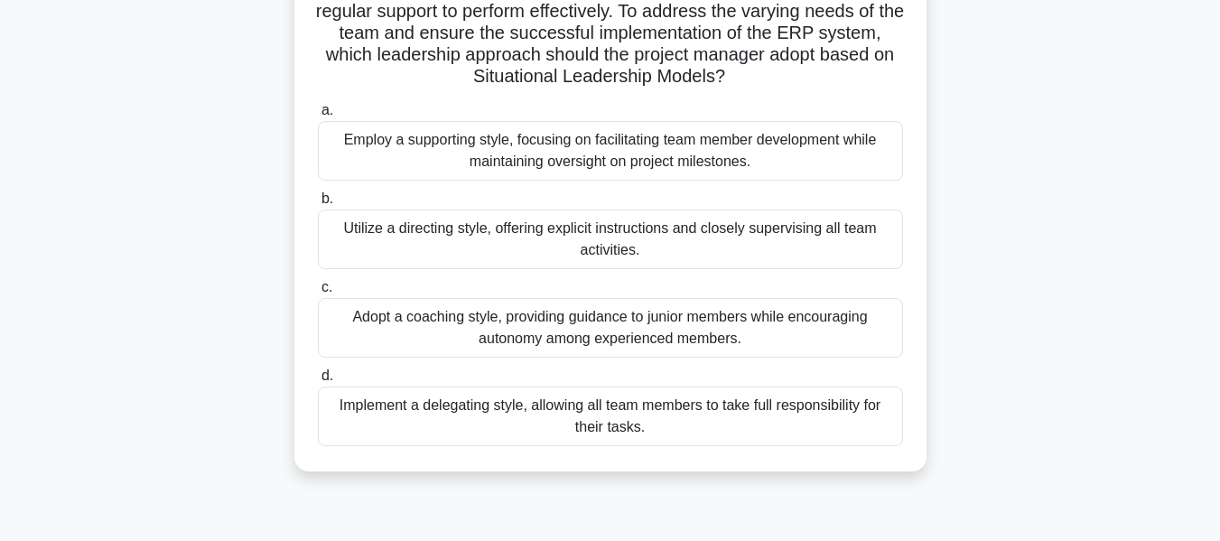
scroll to position [287, 0]
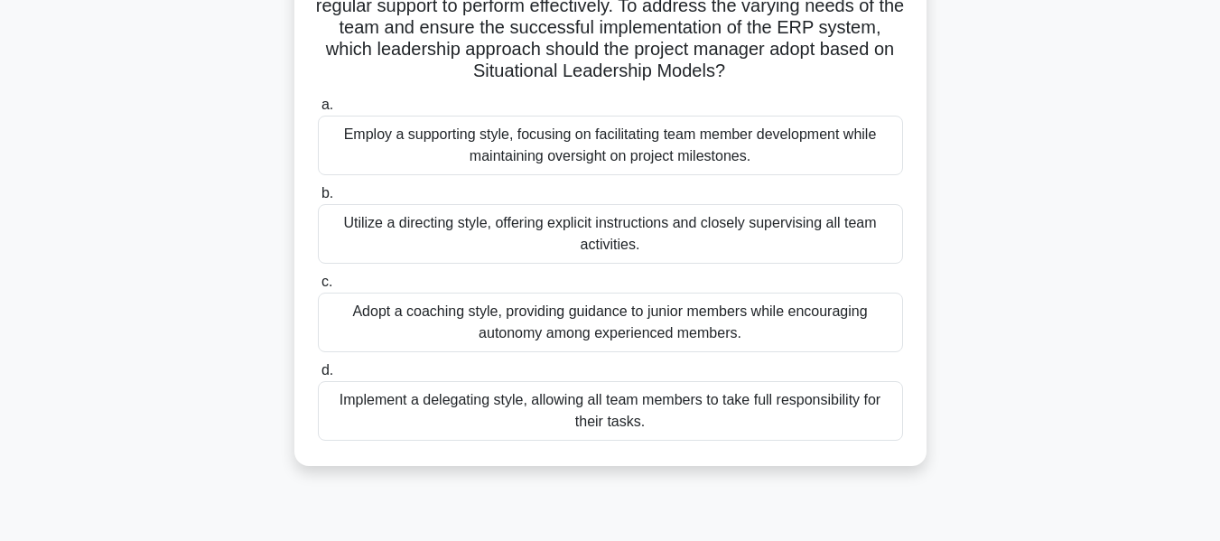
click at [659, 336] on div "Adopt a coaching style, providing guidance to junior members while encouraging …" at bounding box center [610, 323] width 585 height 60
click at [318, 288] on input "c. Adopt a coaching style, providing guidance to junior members while encouragi…" at bounding box center [318, 282] width 0 height 12
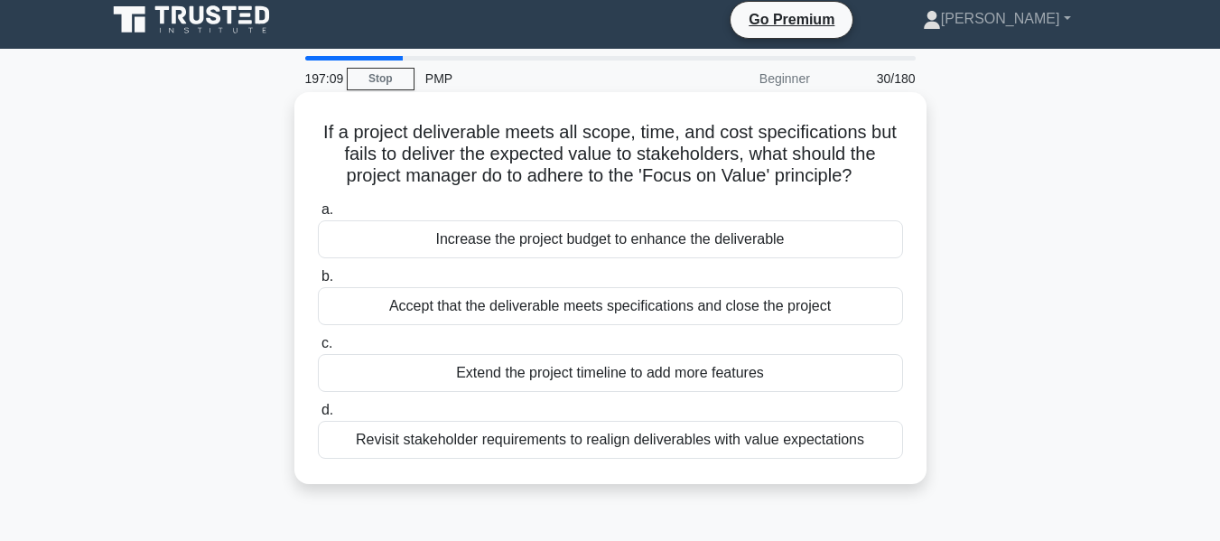
scroll to position [0, 0]
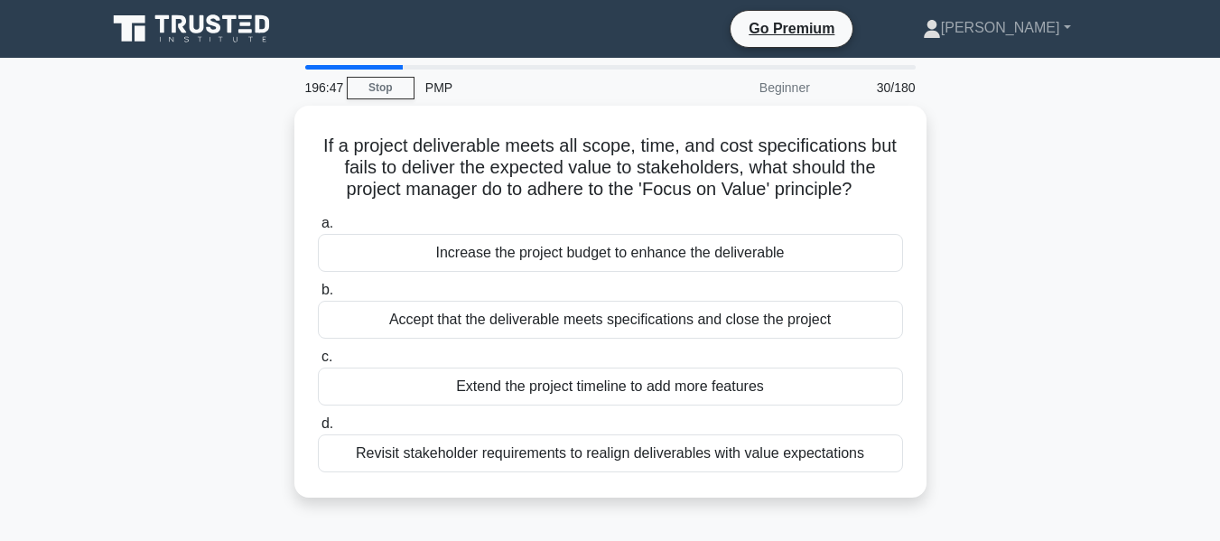
click at [977, 378] on div "If a project deliverable meets all scope, time, and cost specifications but fai…" at bounding box center [611, 313] width 1030 height 414
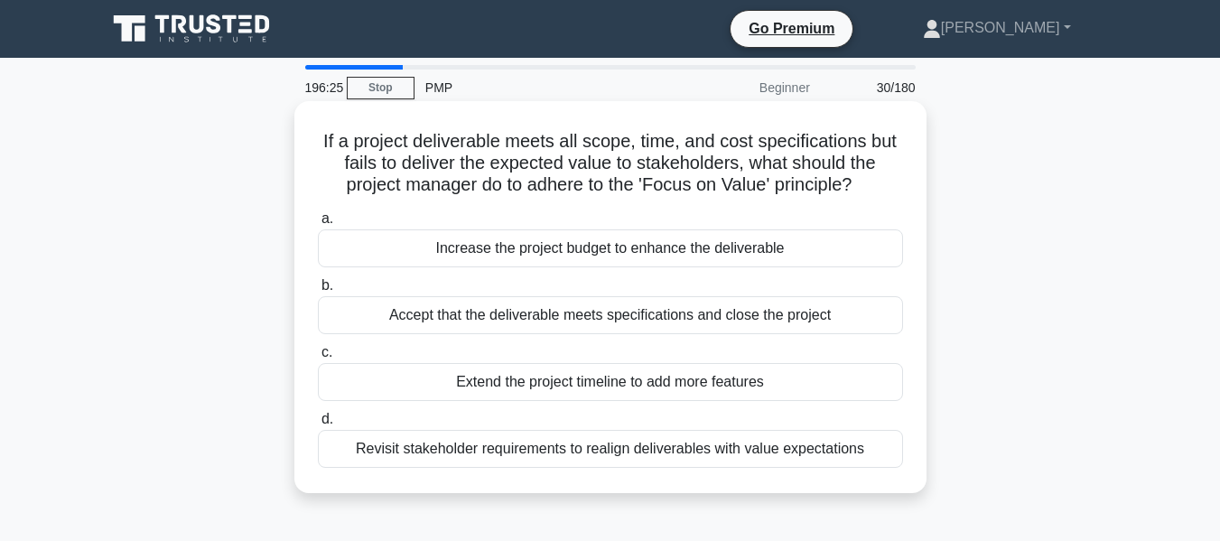
scroll to position [56, 0]
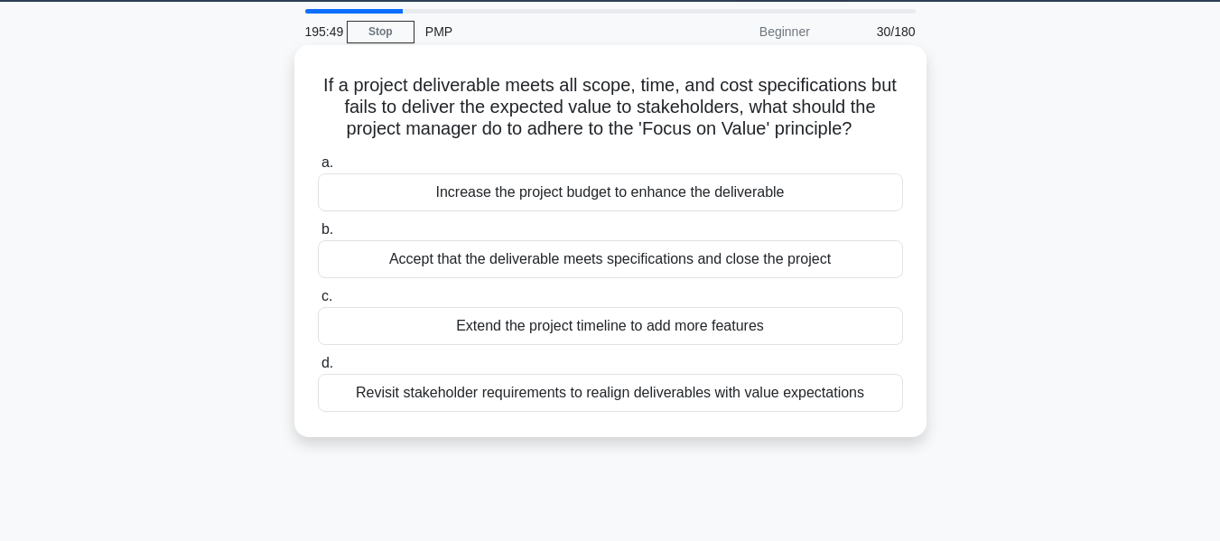
click at [728, 264] on div "Accept that the deliverable meets specifications and close the project" at bounding box center [610, 259] width 585 height 38
click at [318, 236] on input "b. Accept that the deliverable meets specifications and close the project" at bounding box center [318, 230] width 0 height 12
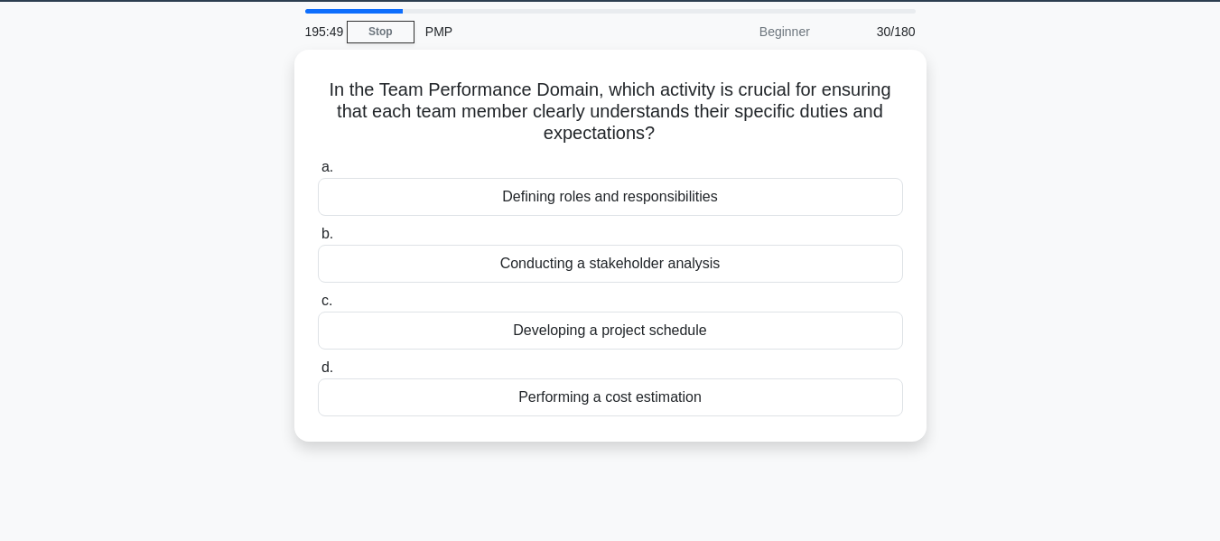
scroll to position [0, 0]
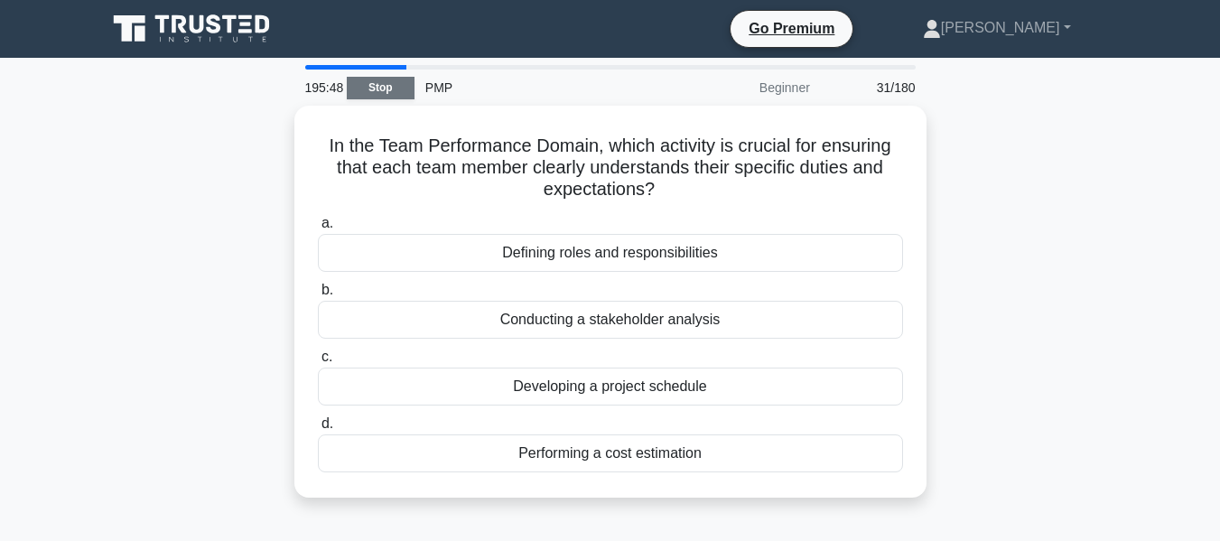
click at [360, 95] on link "Stop" at bounding box center [381, 88] width 68 height 23
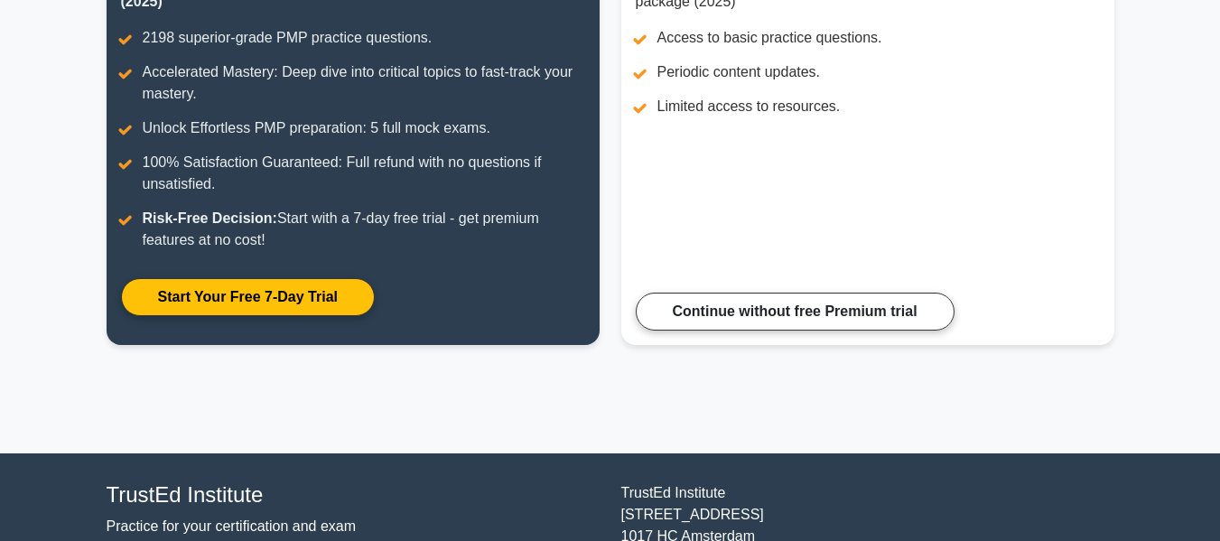
scroll to position [313, 0]
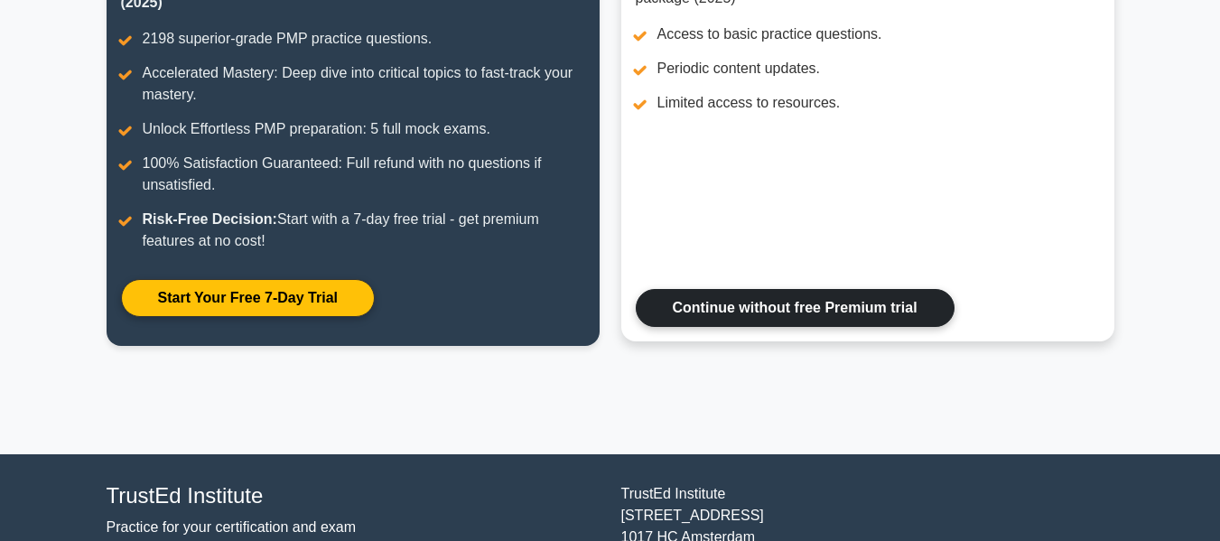
click at [754, 299] on link "Continue without free Premium trial" at bounding box center [795, 308] width 319 height 38
